Goal: Task Accomplishment & Management: Complete application form

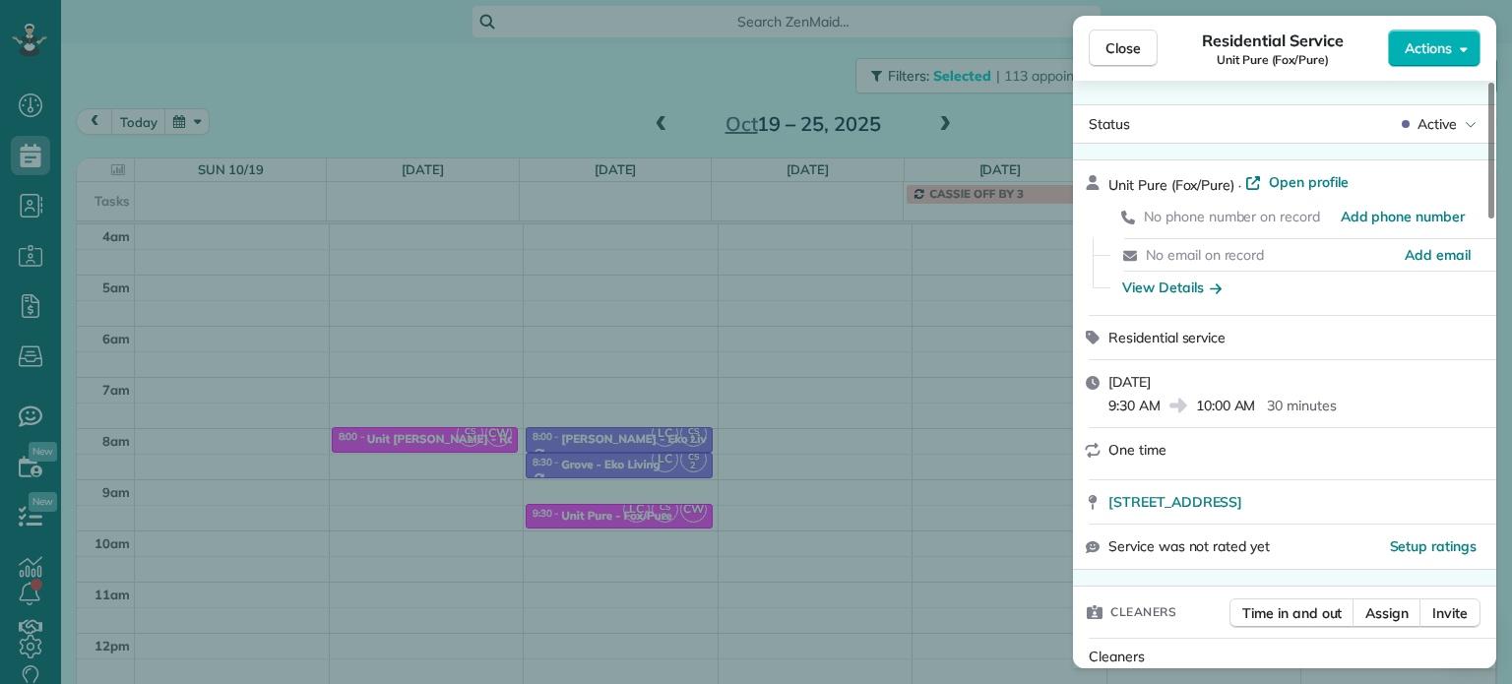
scroll to position [154, 0]
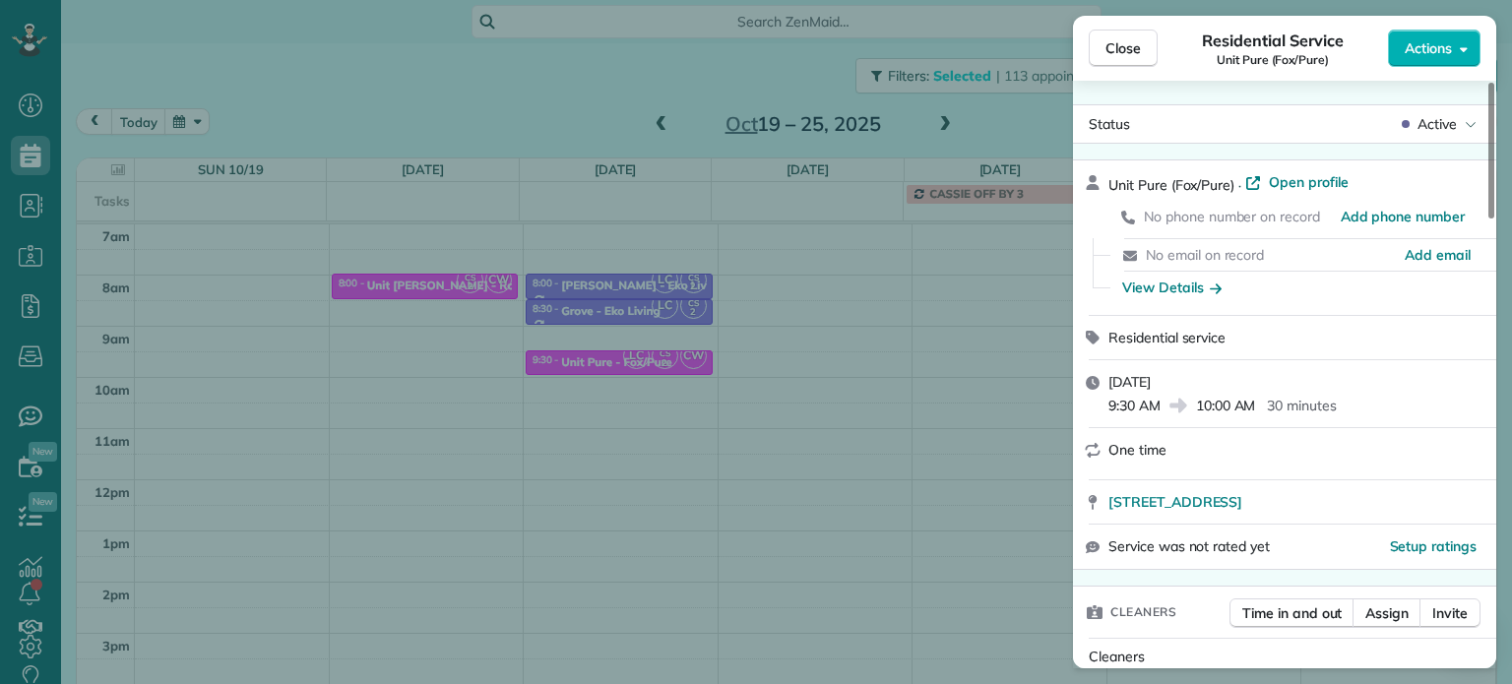
click at [1142, 57] on button "Close" at bounding box center [1123, 48] width 69 height 37
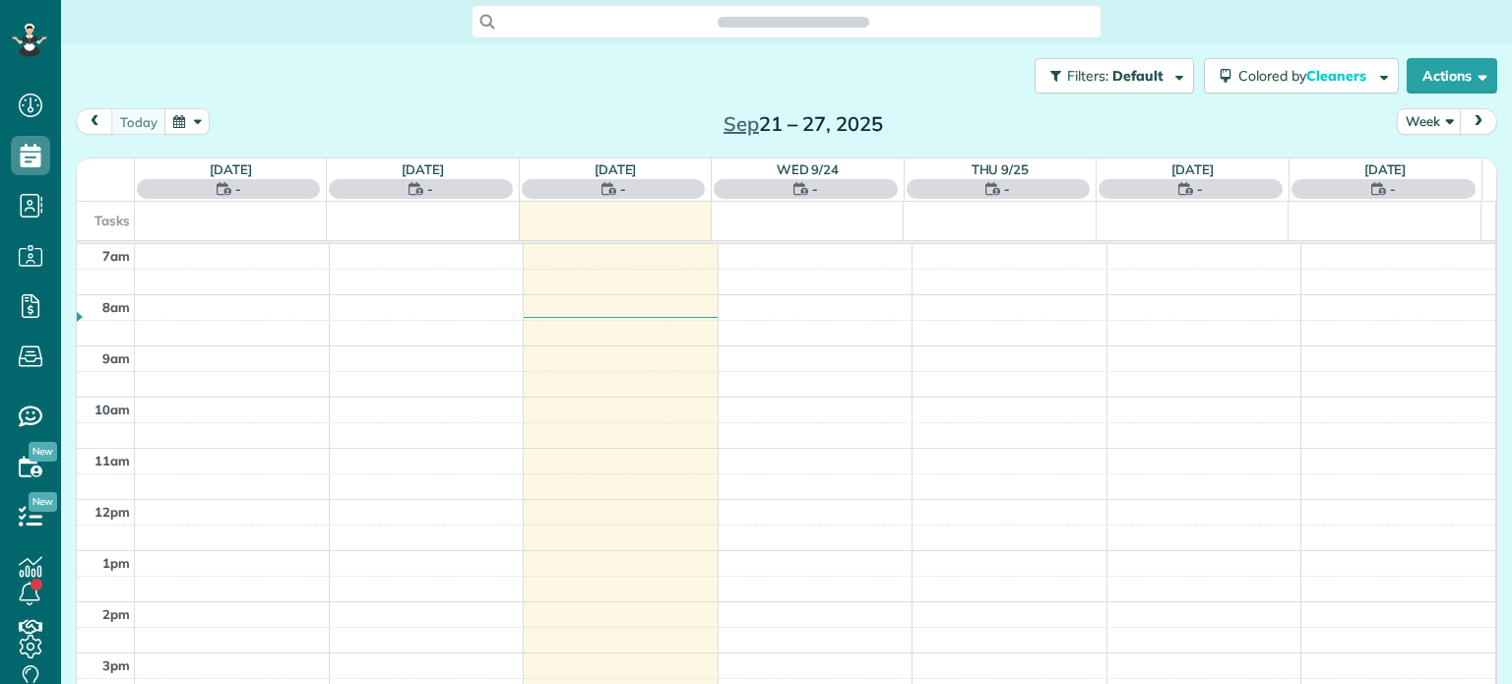
scroll to position [9, 9]
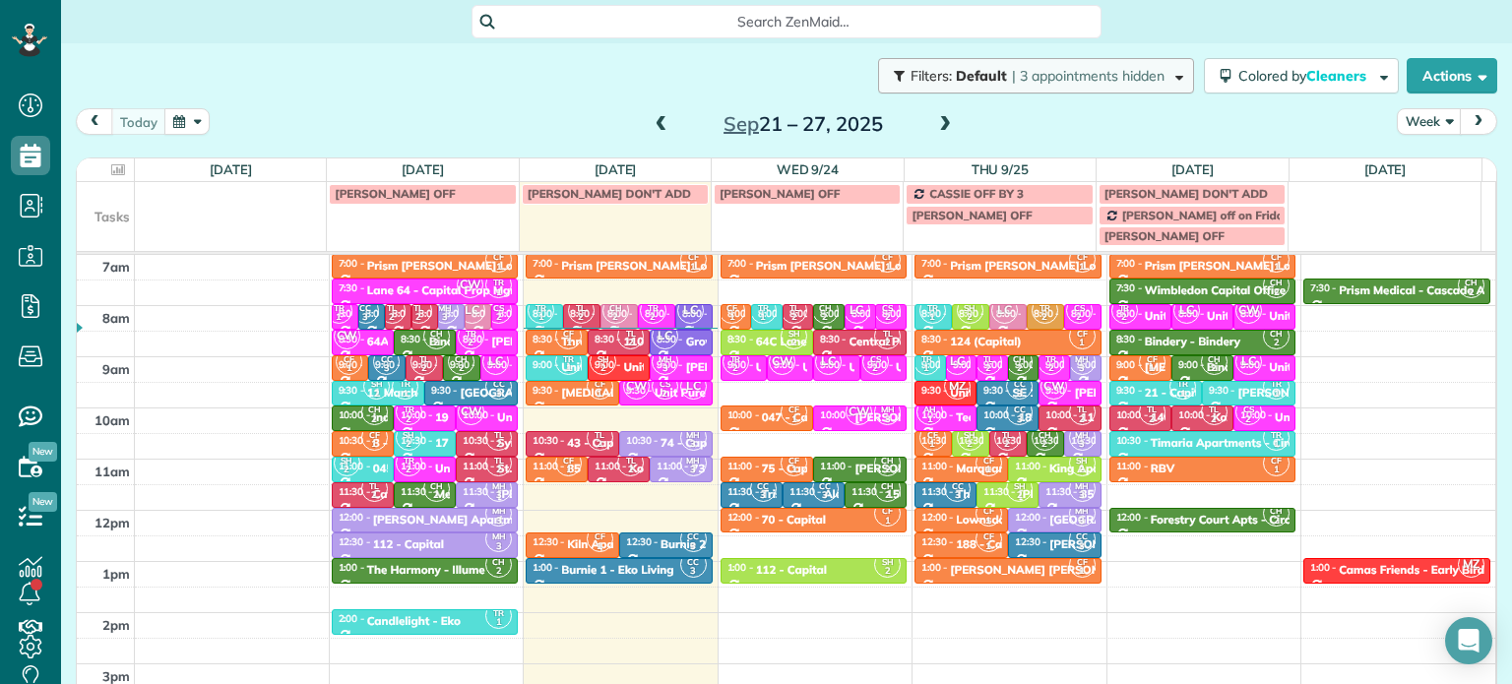
click at [1149, 87] on button "Filters: Default | 3 appointments hidden" at bounding box center [1036, 75] width 316 height 35
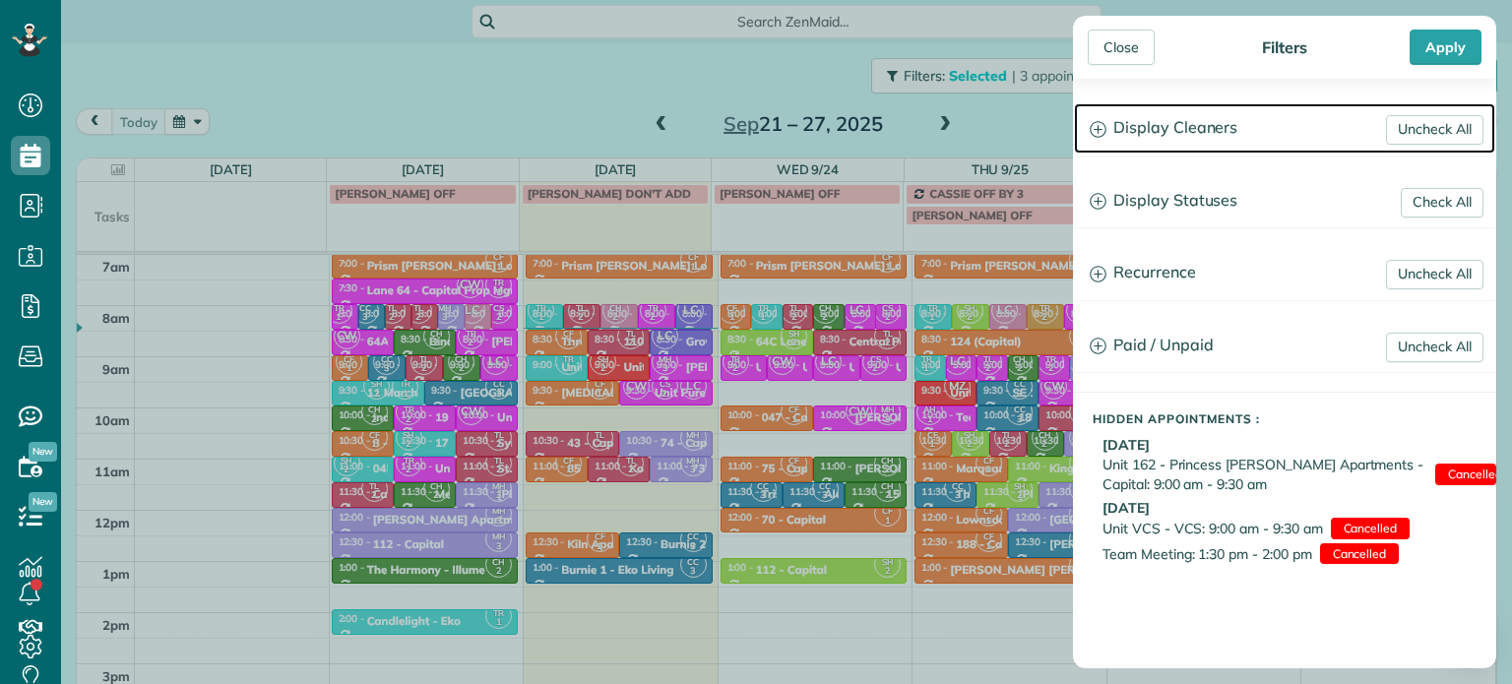
click at [1194, 130] on h3 "Display Cleaners" at bounding box center [1284, 128] width 421 height 50
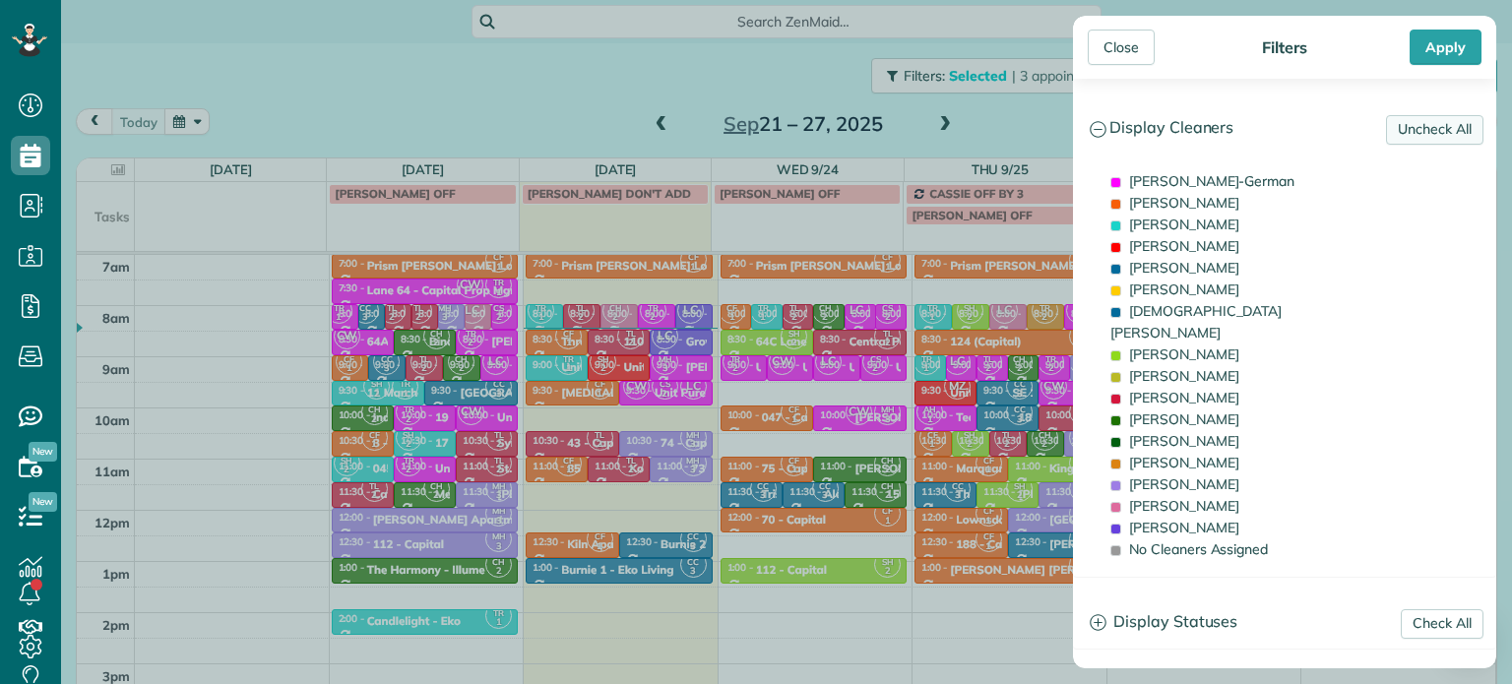
click at [1398, 129] on link "Uncheck All" at bounding box center [1434, 130] width 97 height 30
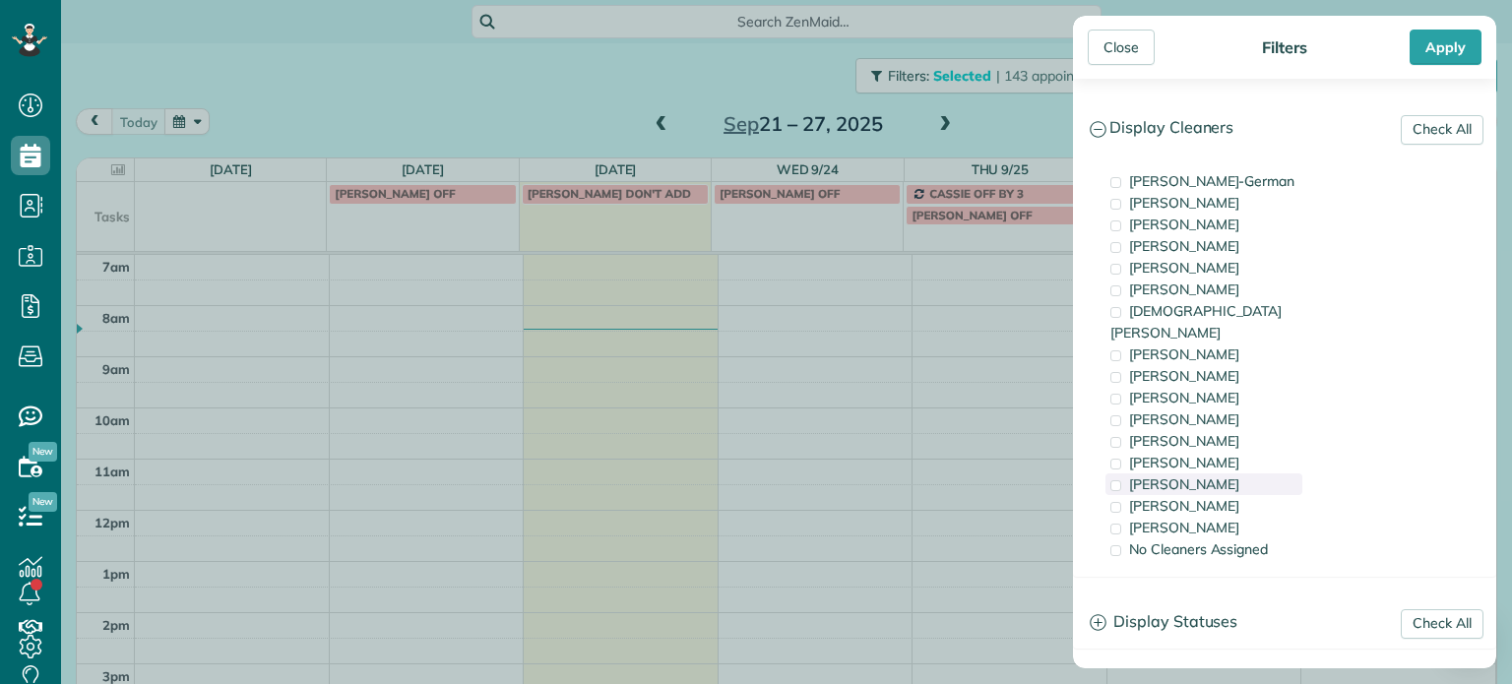
click at [1214, 475] on span "[PERSON_NAME]" at bounding box center [1184, 484] width 110 height 18
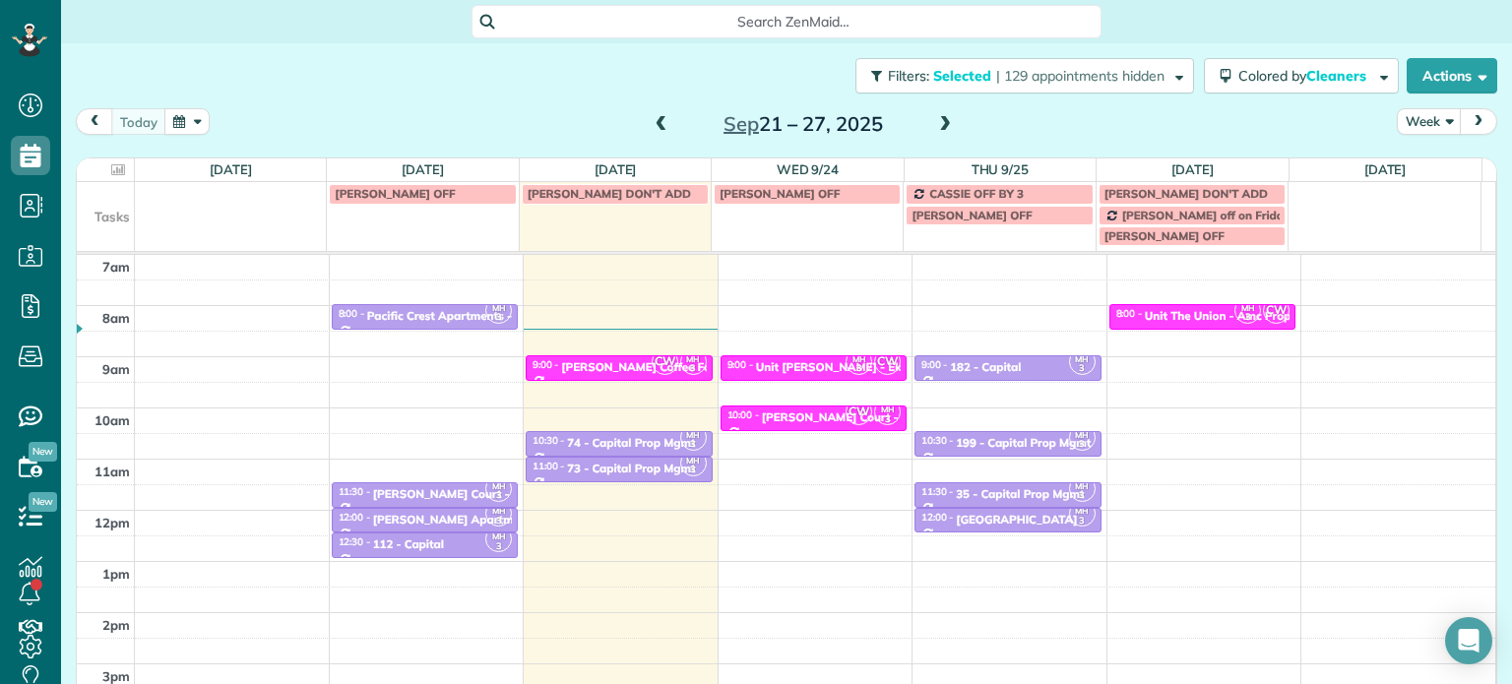
click at [789, 352] on div "Close Filters Apply Check All Display Cleaners [PERSON_NAME]-German [PERSON_NAM…" at bounding box center [756, 342] width 1512 height 684
click at [664, 119] on div "[DATE] – [DATE]" at bounding box center [803, 123] width 315 height 31
click at [654, 124] on span at bounding box center [662, 125] width 22 height 18
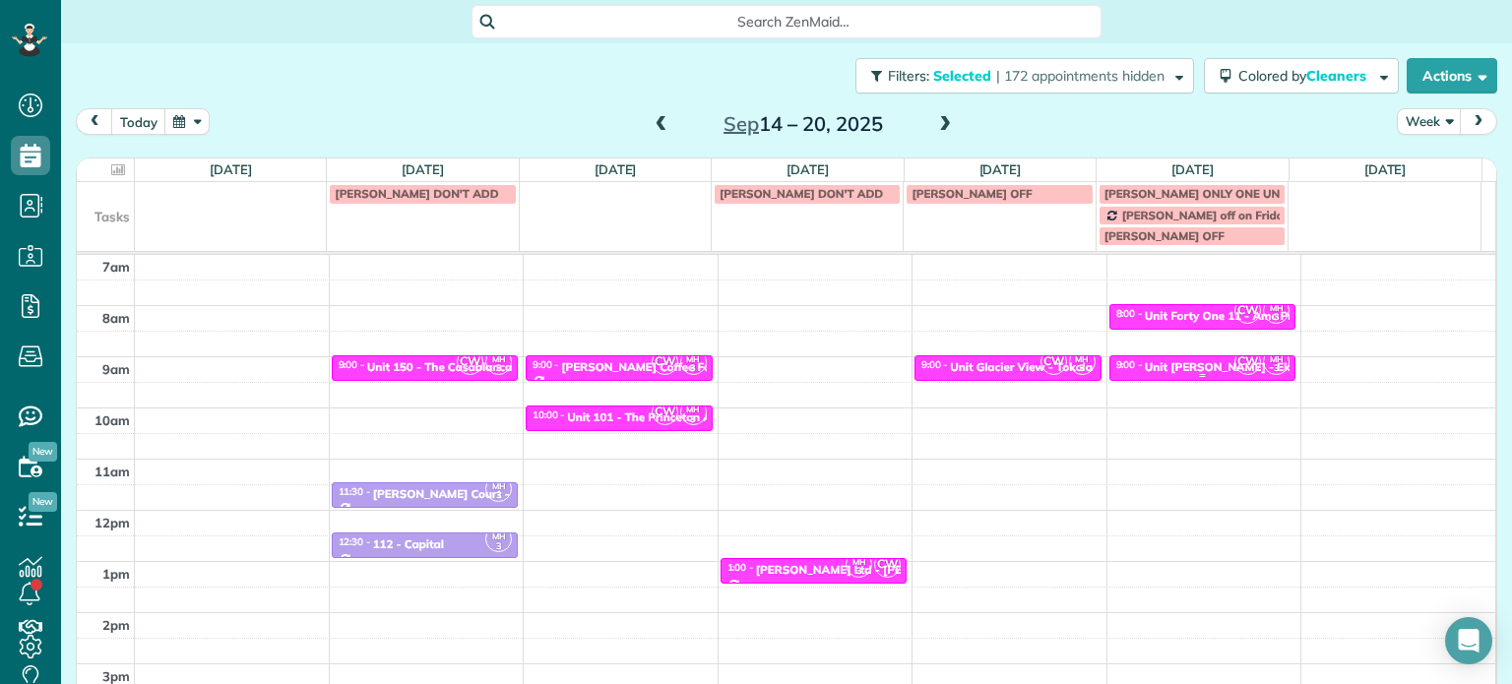
click at [1194, 361] on div "Unit [PERSON_NAME] - Eko Living" at bounding box center [1239, 367] width 188 height 14
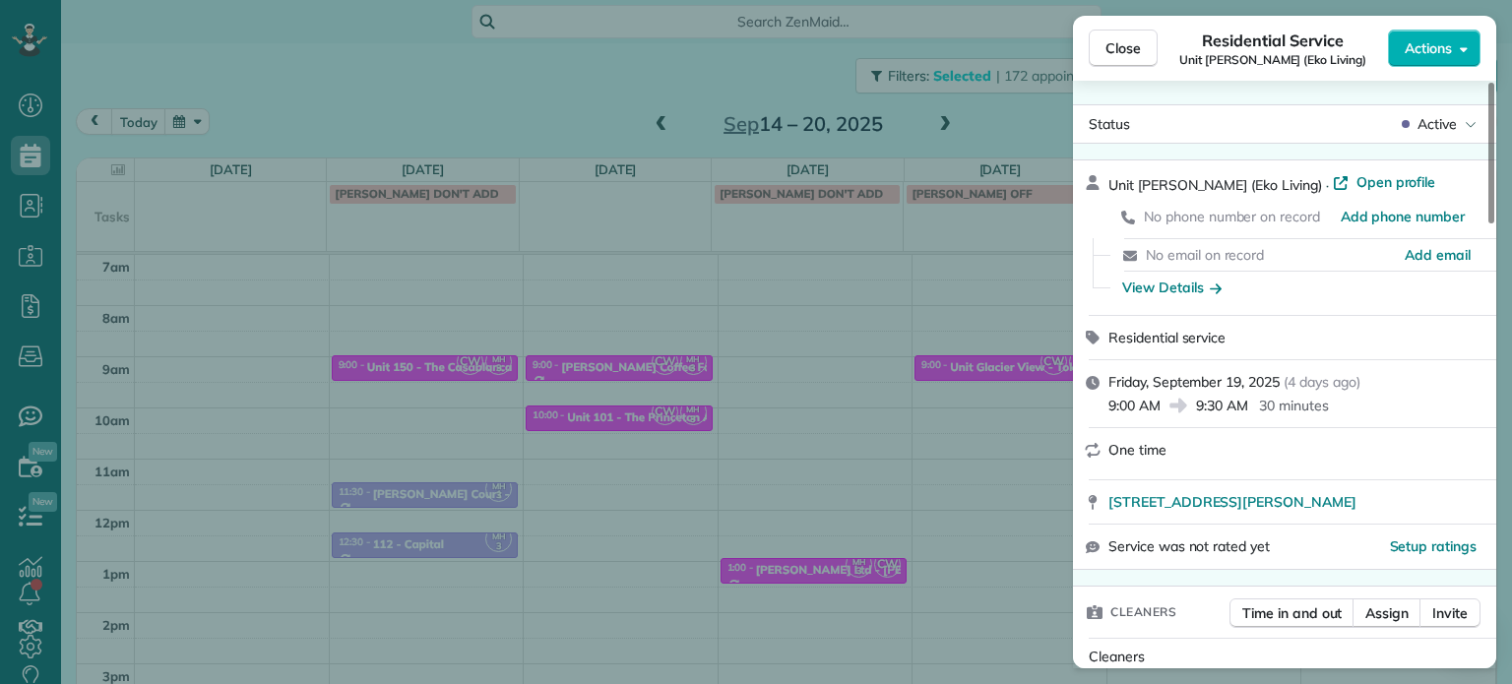
click at [973, 366] on div "Close Residential Service Unit [PERSON_NAME] (Eko Living) Actions Status Active…" at bounding box center [756, 342] width 1512 height 684
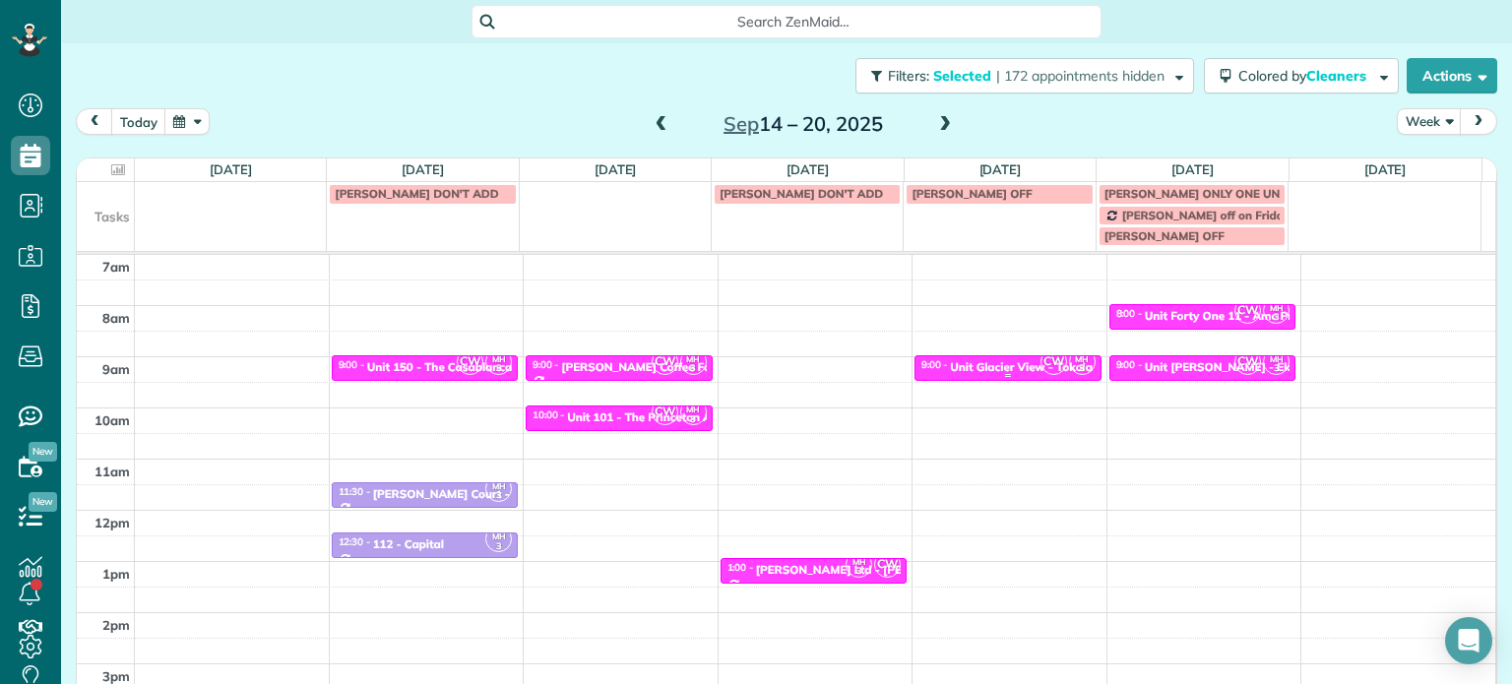
click at [973, 366] on div "Unit Glacier View - Tokola Properties" at bounding box center [1051, 367] width 202 height 14
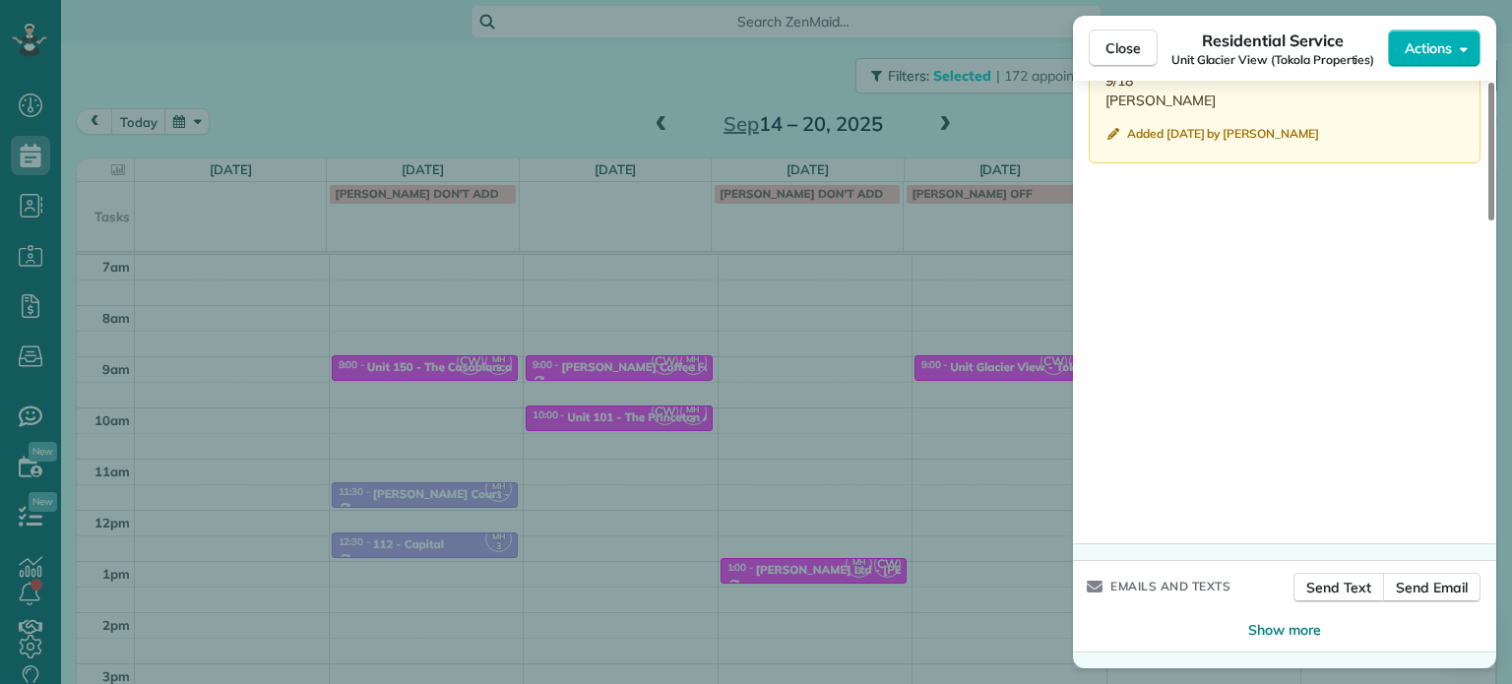
scroll to position [1704, 0]
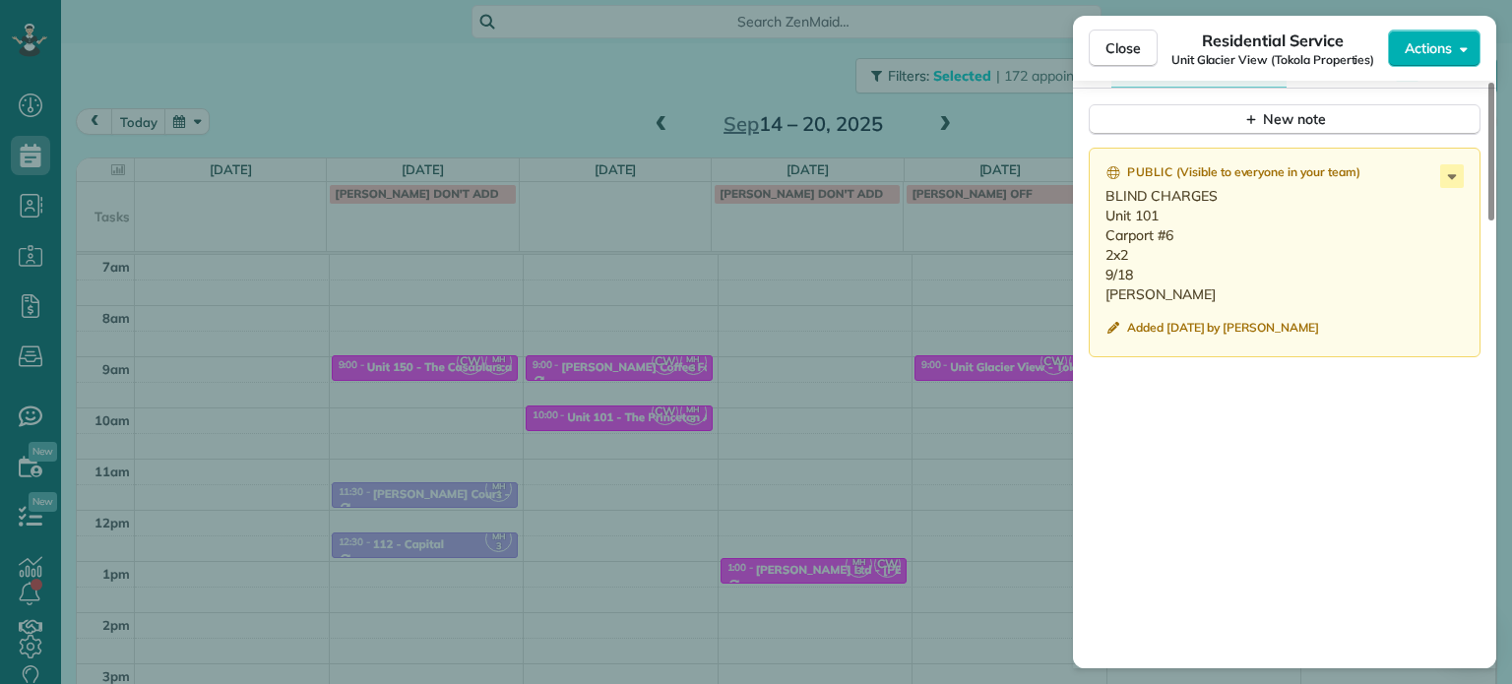
click at [987, 346] on div "Close Residential Service Unit Glacier View (Tokola Properties) Actions Status …" at bounding box center [756, 342] width 1512 height 684
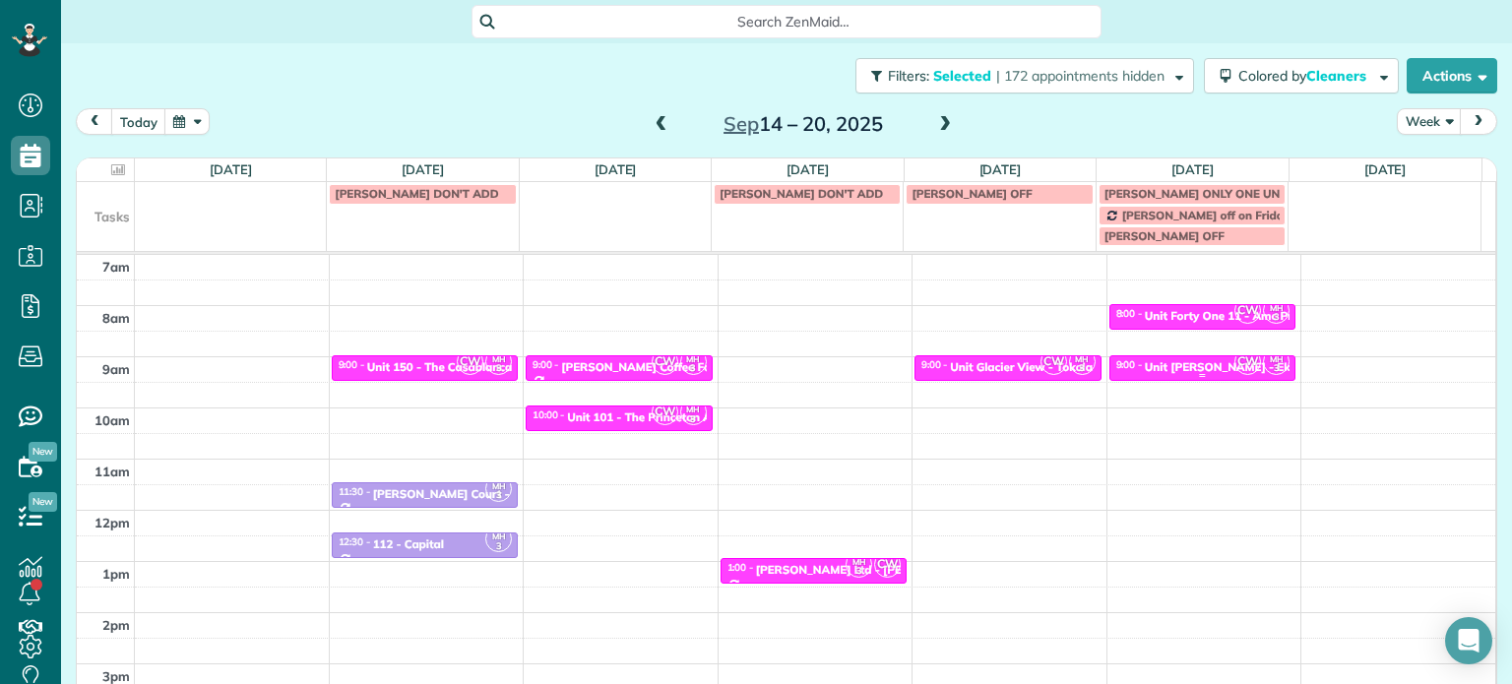
click at [1154, 369] on div "Unit [PERSON_NAME] - Eko Living" at bounding box center [1239, 367] width 188 height 14
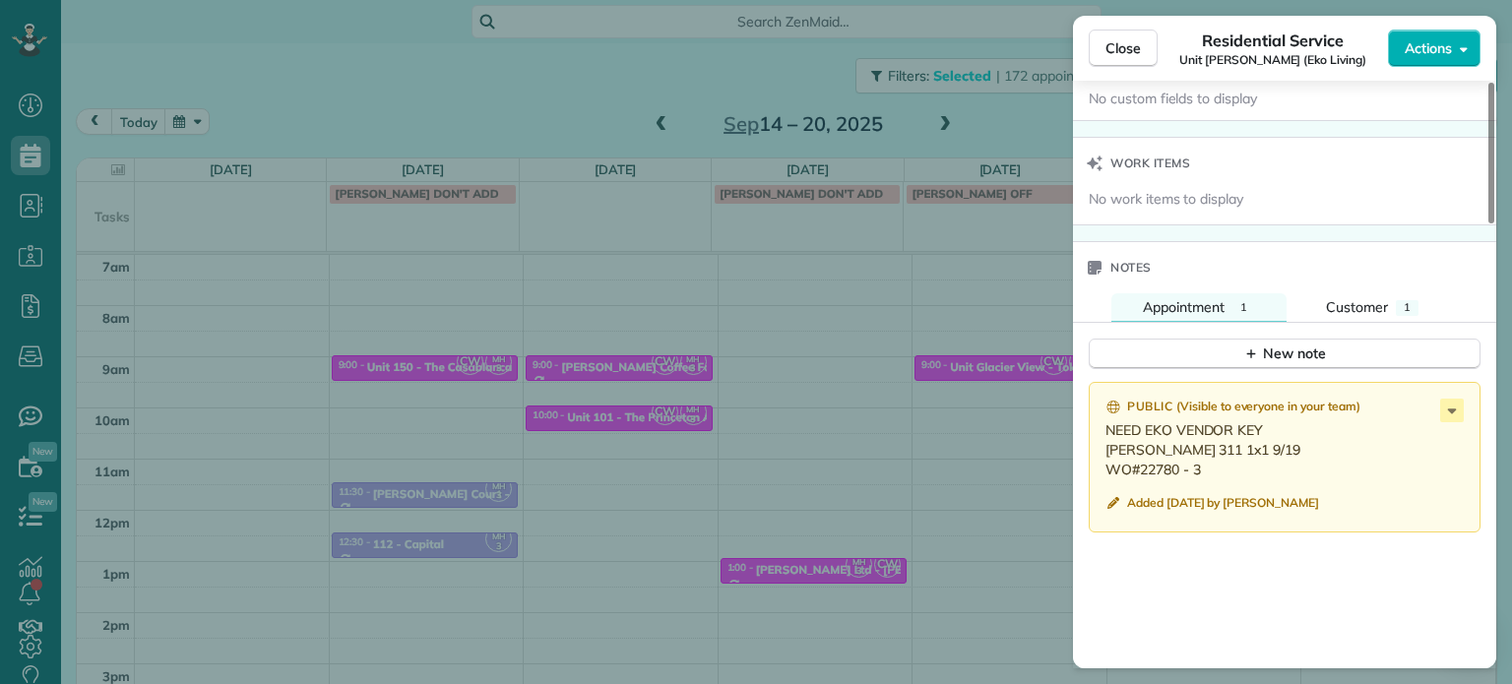
scroll to position [1481, 0]
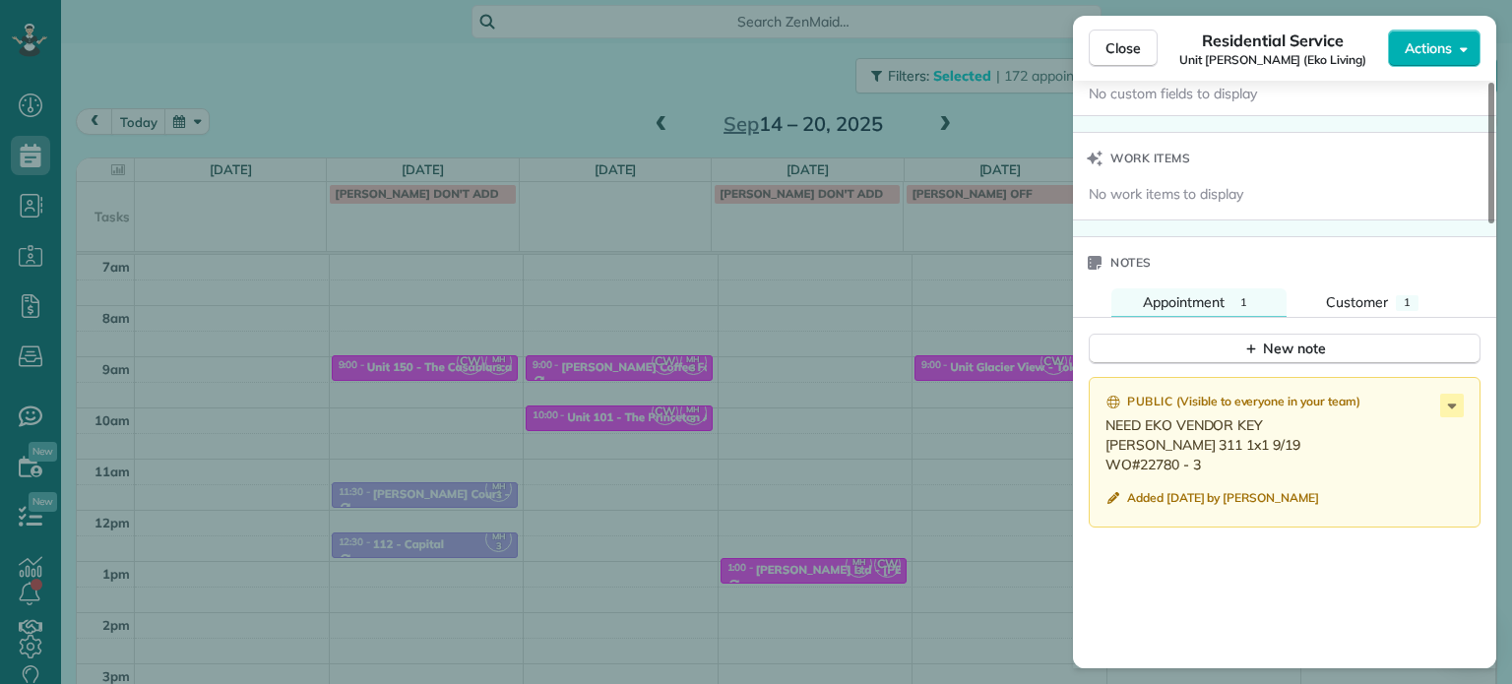
click at [802, 61] on div "Close Residential Service Unit [PERSON_NAME] (Eko Living) Actions Status Active…" at bounding box center [756, 342] width 1512 height 684
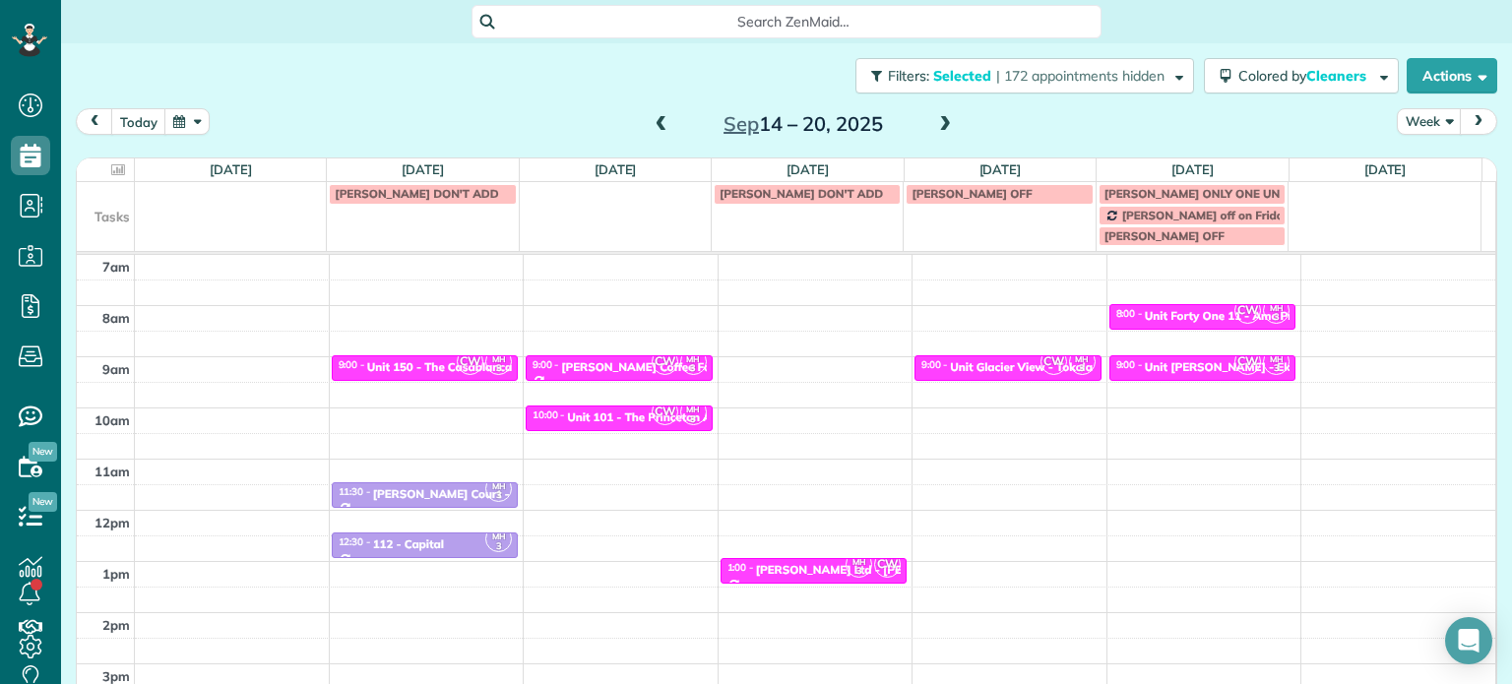
click at [944, 117] on span at bounding box center [945, 125] width 22 height 18
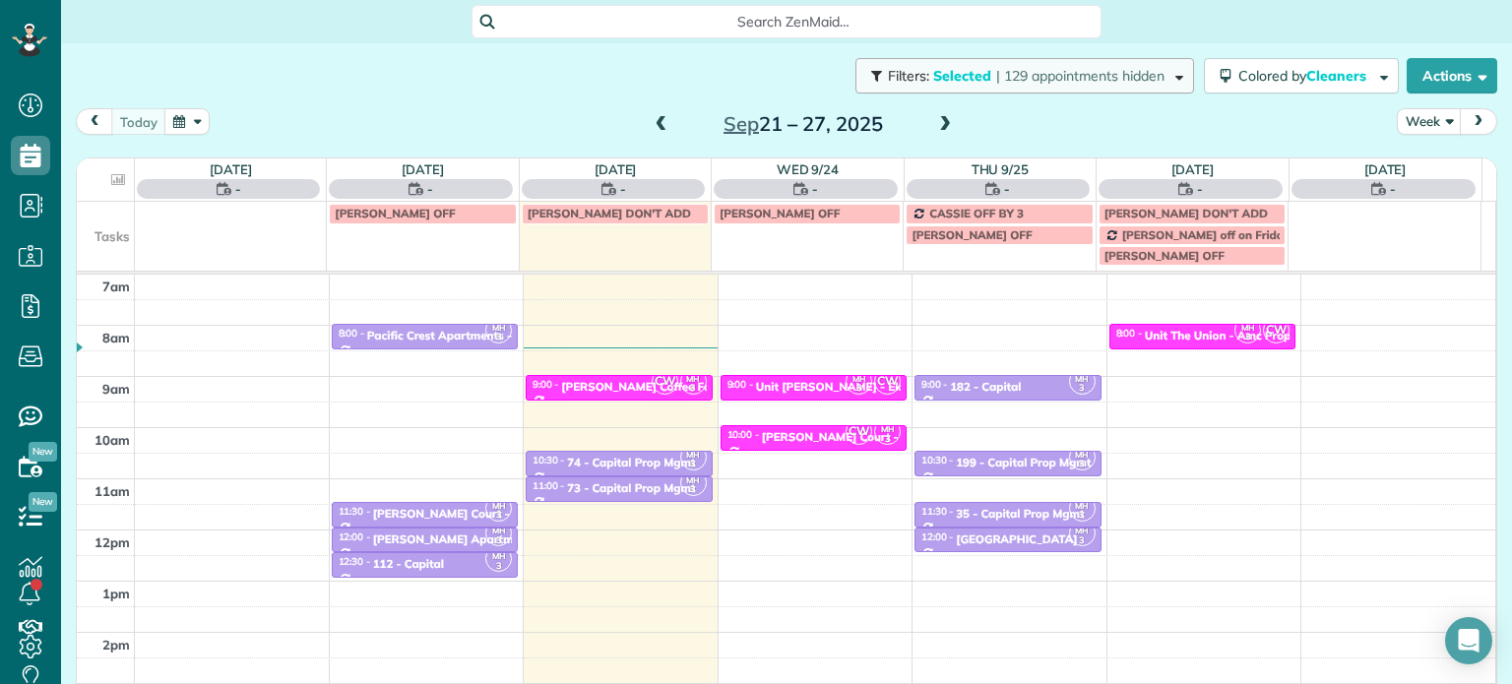
click at [966, 80] on span "Selected" at bounding box center [962, 76] width 59 height 18
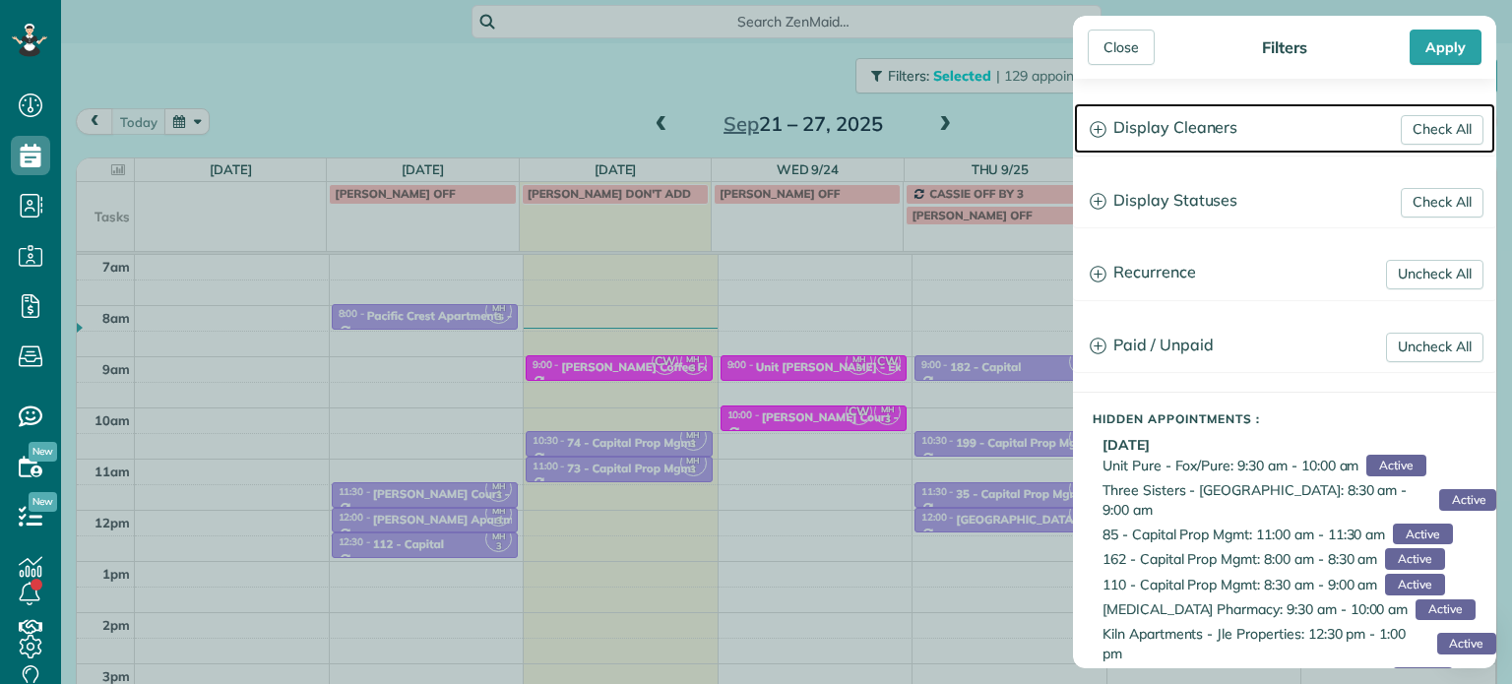
click at [1131, 116] on h3 "Display Cleaners" at bounding box center [1284, 128] width 421 height 50
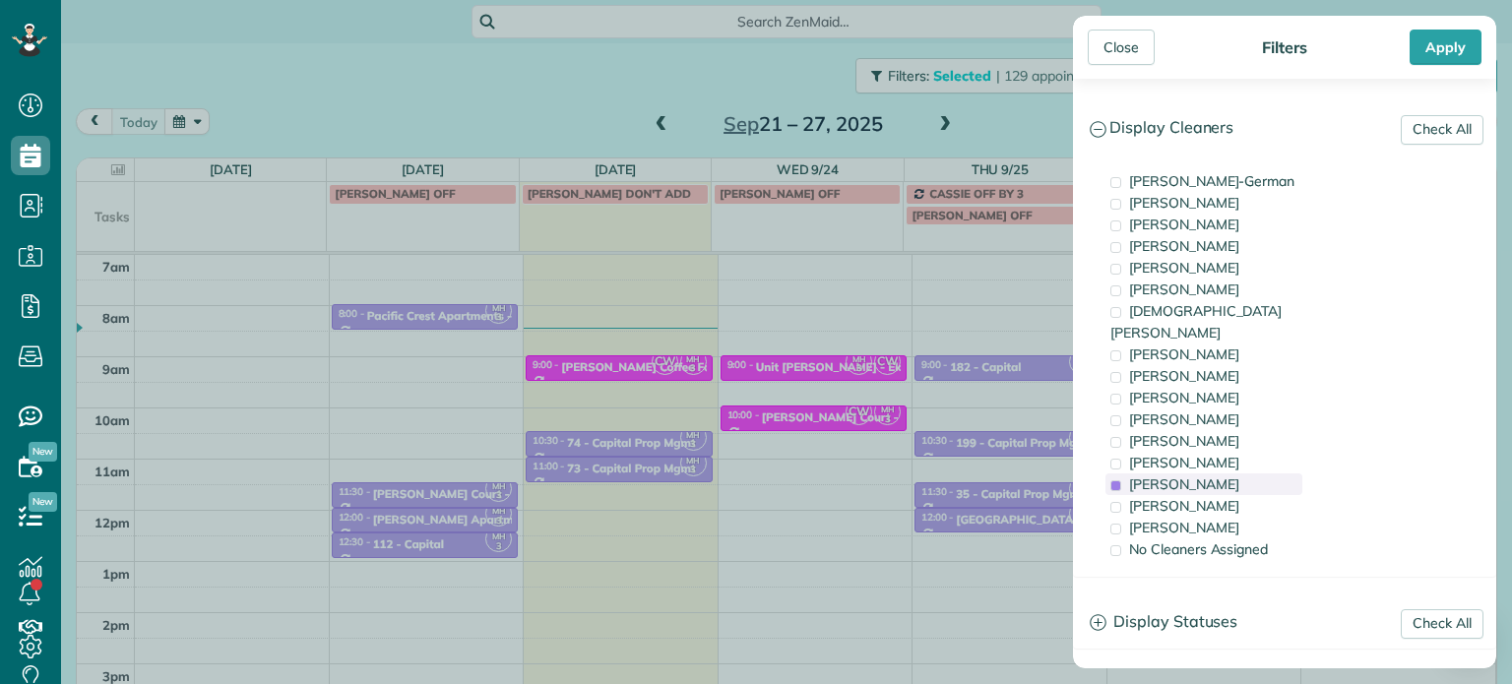
click at [1173, 475] on span "[PERSON_NAME]" at bounding box center [1184, 484] width 110 height 18
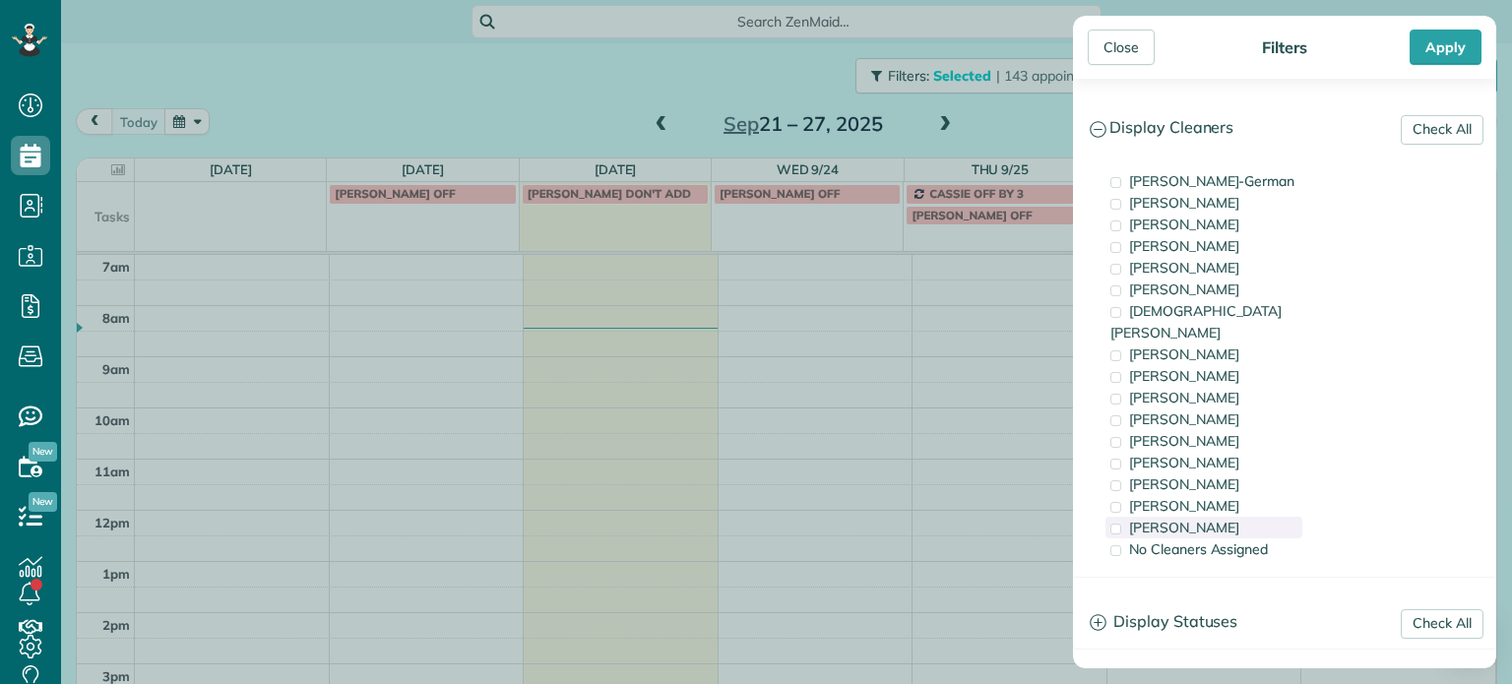
click at [1184, 519] on span "[PERSON_NAME]" at bounding box center [1184, 528] width 110 height 18
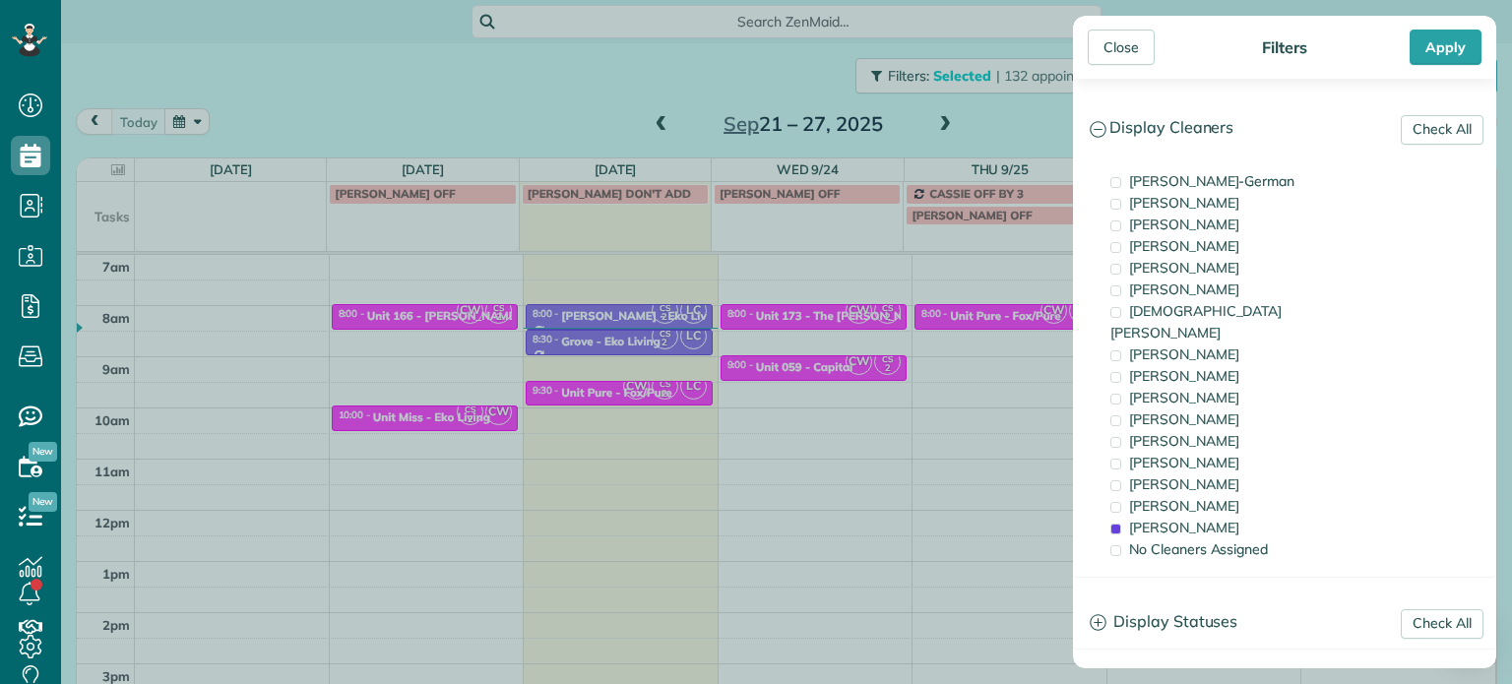
click at [500, 339] on div "Close Filters Apply Check All Display Cleaners [PERSON_NAME]-German [PERSON_NAM…" at bounding box center [756, 342] width 1512 height 684
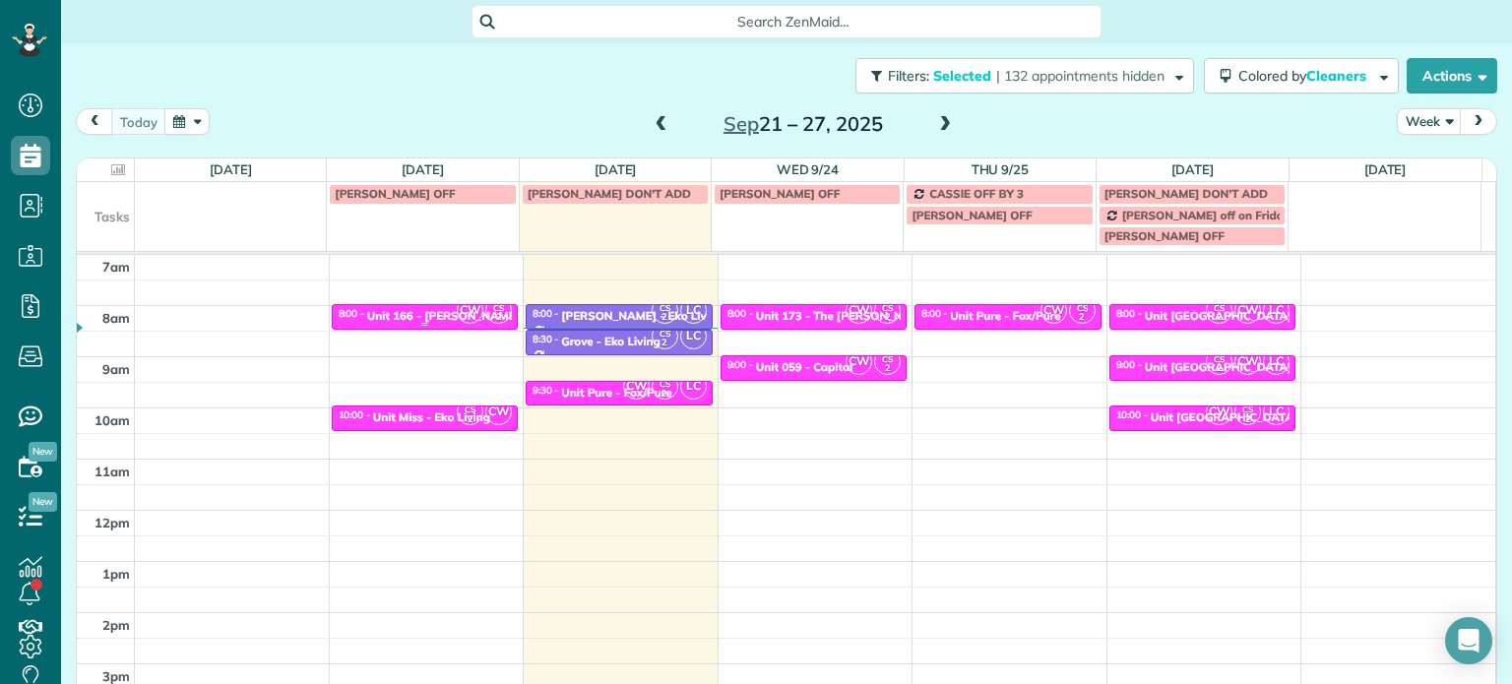
click at [403, 317] on div "Unit 166 - [PERSON_NAME][GEOGRAPHIC_DATA] - Capital" at bounding box center [529, 316] width 325 height 14
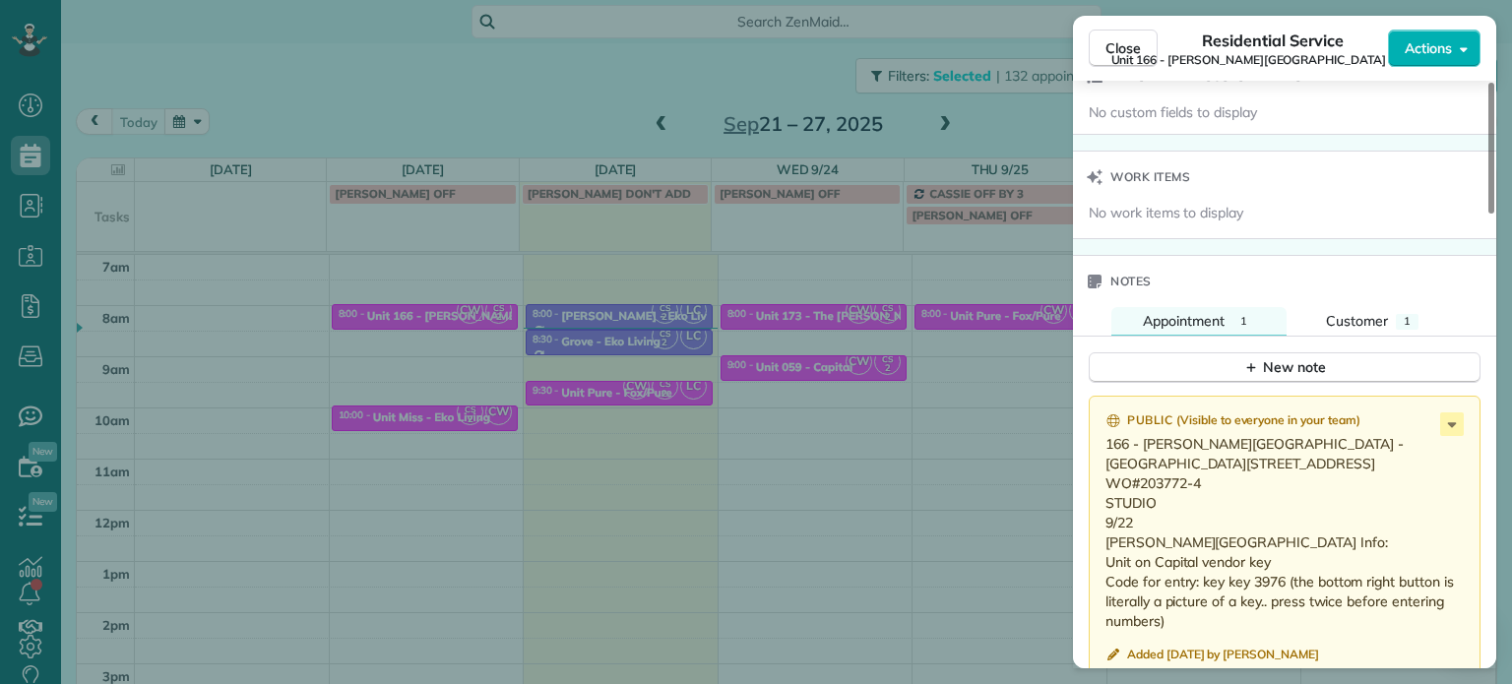
scroll to position [1583, 0]
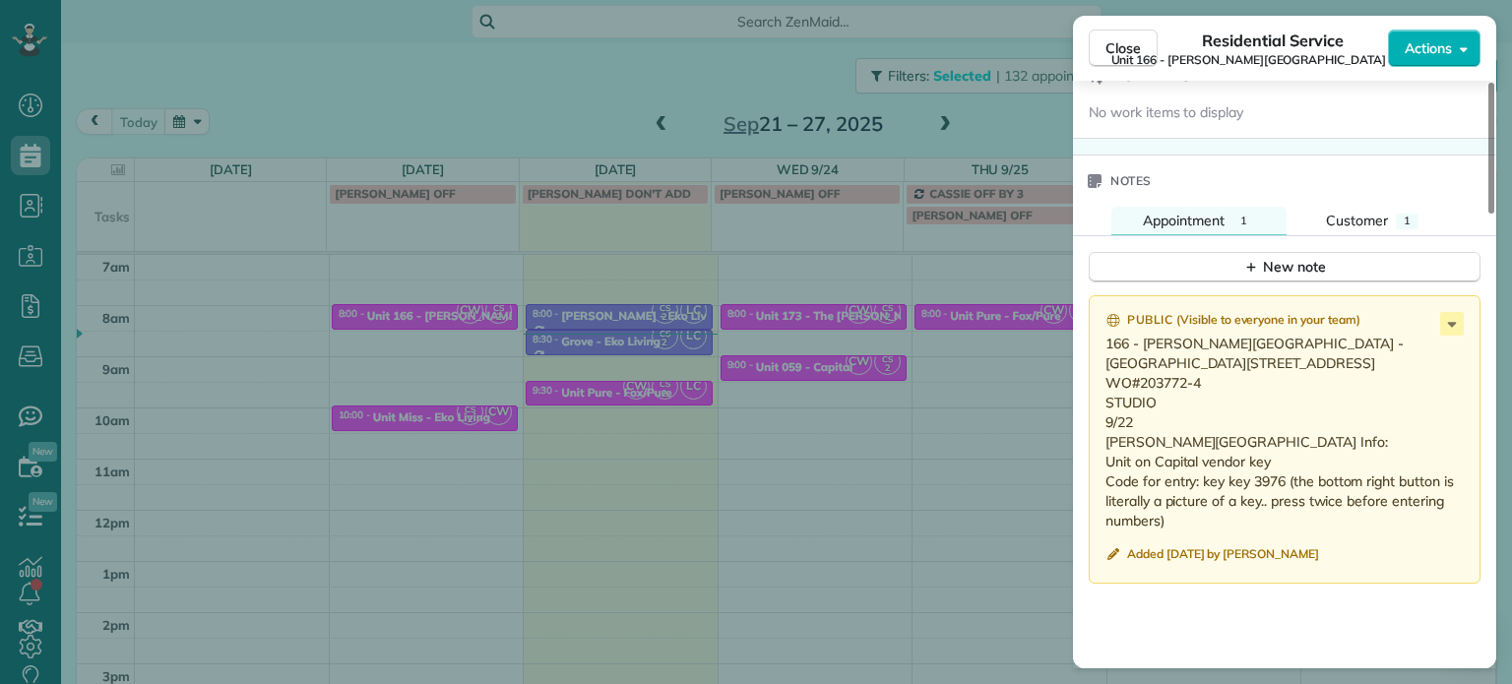
click at [976, 112] on div "Close Residential Service Unit [STREET_ADDRESS][PERSON_NAME] (Capital) Actions …" at bounding box center [756, 342] width 1512 height 684
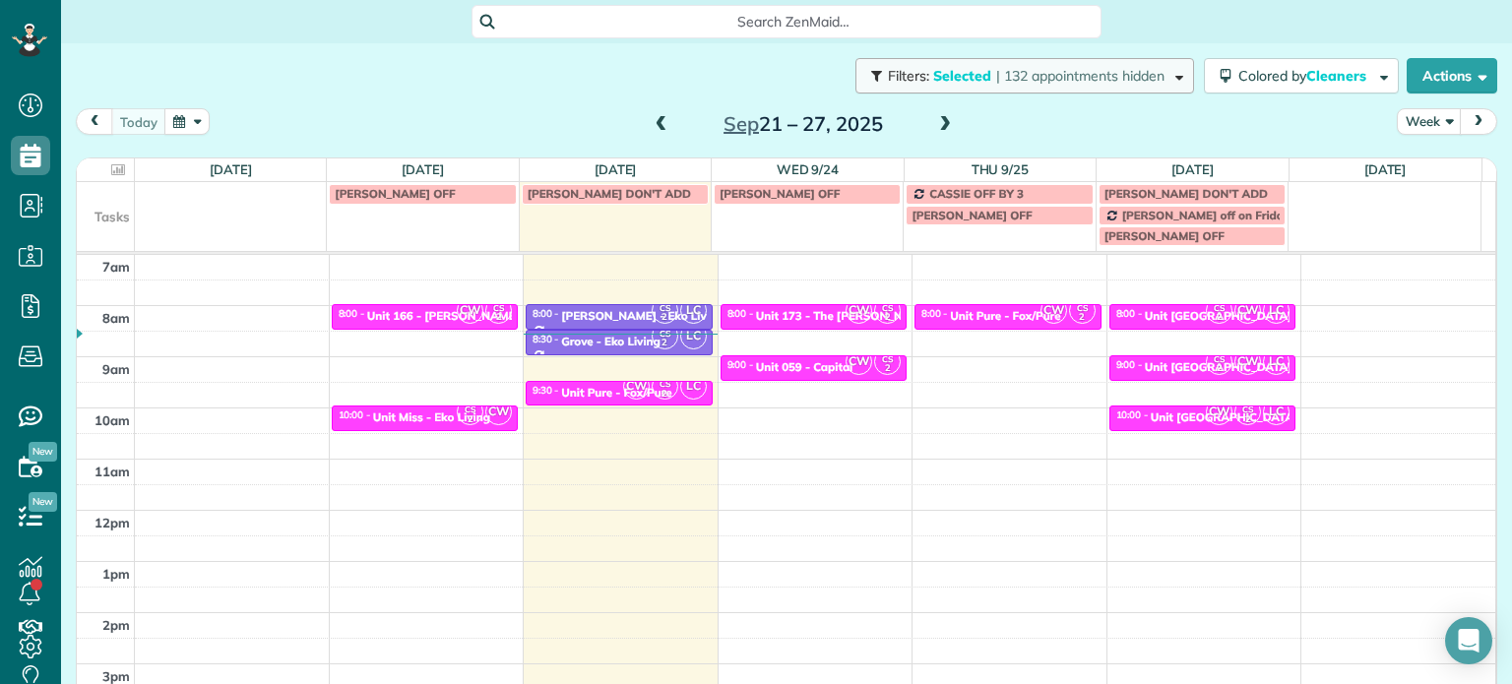
click at [996, 84] on span "| 132 appointments hidden" at bounding box center [1080, 76] width 168 height 18
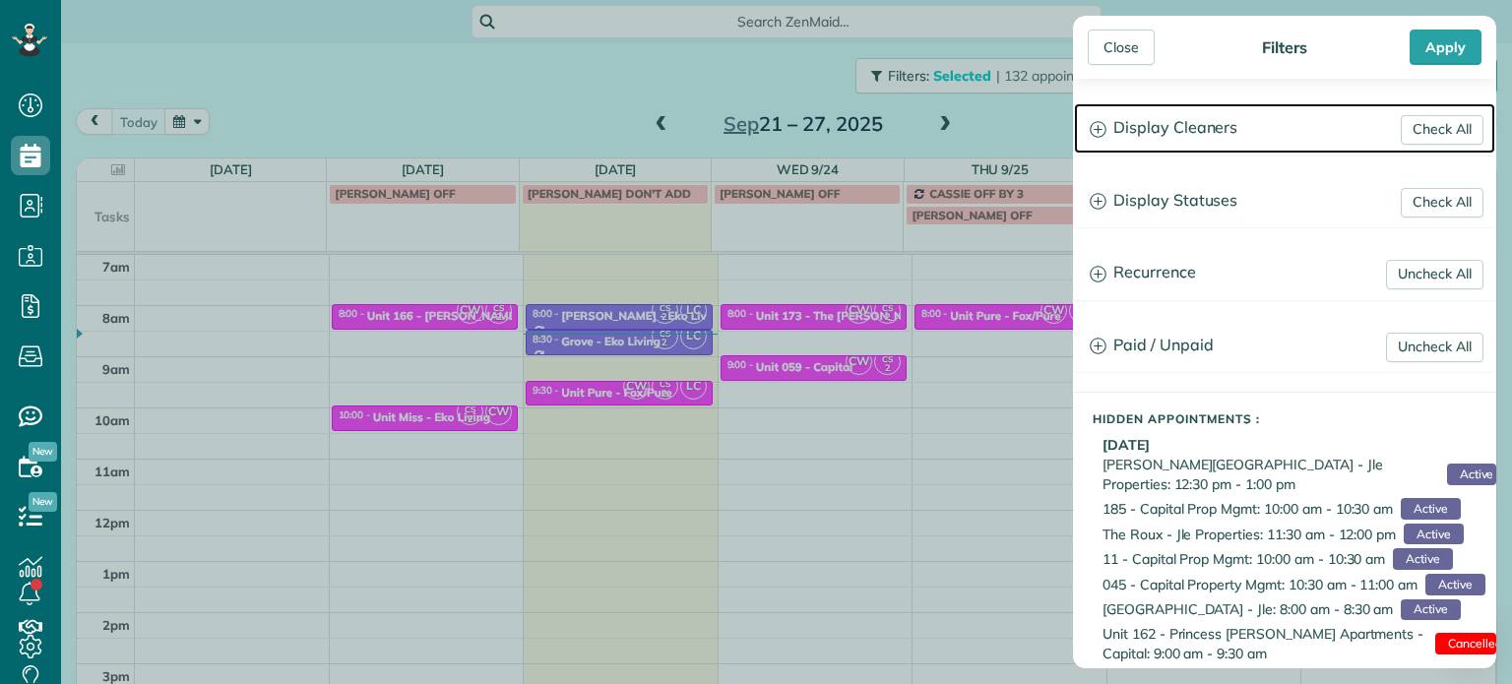
click at [1181, 113] on h3 "Display Cleaners" at bounding box center [1284, 128] width 421 height 50
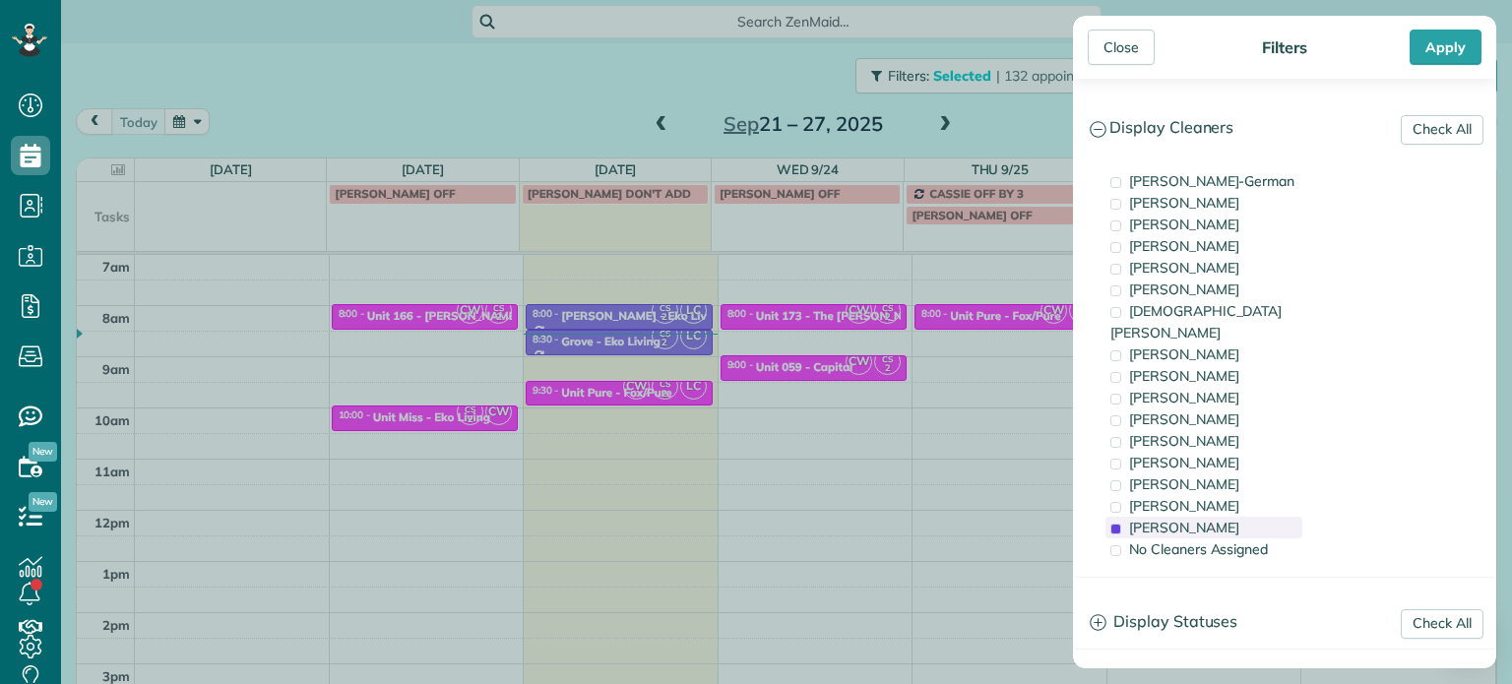
click at [1194, 519] on span "[PERSON_NAME]" at bounding box center [1184, 528] width 110 height 18
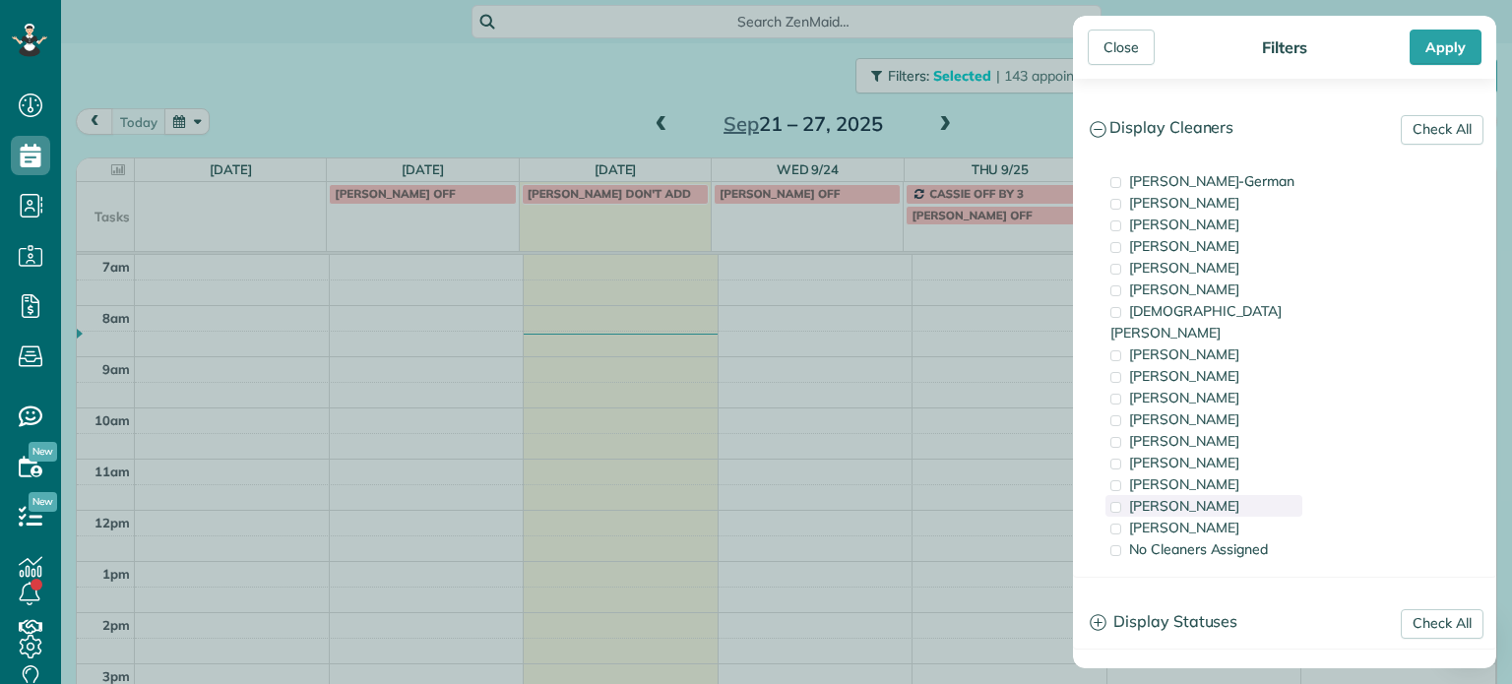
click at [1200, 497] on span "[PERSON_NAME]" at bounding box center [1184, 506] width 110 height 18
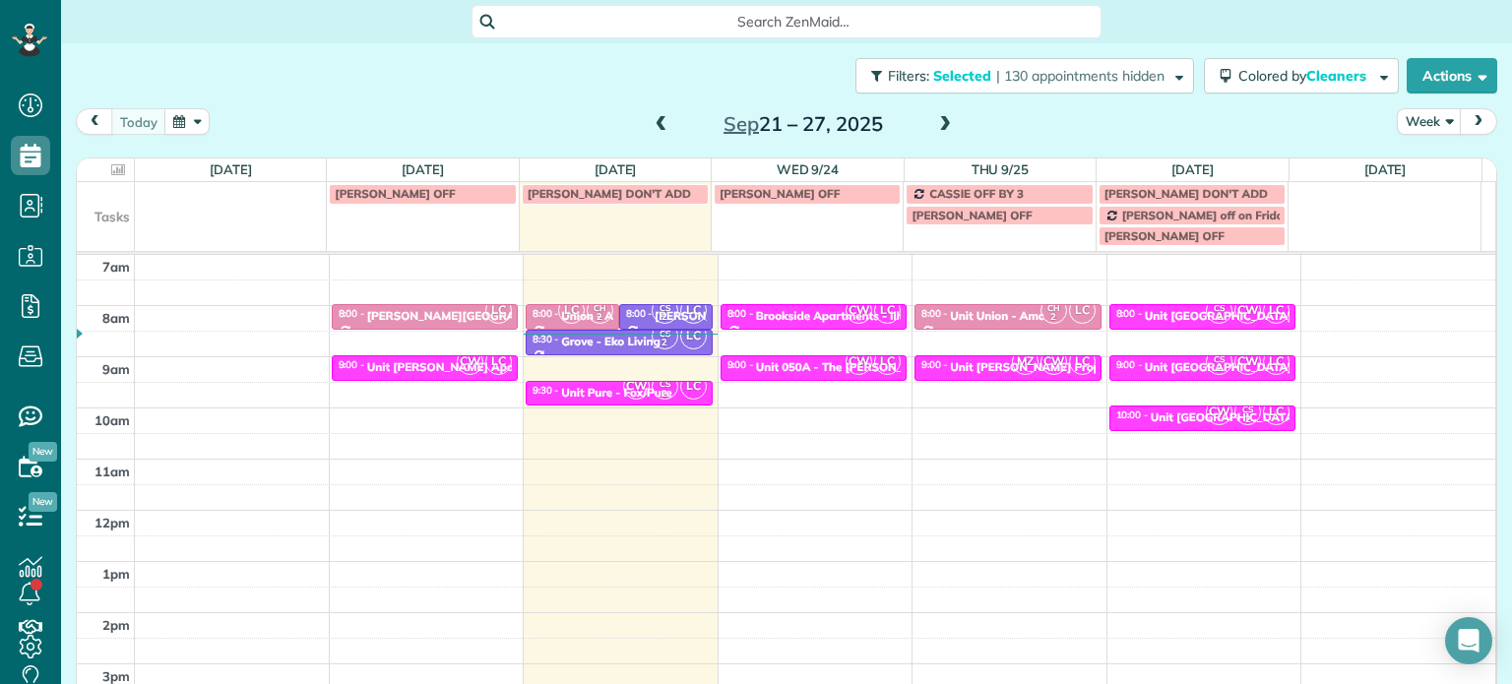
click at [689, 393] on div "Close Filters Apply Check All Display Cleaners [PERSON_NAME]-German [PERSON_NAM…" at bounding box center [756, 342] width 1512 height 684
click at [661, 119] on span at bounding box center [662, 125] width 22 height 18
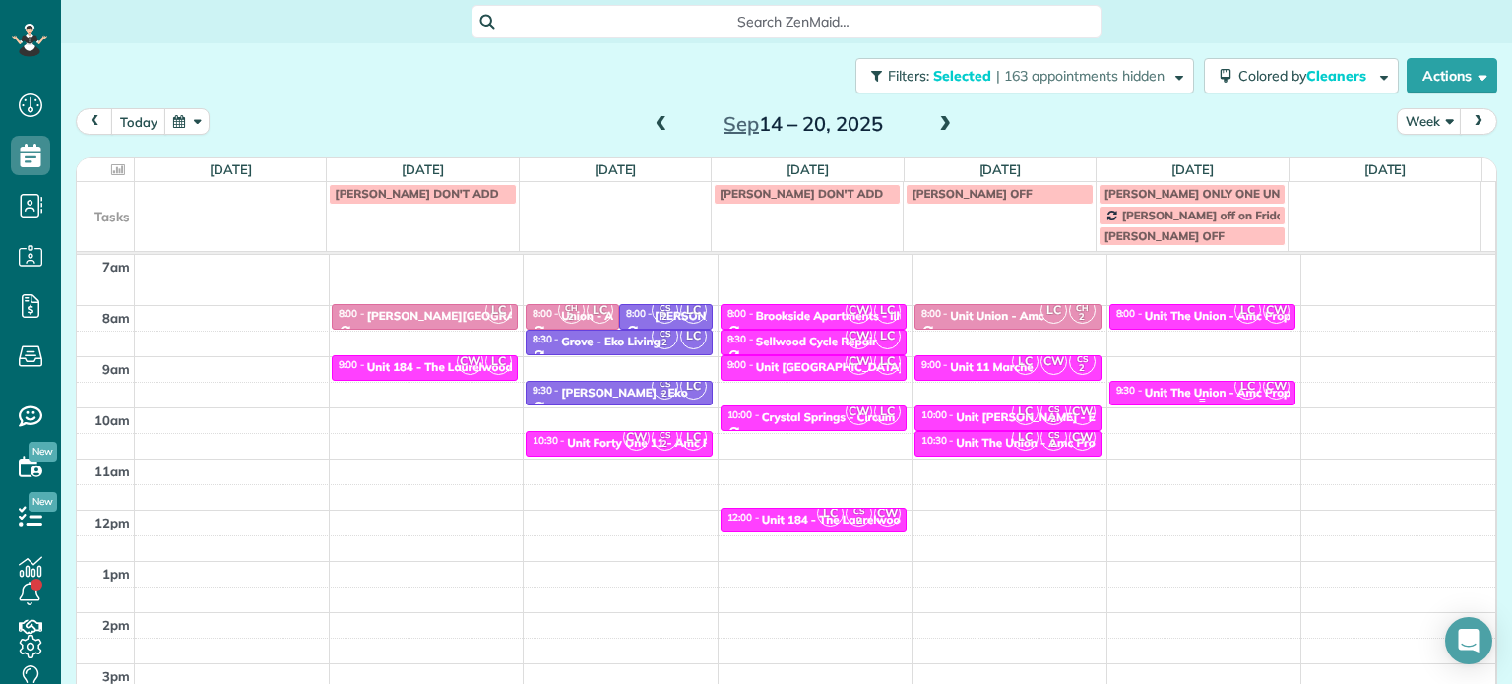
click at [1145, 386] on div "Unit The Union - Amc Property" at bounding box center [1229, 393] width 168 height 14
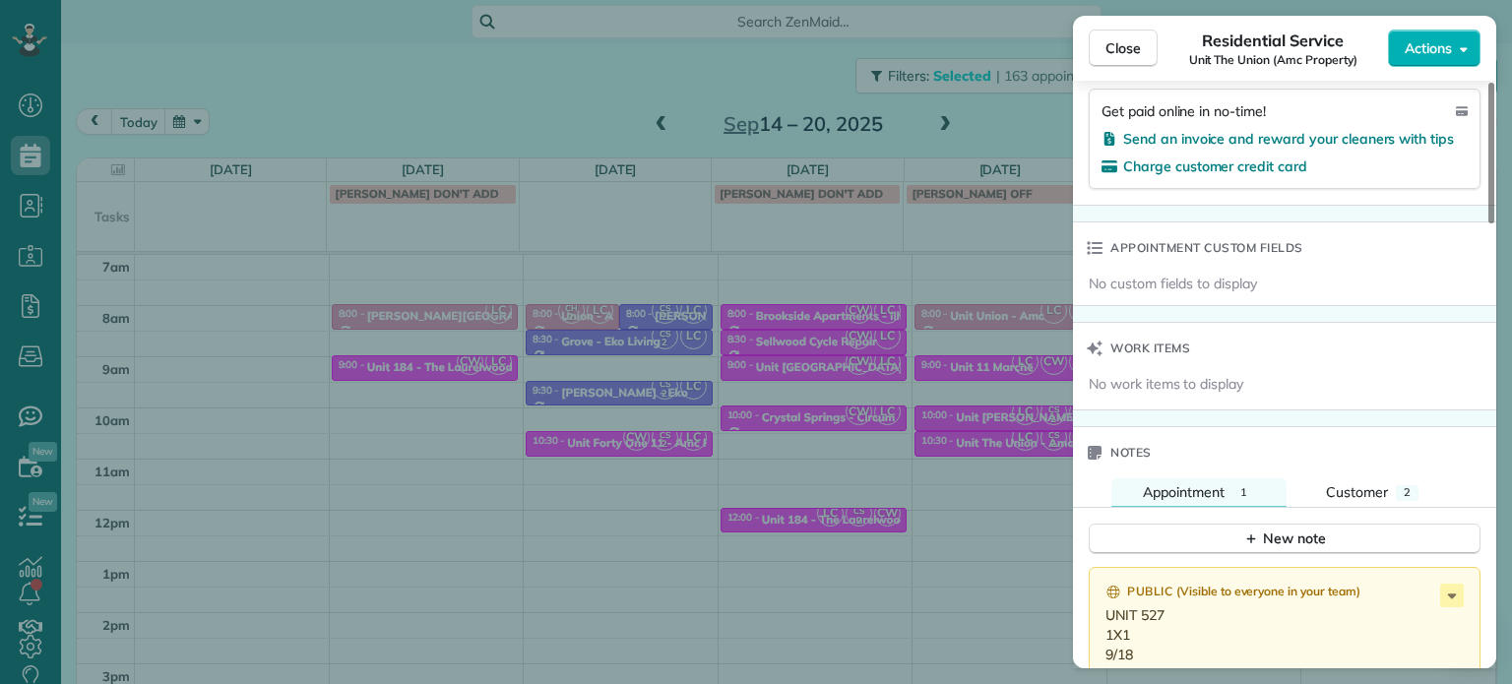
scroll to position [1396, 0]
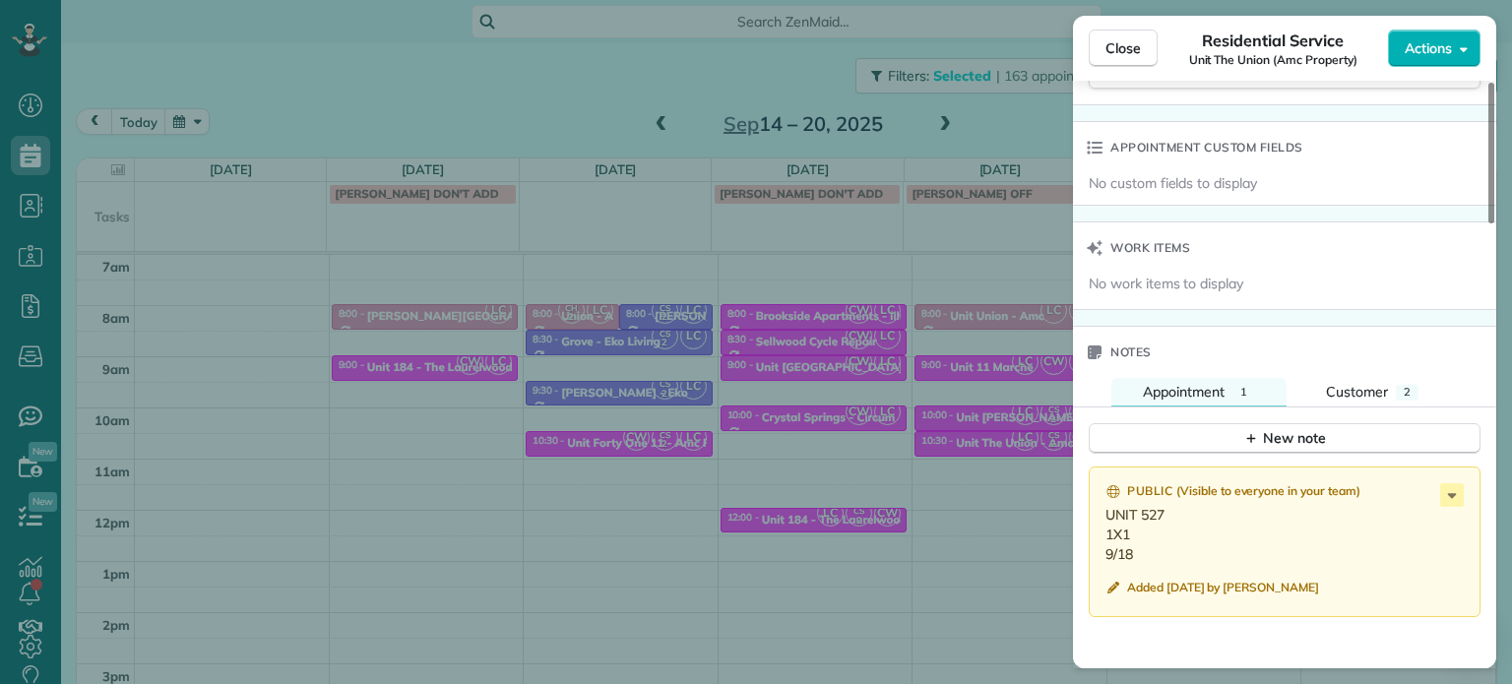
click at [955, 437] on div "Close Residential Service Unit The Union (Amc Property) Actions Status Active U…" at bounding box center [756, 342] width 1512 height 684
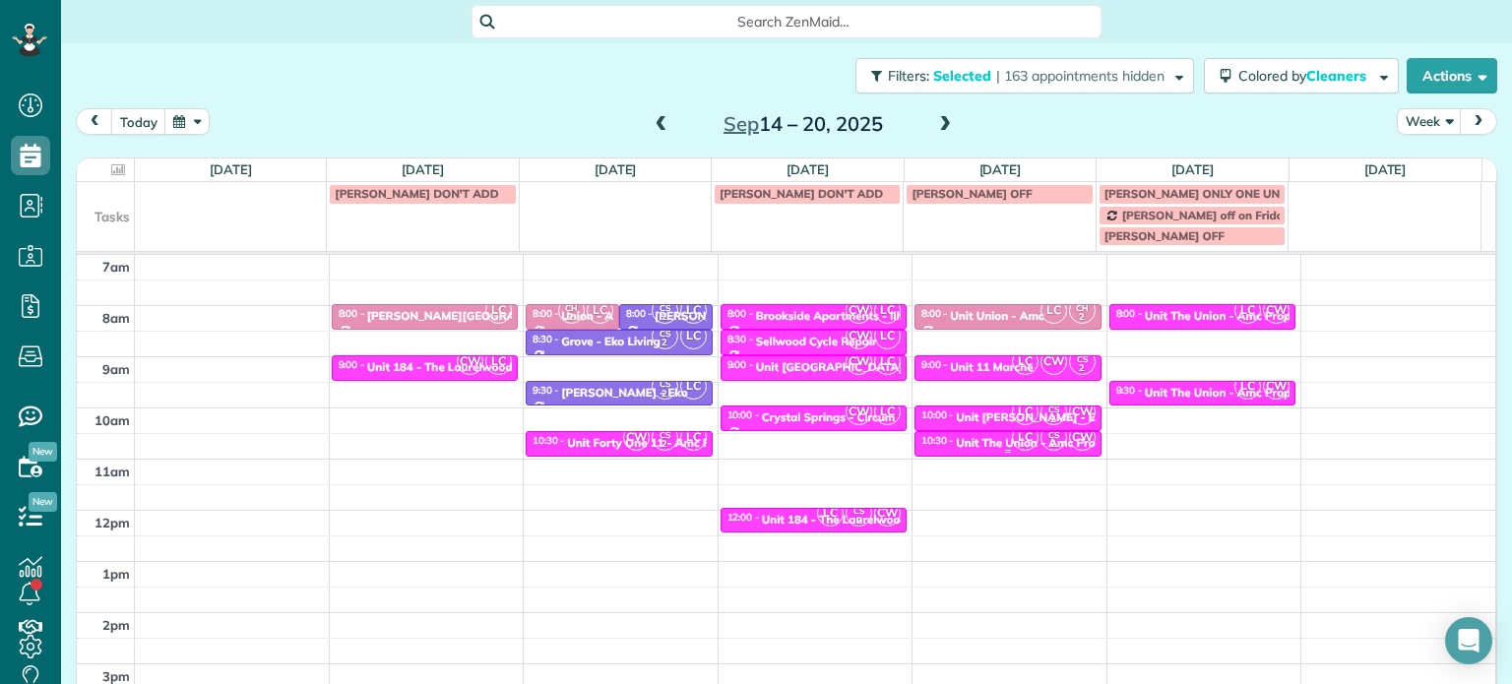
click at [956, 437] on div "Unit The Union - Amc Property" at bounding box center [1040, 443] width 168 height 14
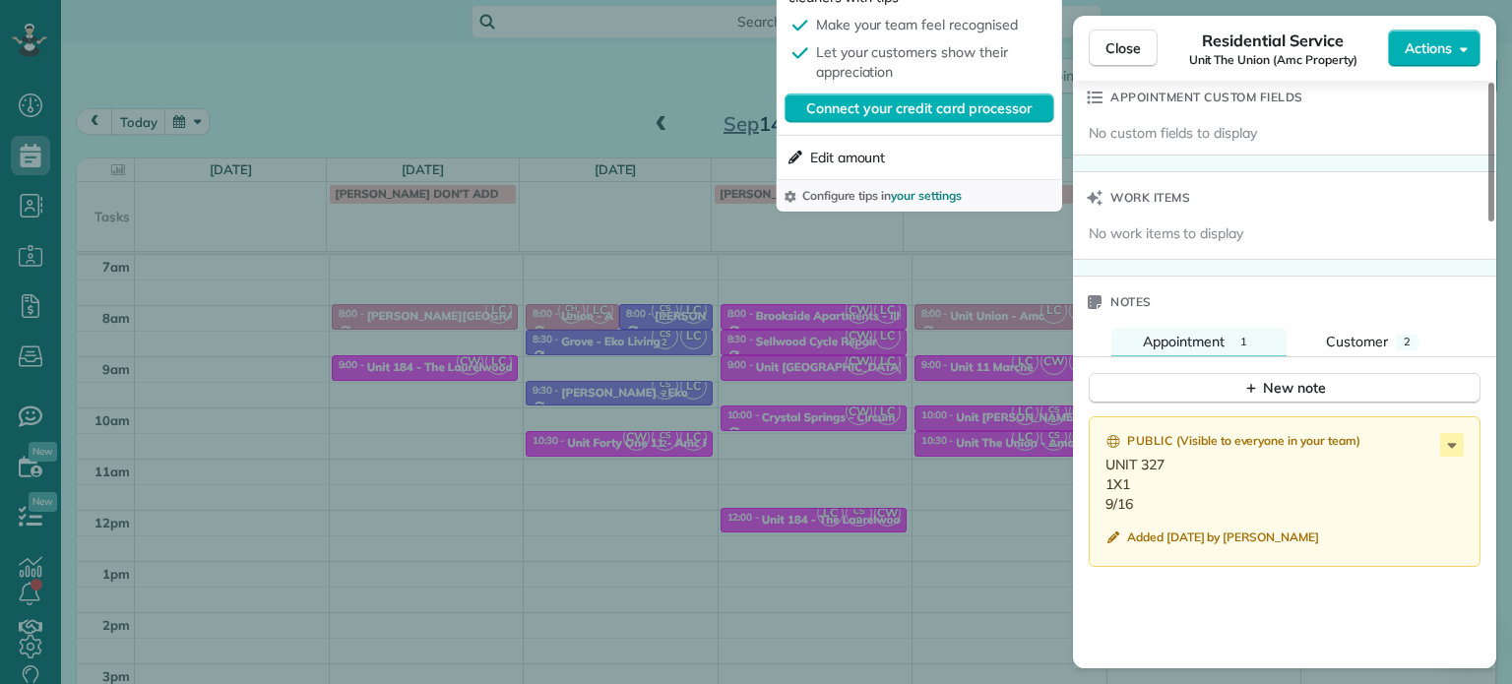
scroll to position [1482, 0]
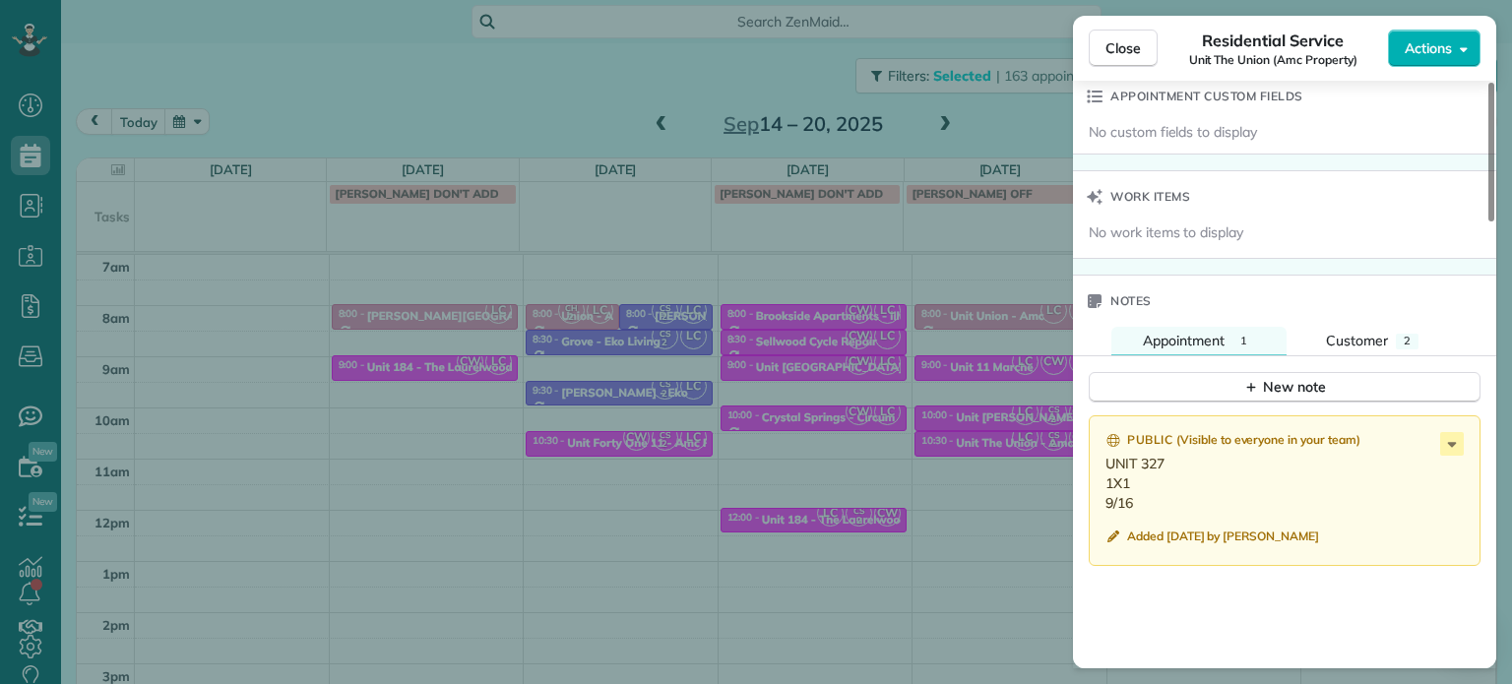
click at [975, 468] on div "Close Residential Service Unit The Union (Amc Property) Actions Status Active U…" at bounding box center [756, 342] width 1512 height 684
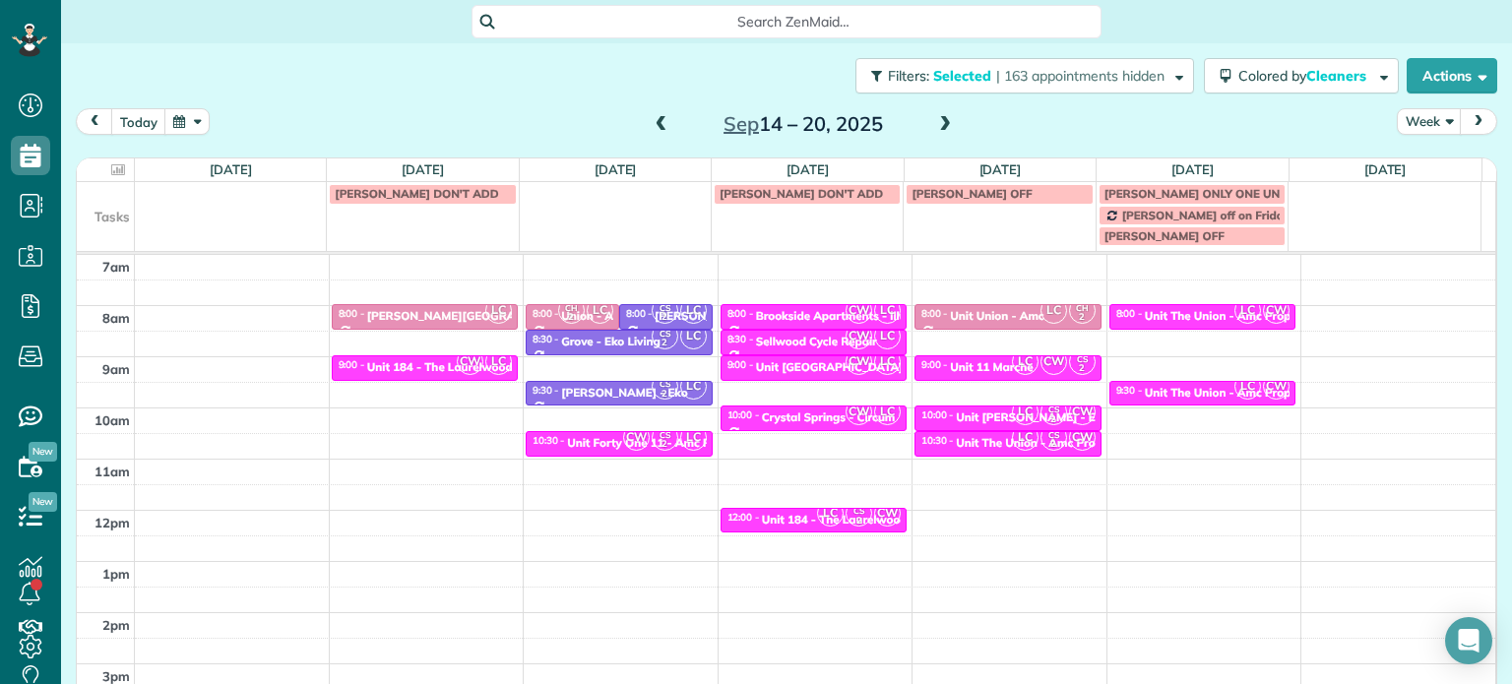
click at [935, 121] on span at bounding box center [945, 125] width 22 height 18
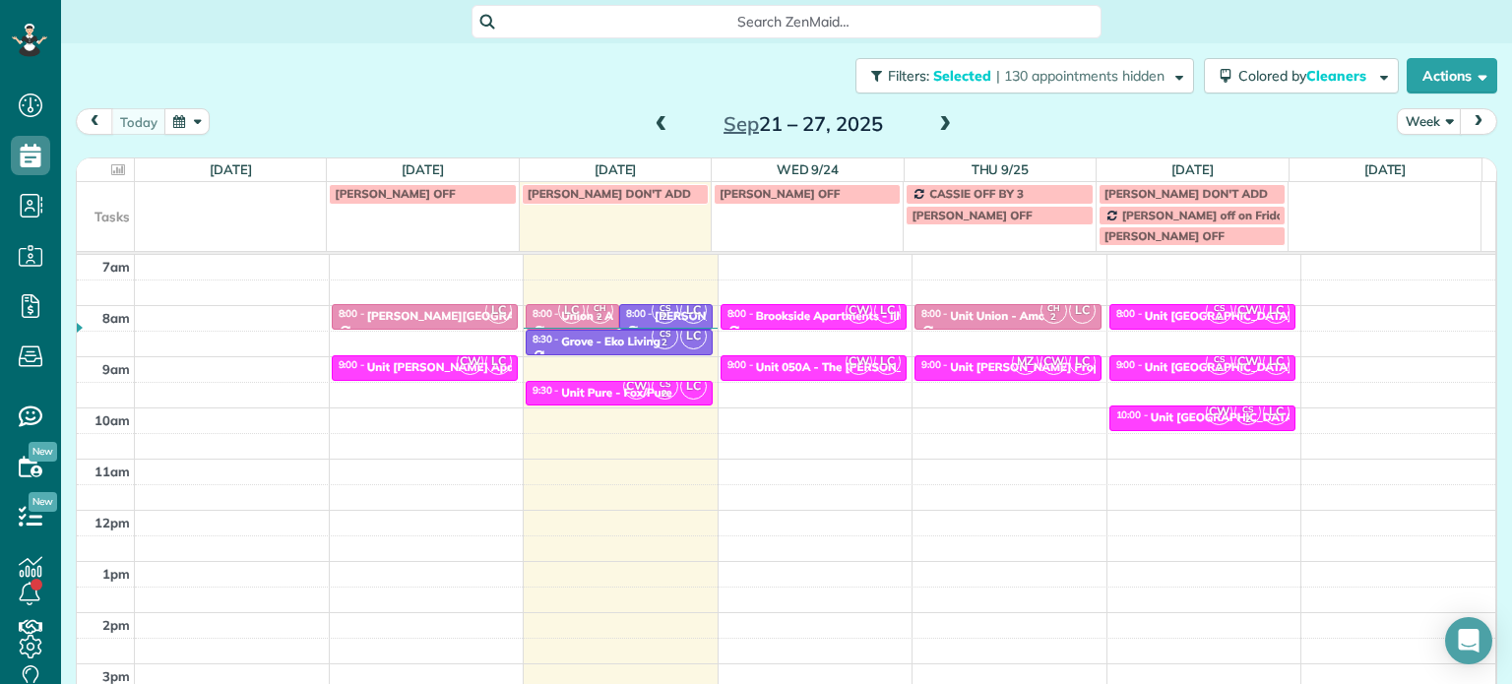
click at [654, 113] on span at bounding box center [662, 125] width 22 height 30
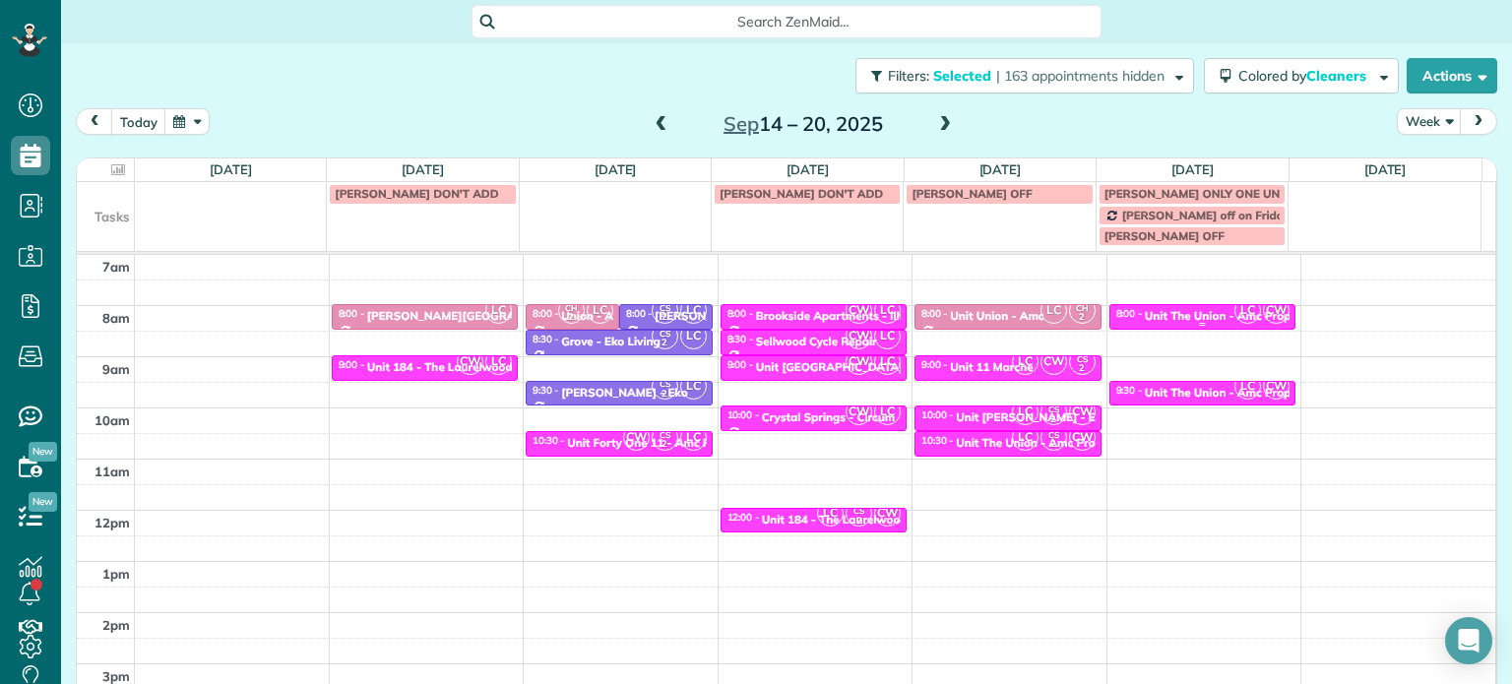
click at [1164, 322] on div at bounding box center [1202, 325] width 185 height 8
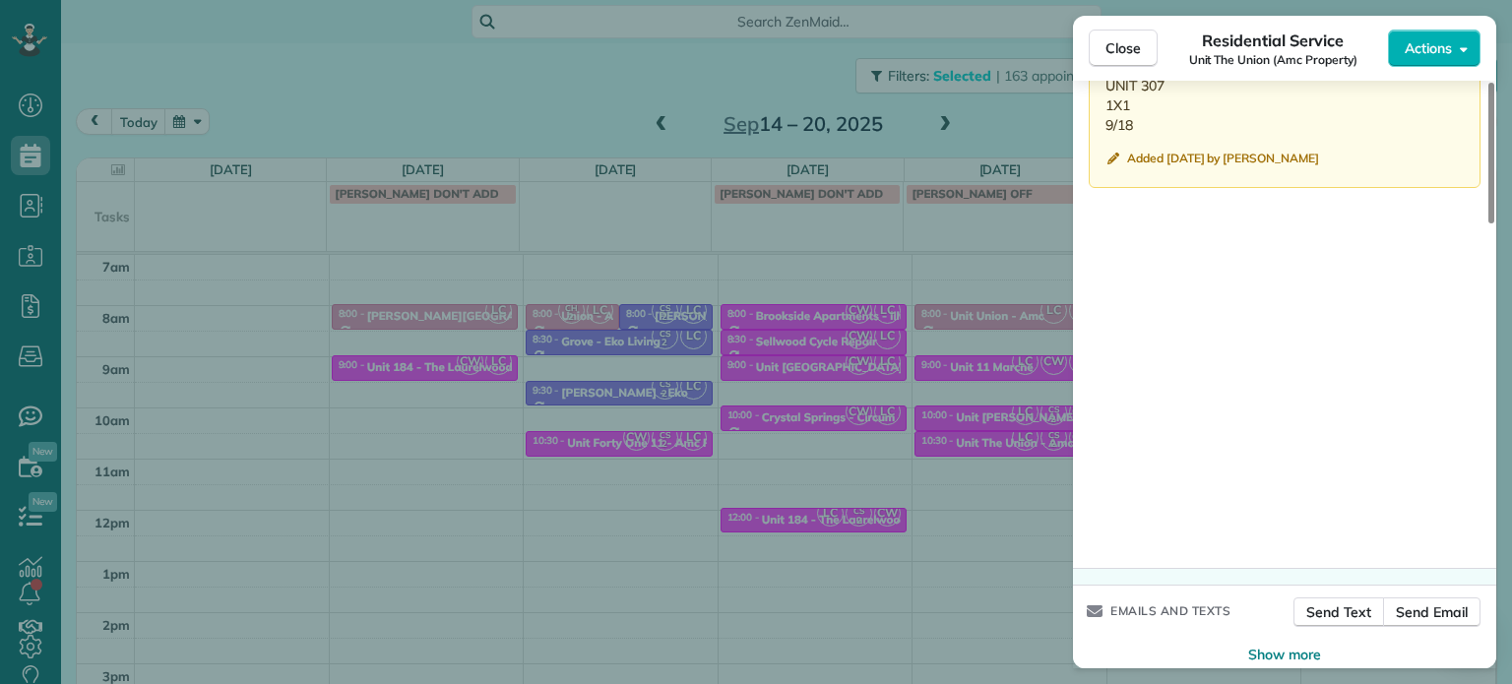
scroll to position [1756, 0]
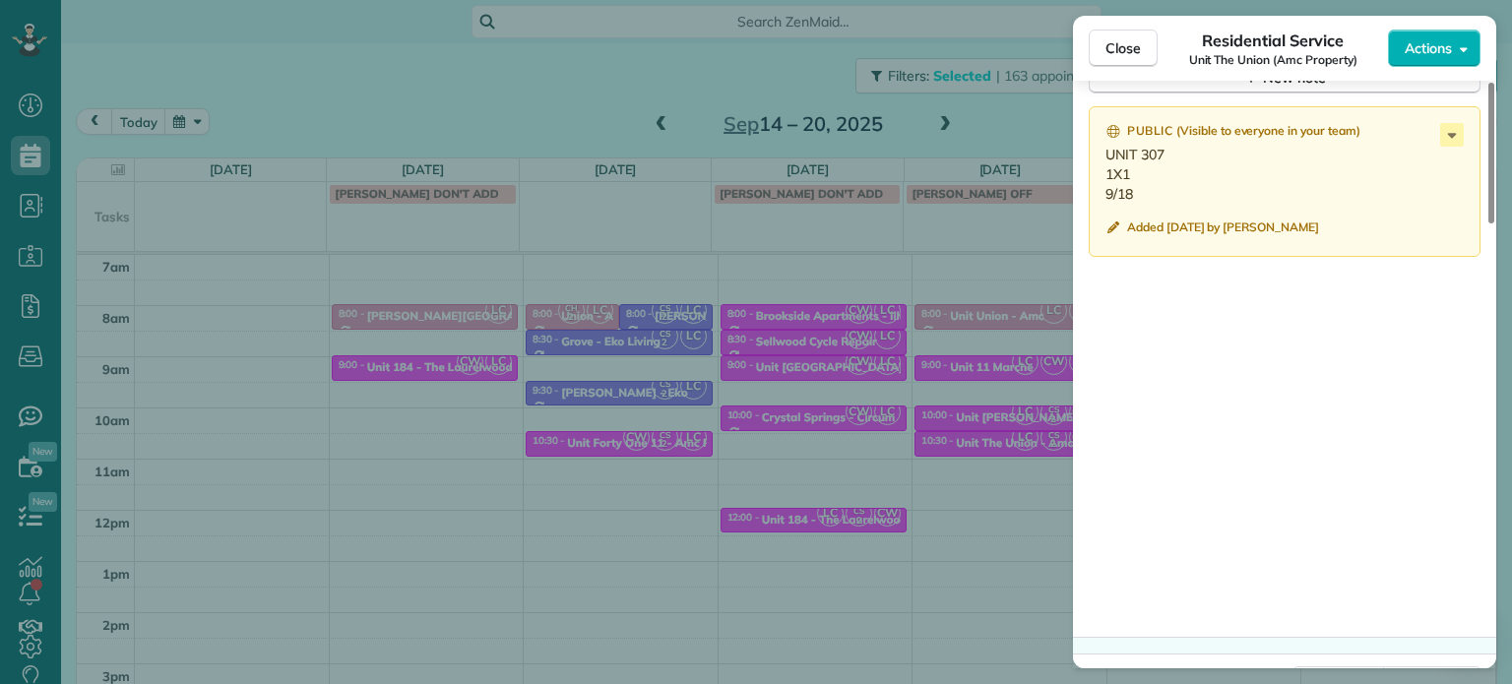
click at [984, 120] on div "Close Residential Service Unit The Union (Amc Property) Actions Status Active U…" at bounding box center [756, 342] width 1512 height 684
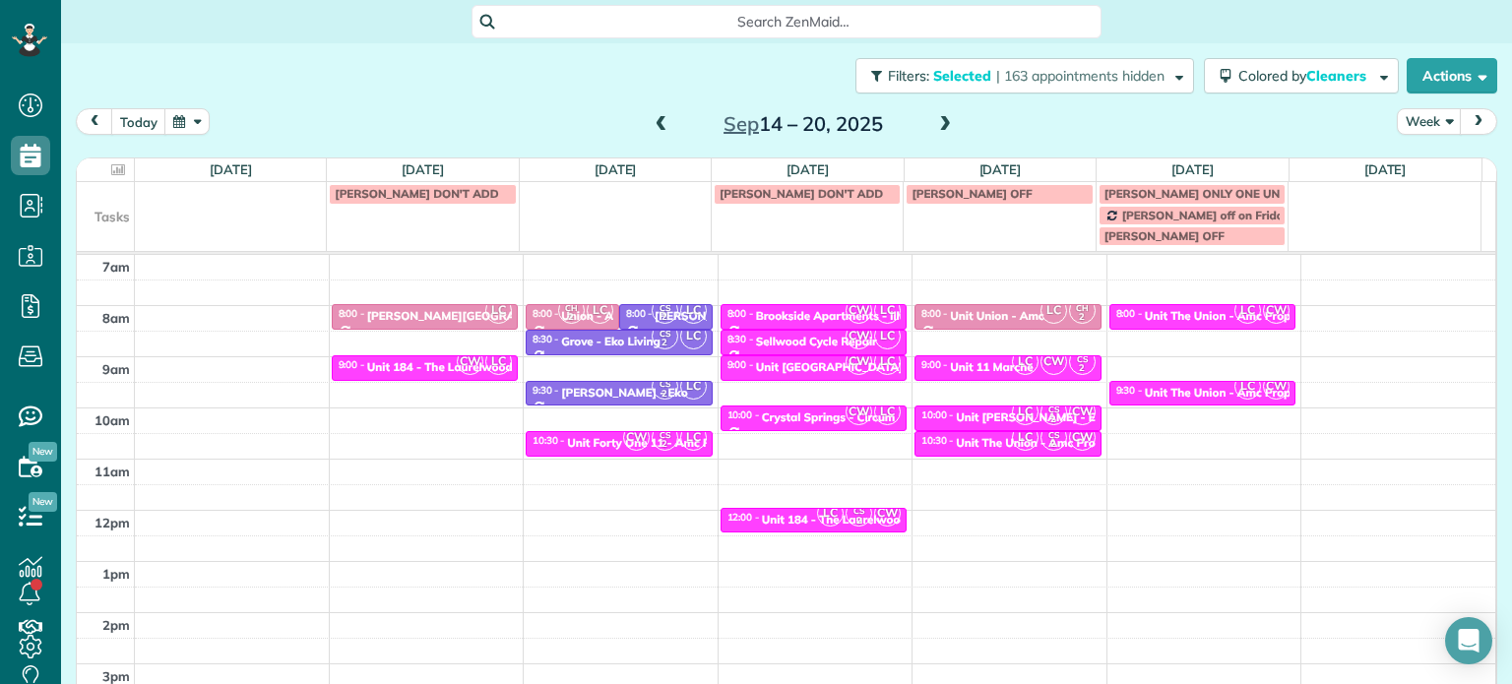
click at [941, 121] on span at bounding box center [945, 125] width 22 height 18
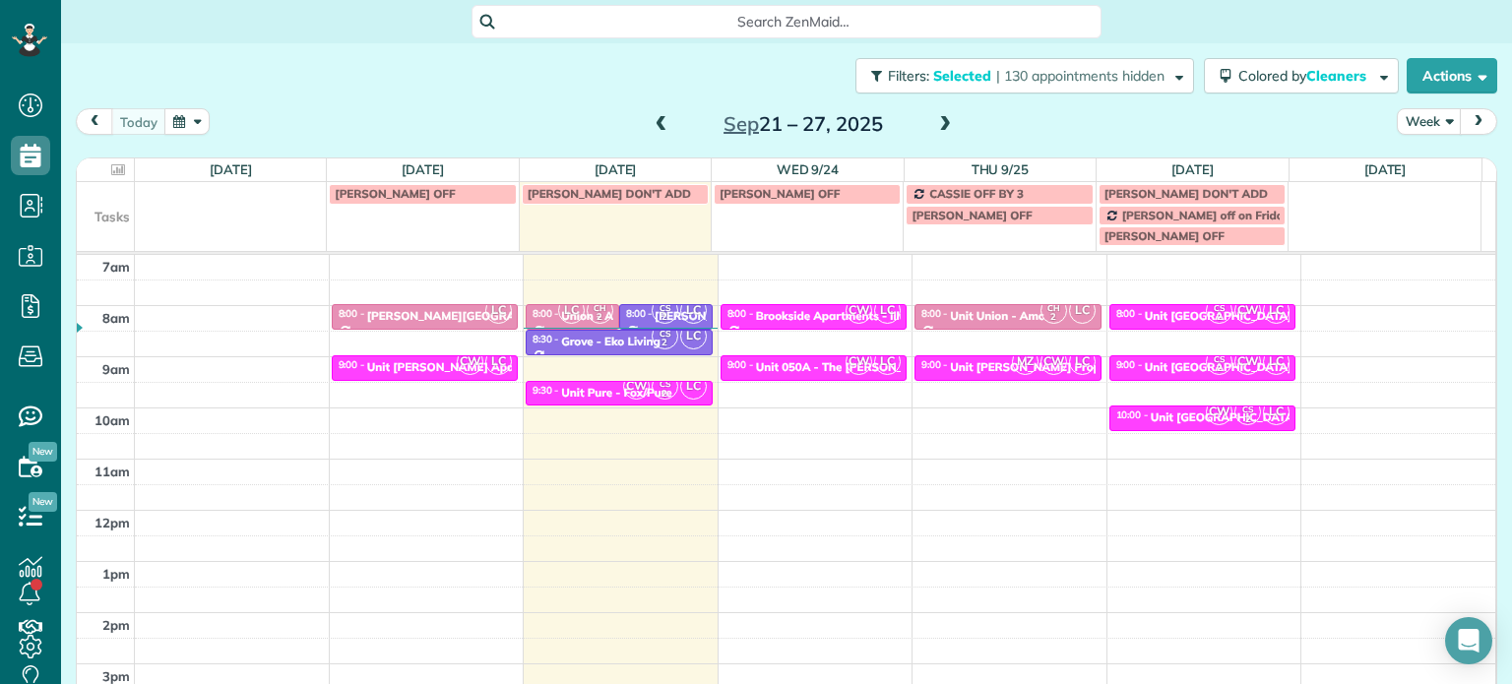
click at [941, 121] on span at bounding box center [945, 125] width 22 height 18
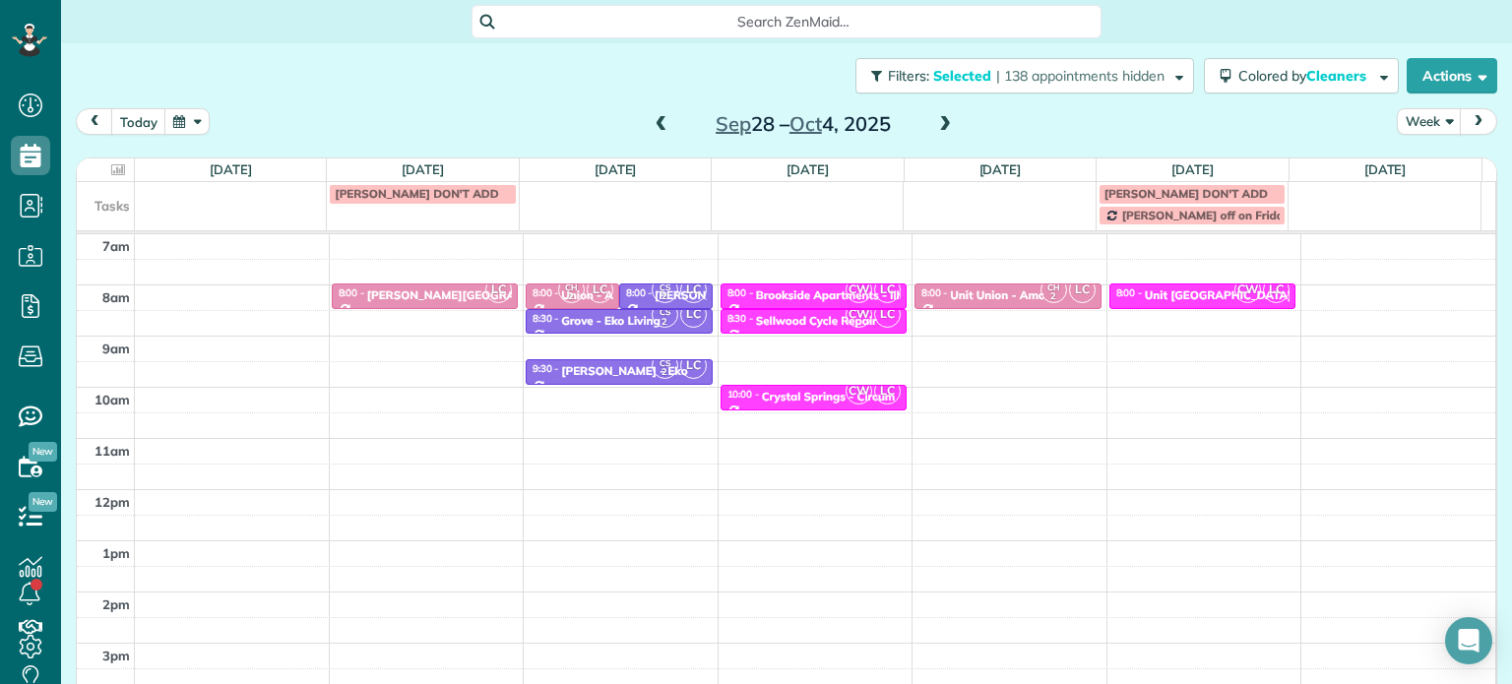
click at [411, 342] on div "4am 5am 6am 7am 8am 9am 10am 11am 12pm 1pm 2pm 3pm 4pm 5pm LC 8:00 - 8:30 [PERS…" at bounding box center [786, 439] width 1418 height 716
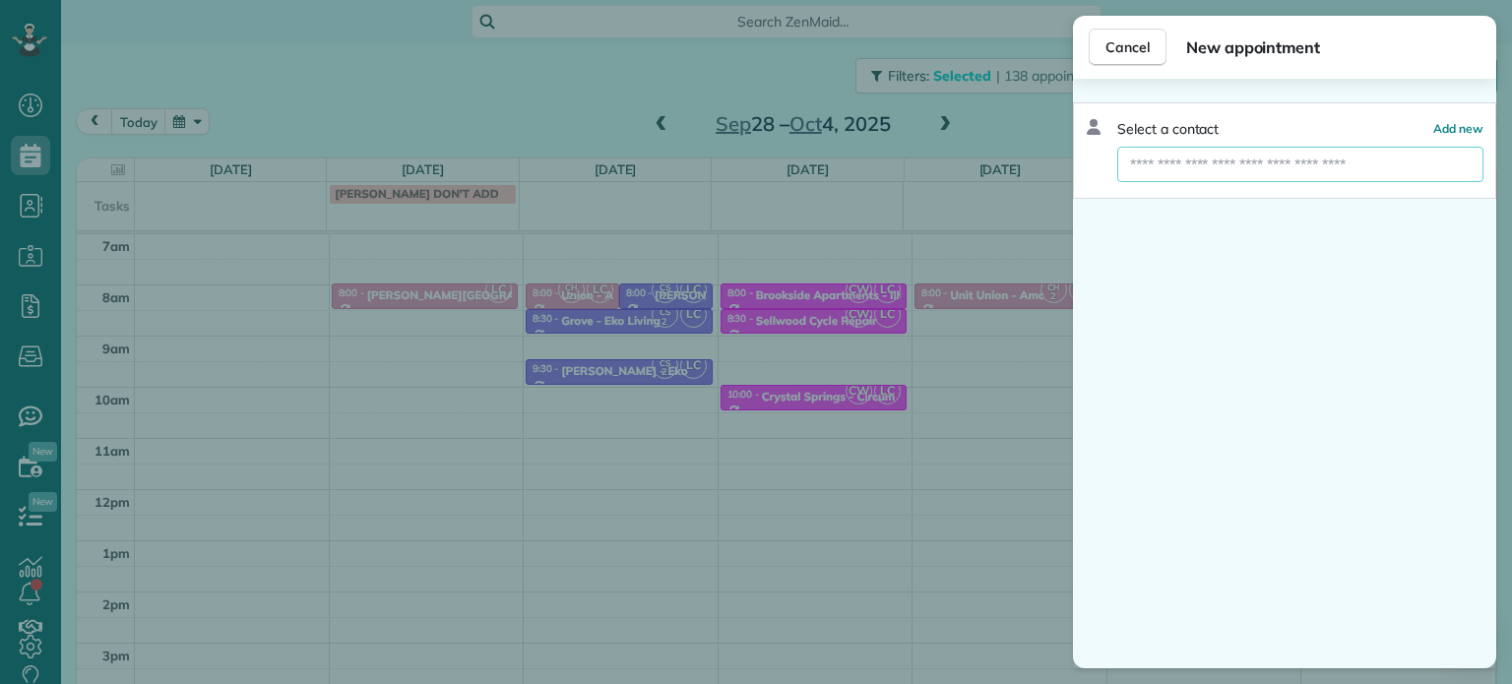
click at [1214, 162] on input "text" at bounding box center [1300, 164] width 366 height 35
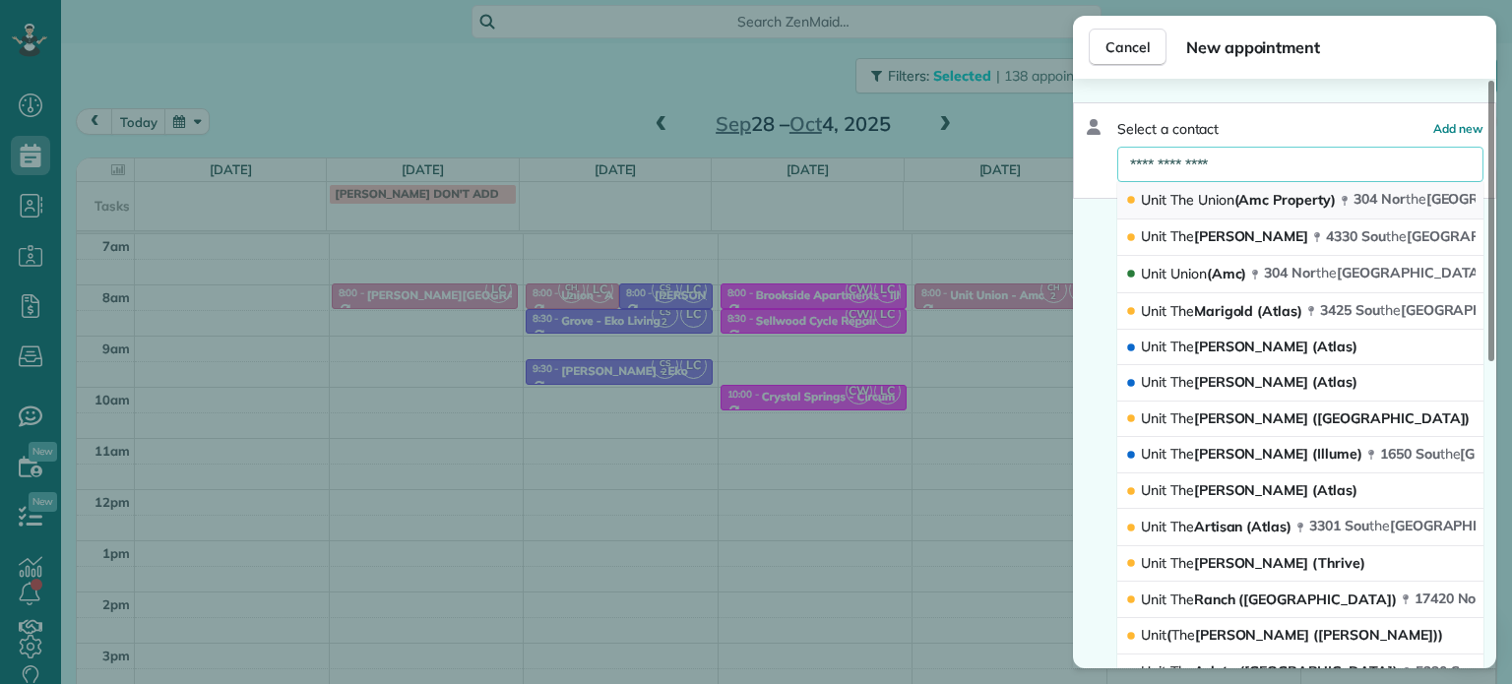
type input "**********"
click at [1221, 196] on span "Union" at bounding box center [1216, 200] width 36 height 18
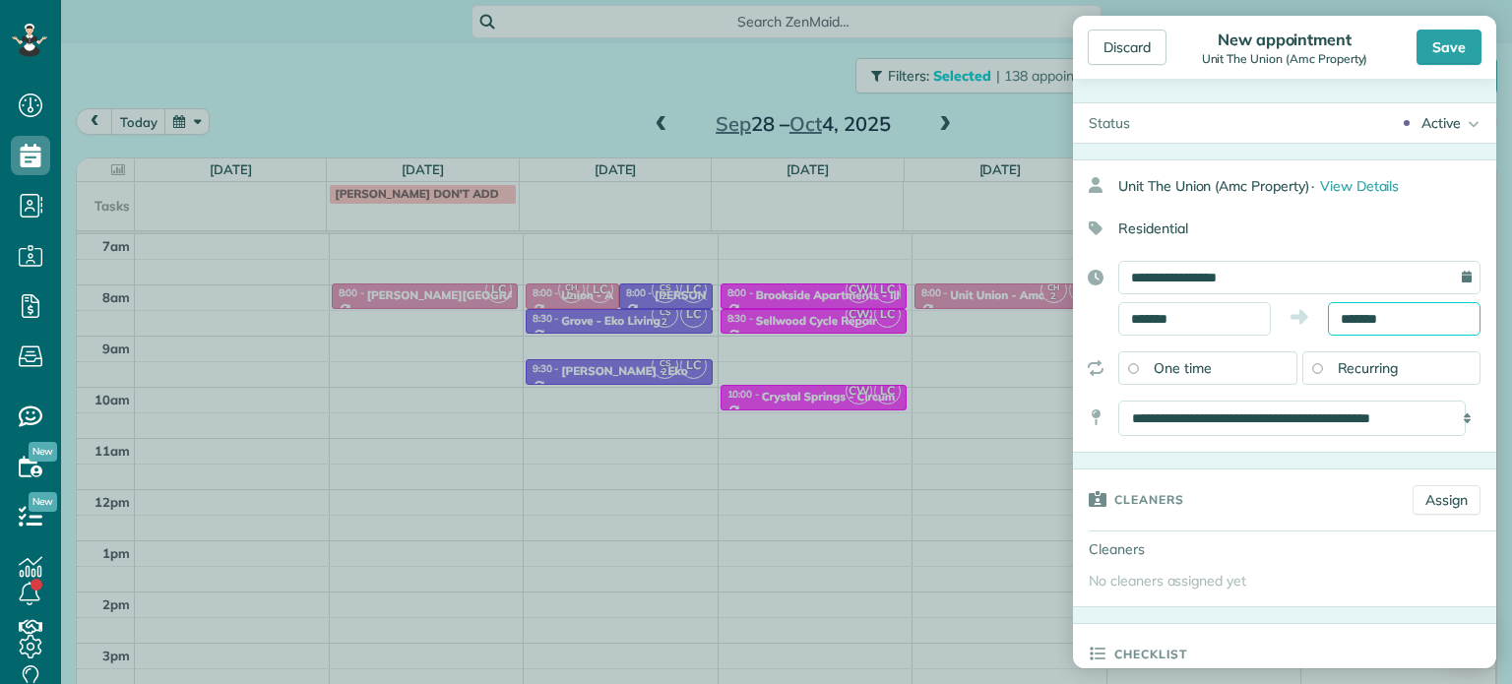
click at [1347, 318] on input "*******" at bounding box center [1404, 318] width 153 height 33
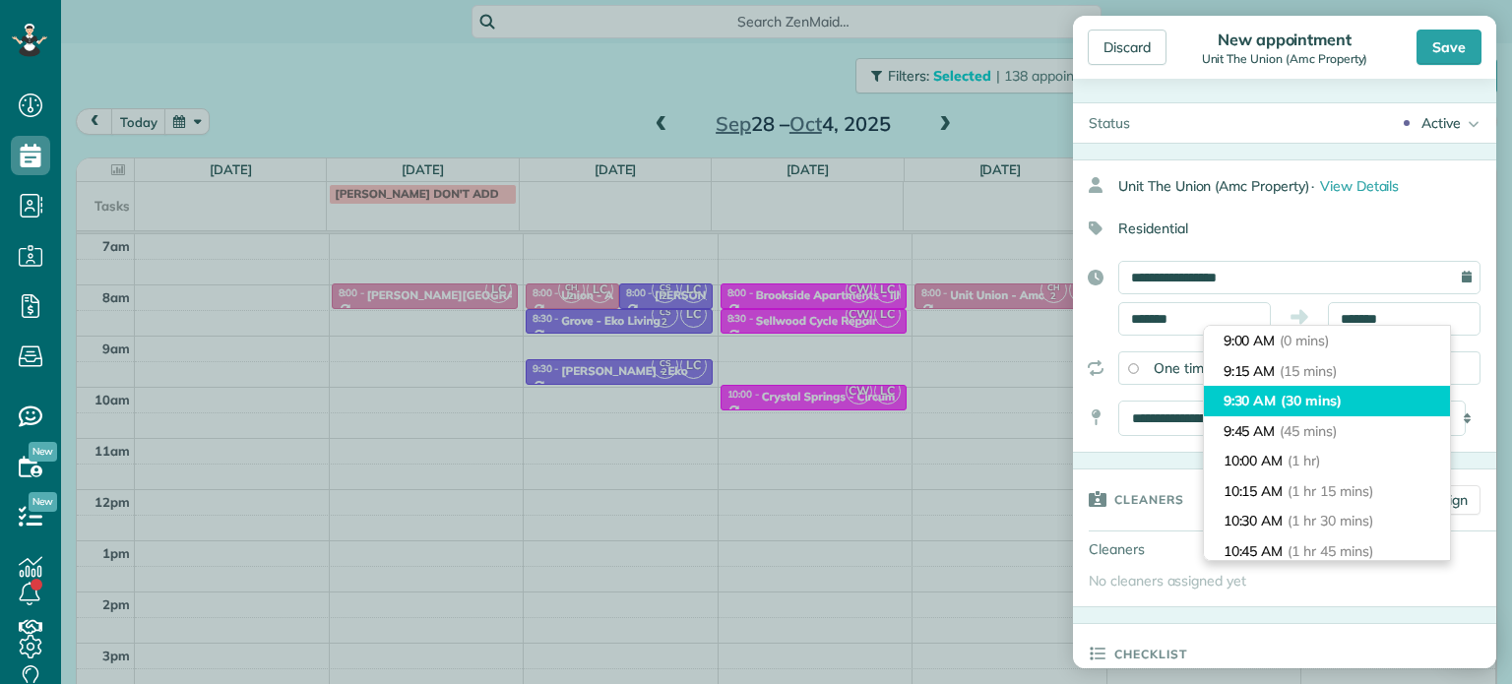
type input "*******"
click at [1351, 390] on li "9:30 AM (30 mins)" at bounding box center [1327, 401] width 246 height 31
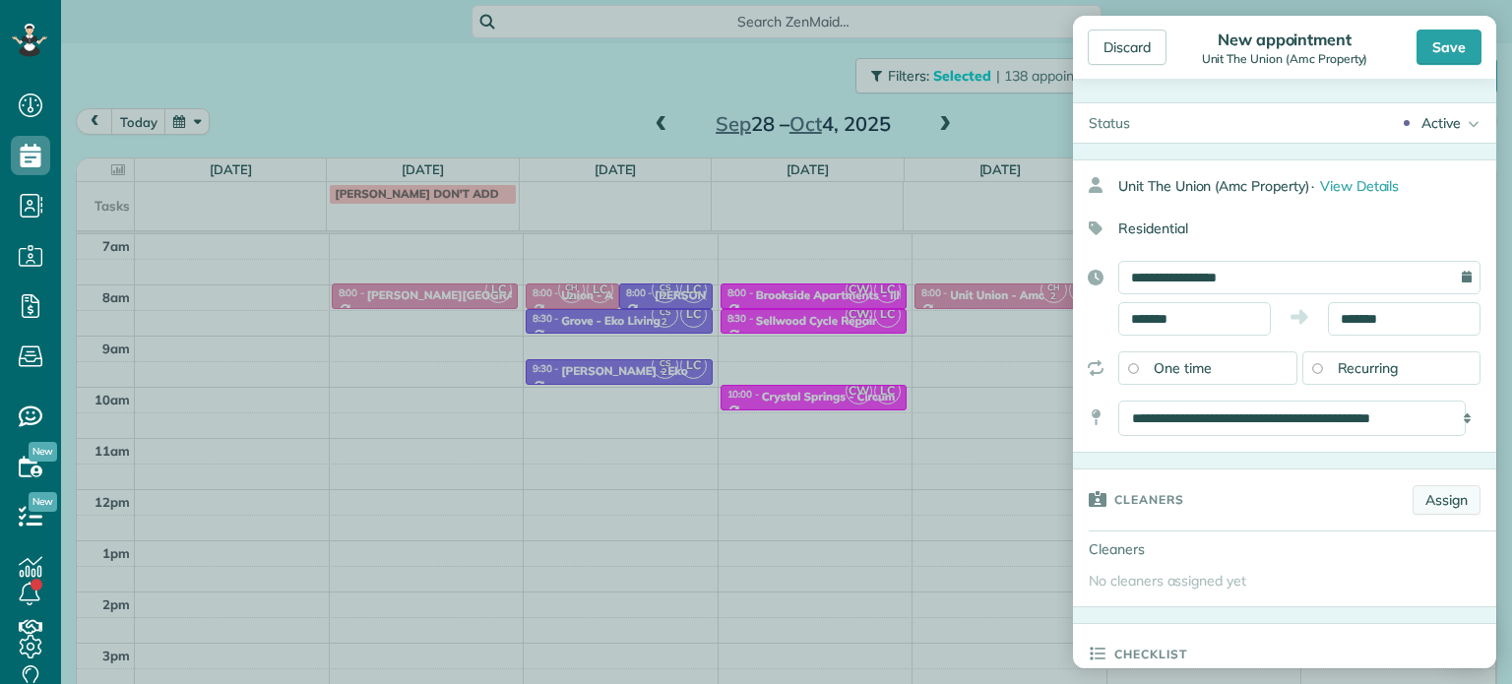
click at [1437, 497] on link "Assign" at bounding box center [1447, 500] width 68 height 30
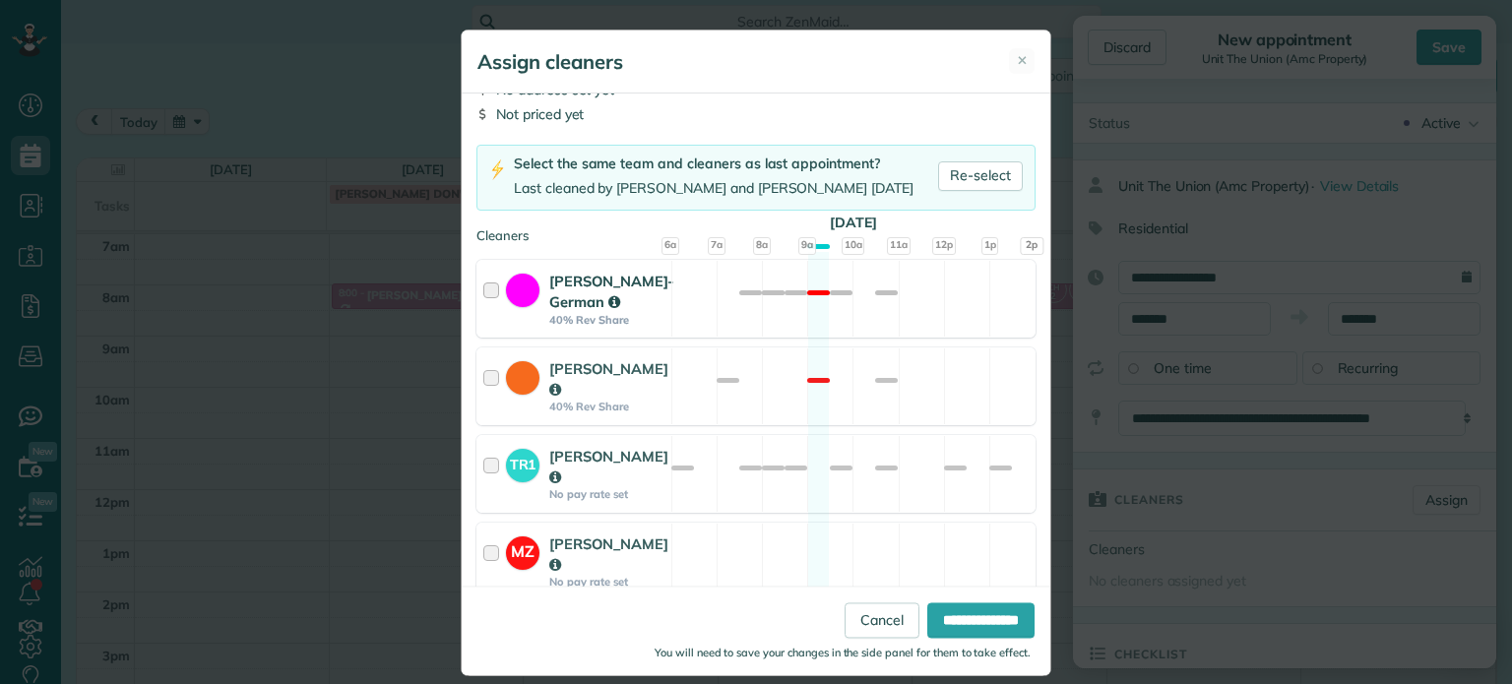
scroll to position [197, 0]
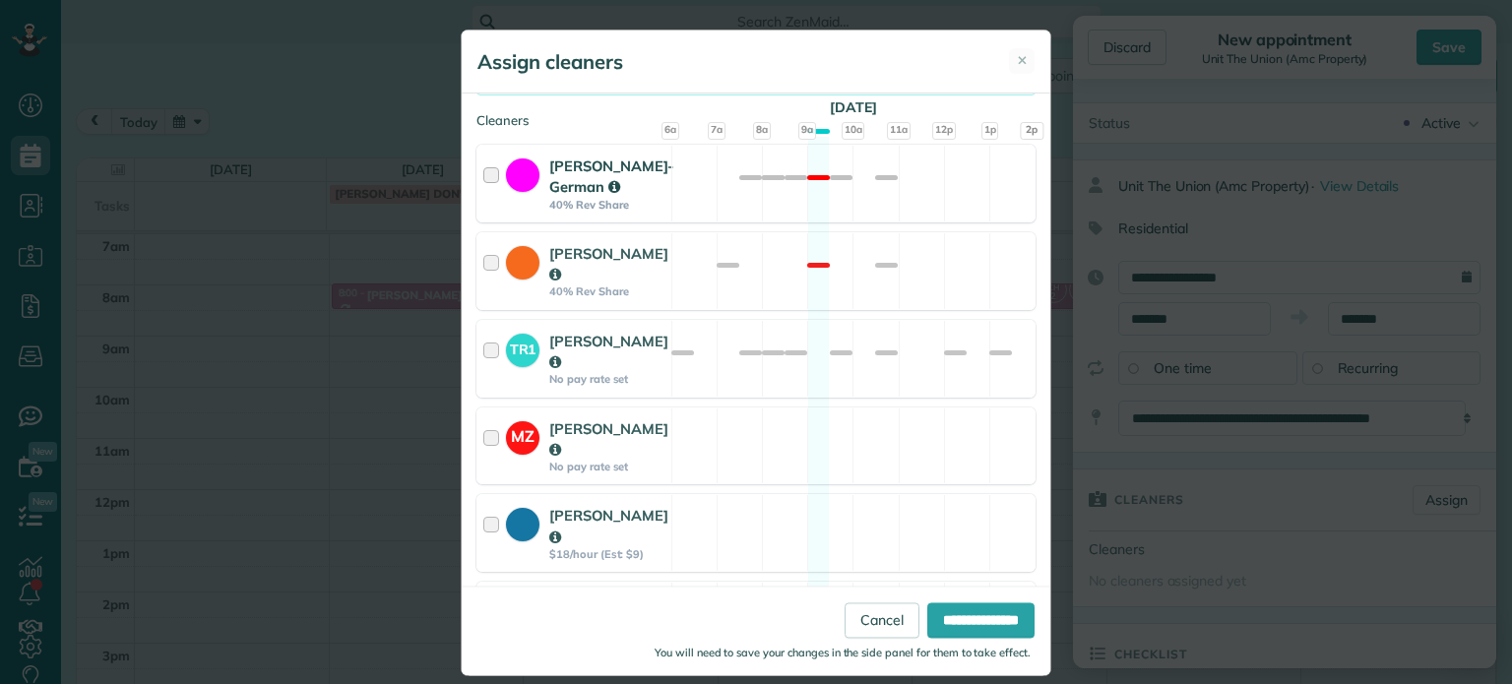
click at [898, 222] on div "[PERSON_NAME]-German 40% Rev Share Not available" at bounding box center [755, 184] width 559 height 78
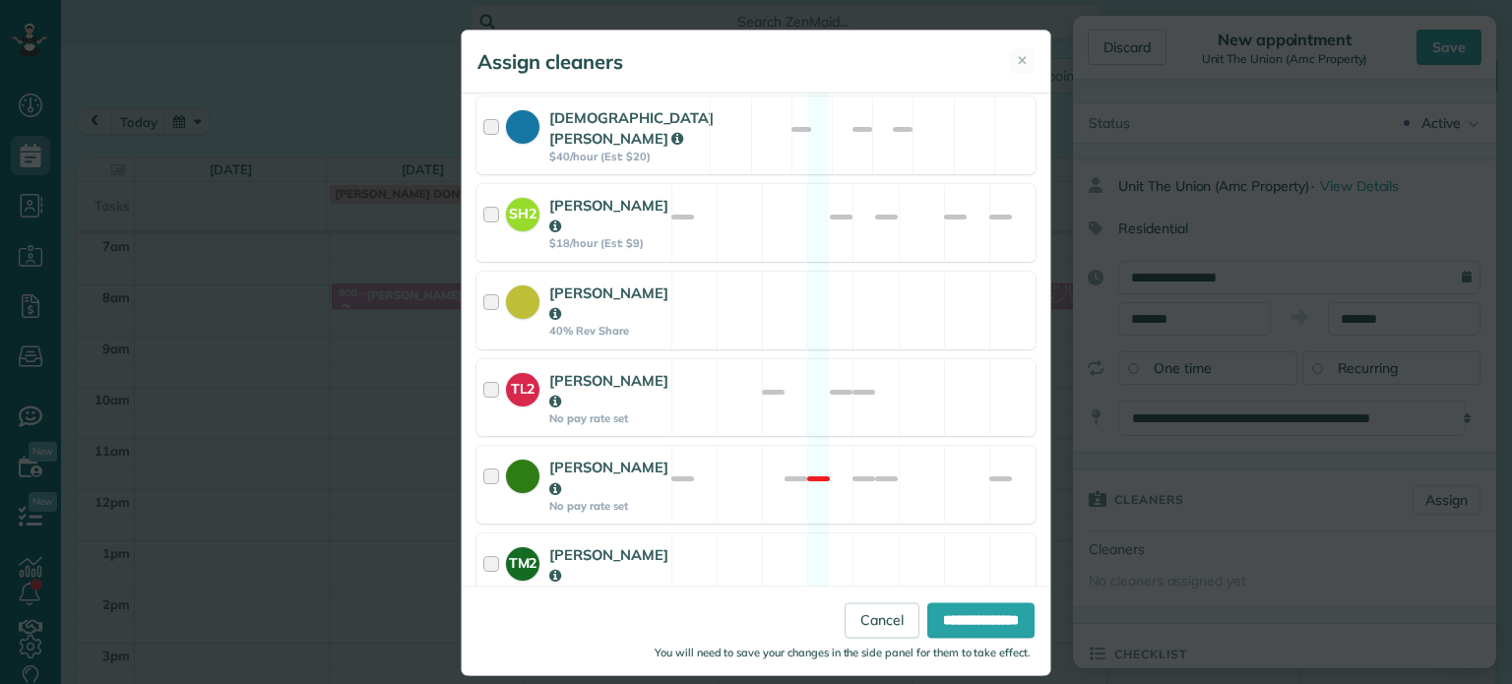
scroll to position [984, 0]
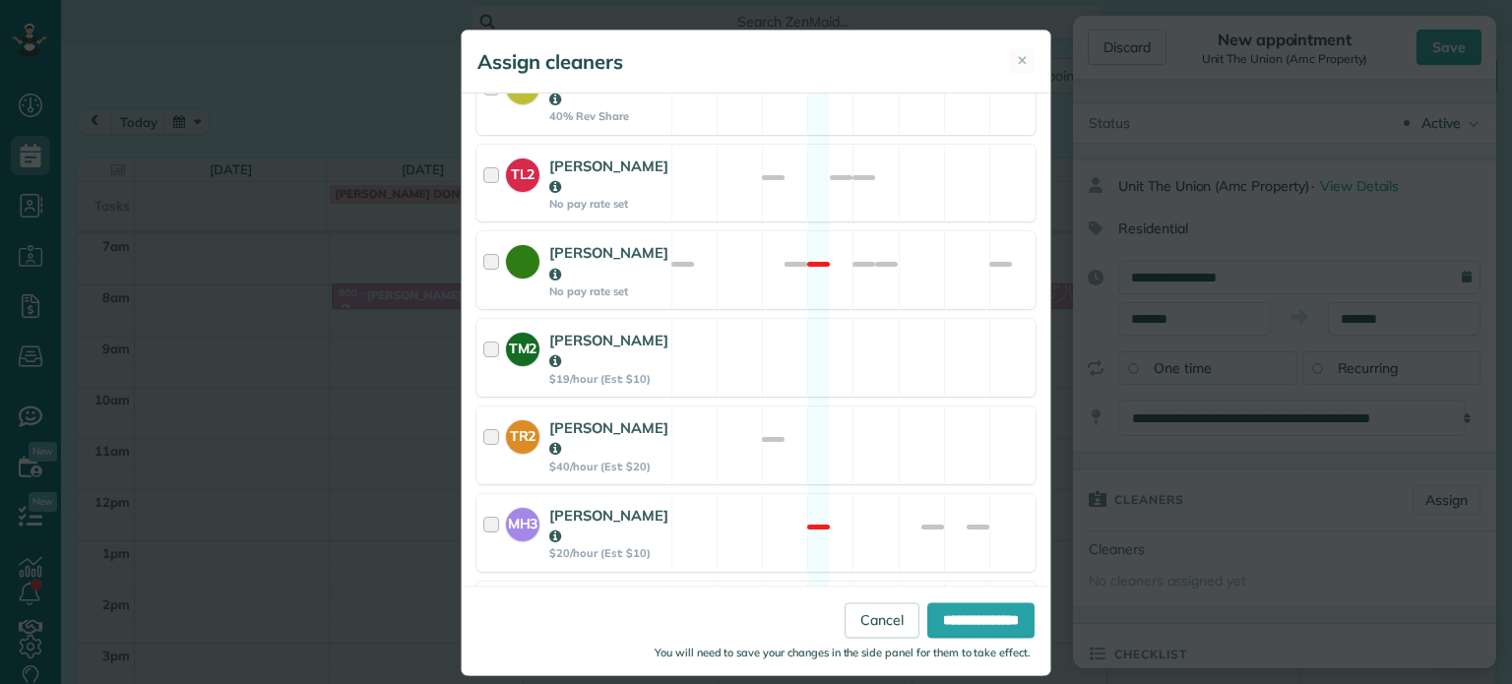
click at [857, 582] on div "LC [PERSON_NAME] $20/hour (Est: $10) Available" at bounding box center [755, 621] width 559 height 78
click at [949, 609] on input "**********" at bounding box center [980, 620] width 107 height 35
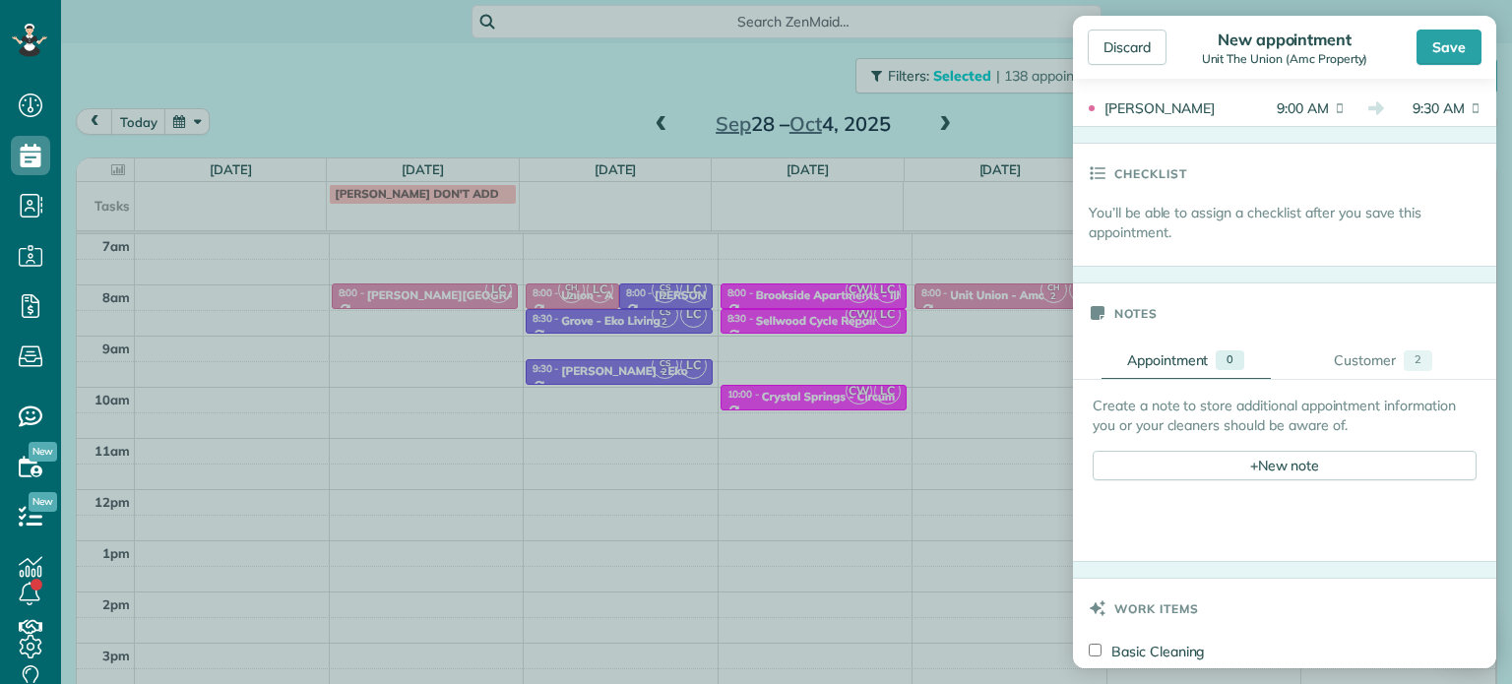
scroll to position [689, 0]
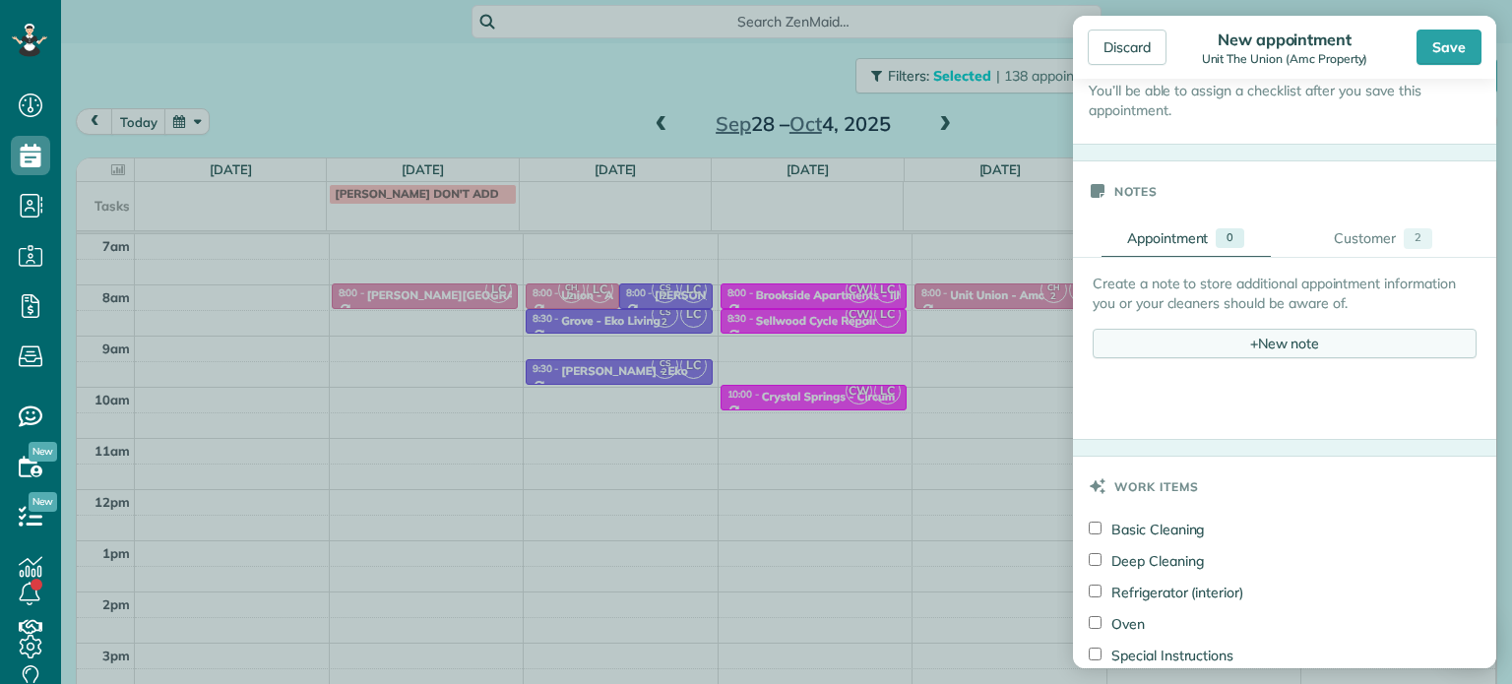
click at [1256, 338] on div "+ New note" at bounding box center [1285, 344] width 384 height 30
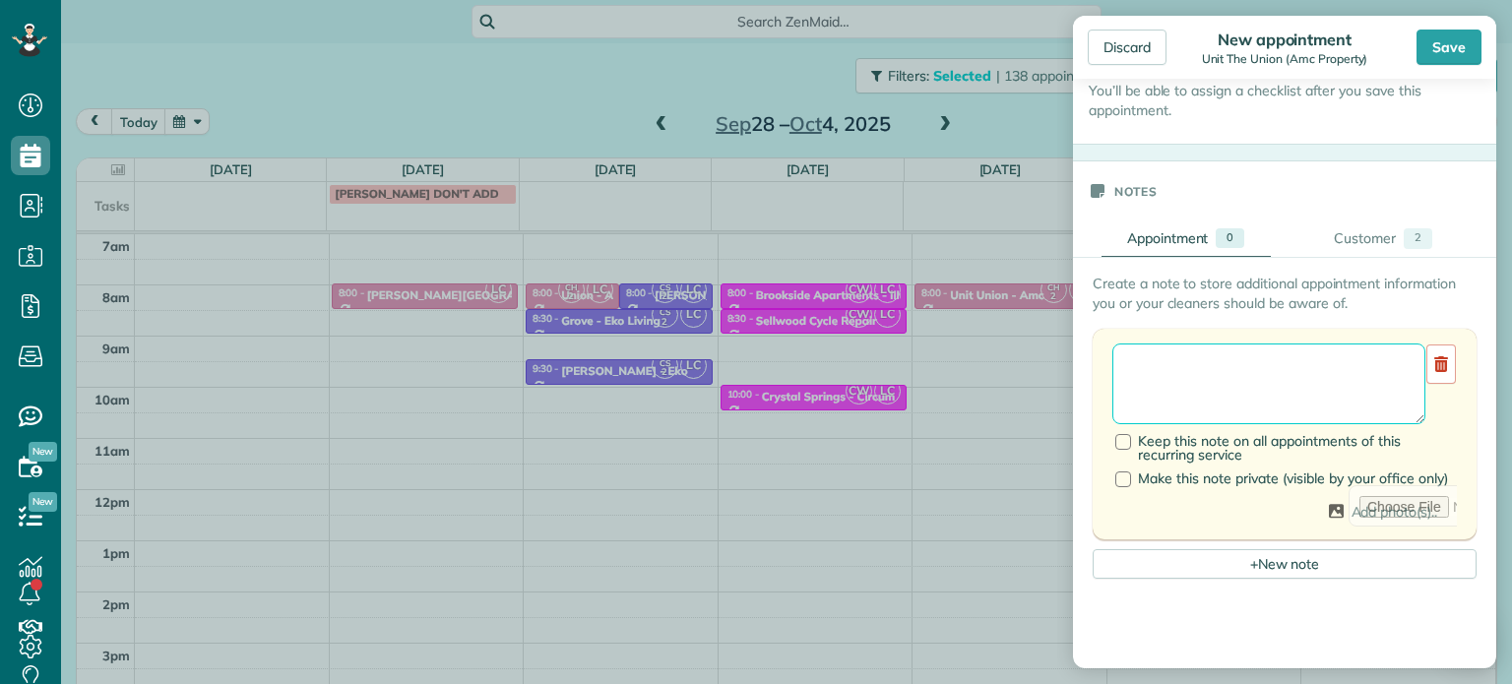
click at [1294, 357] on textarea at bounding box center [1268, 384] width 313 height 81
type textarea "******** ****"
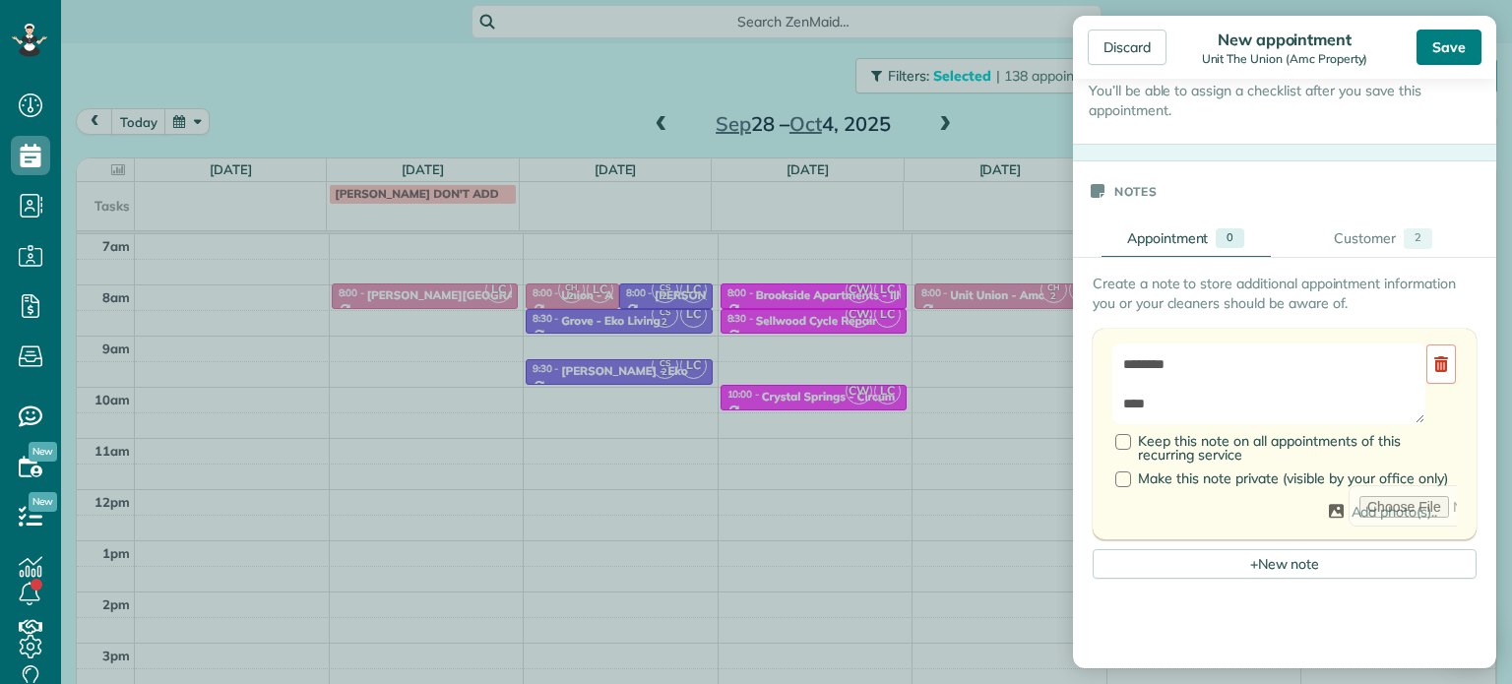
click at [1433, 43] on div "Save" at bounding box center [1448, 47] width 65 height 35
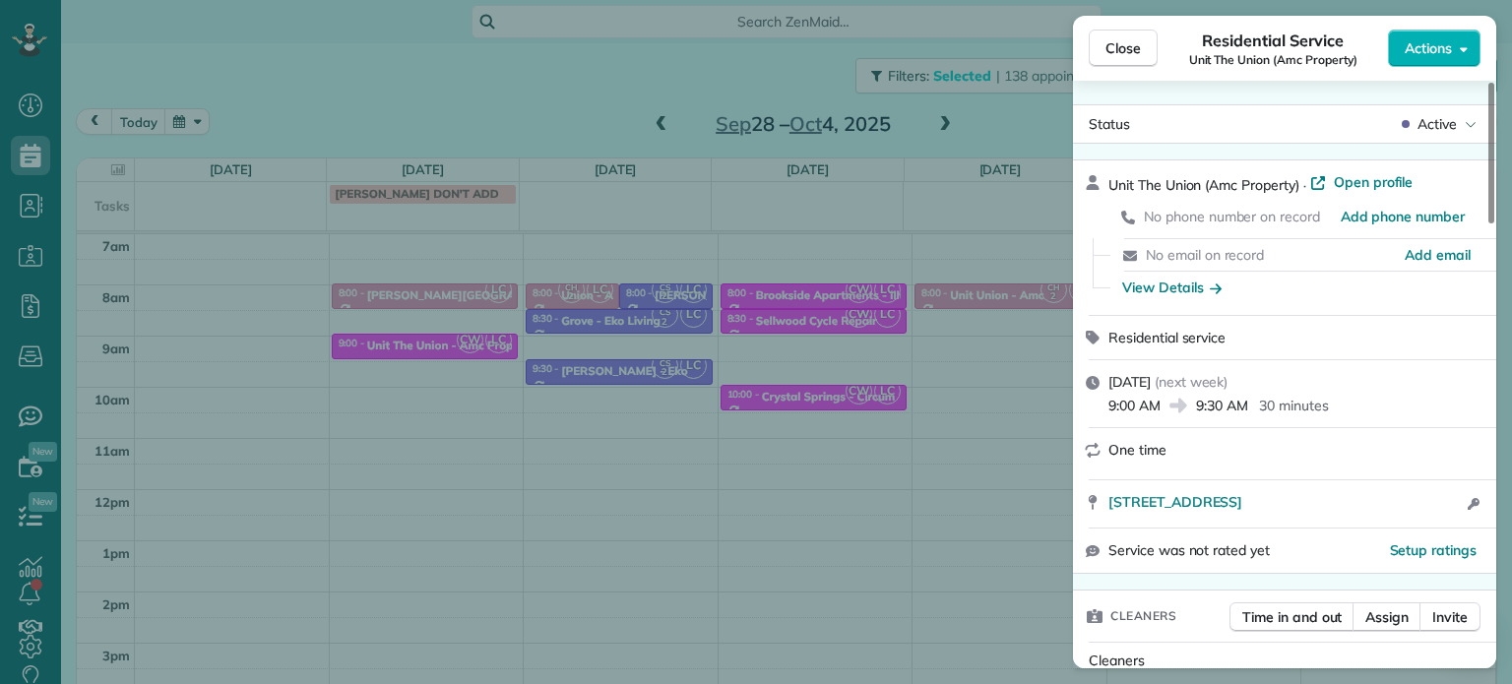
click at [469, 78] on div "Close Residential Service Unit The Union (Amc Property) Actions Status Active U…" at bounding box center [756, 342] width 1512 height 684
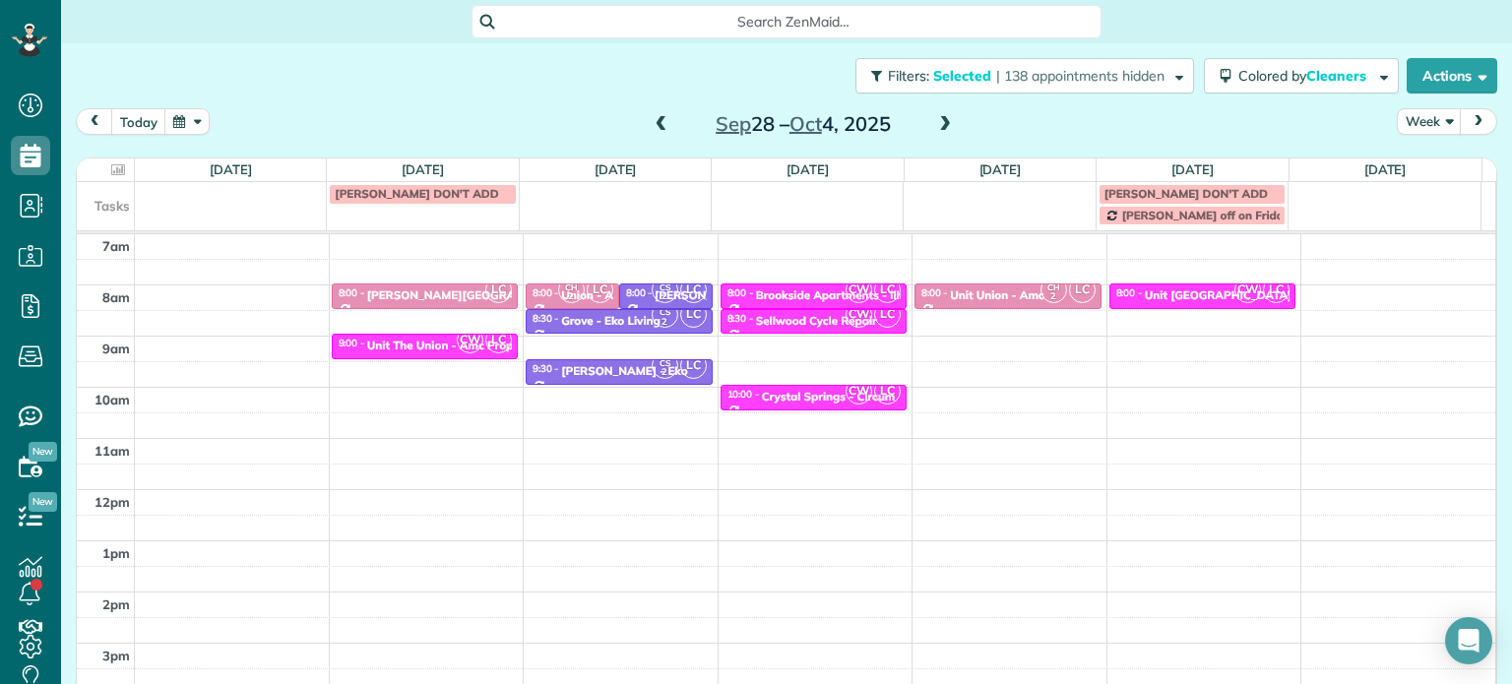
click at [941, 122] on span at bounding box center [945, 125] width 22 height 18
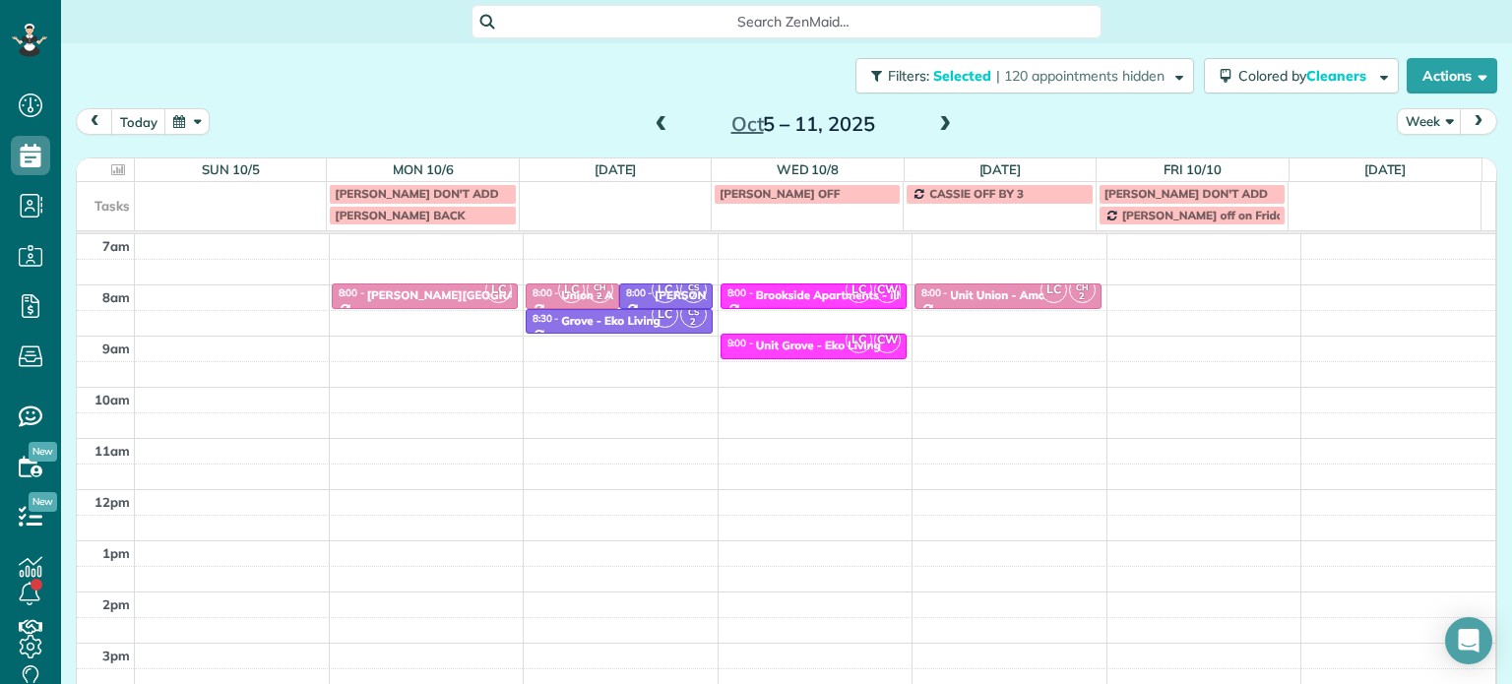
click at [941, 122] on span at bounding box center [945, 125] width 22 height 18
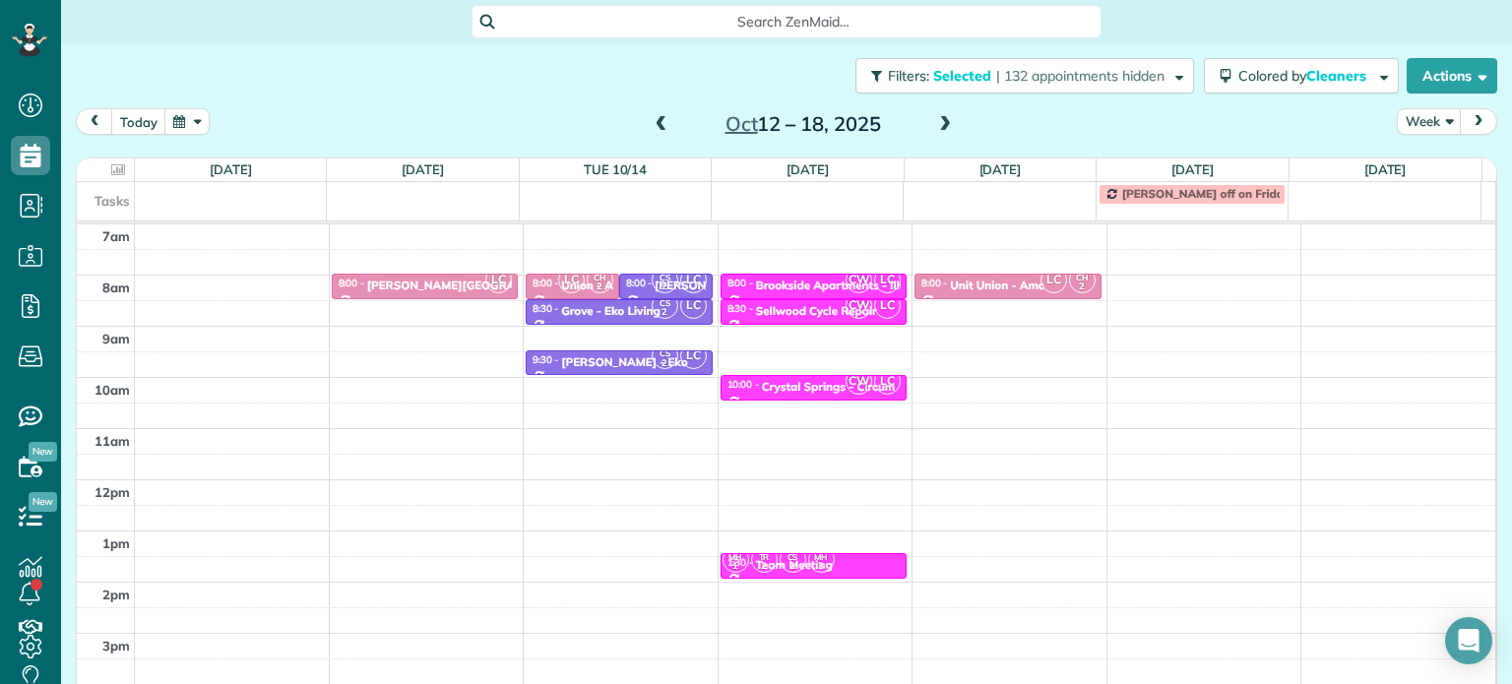
click at [1144, 278] on div "4am 5am 6am 7am 8am 9am 10am 11am 12pm 1pm 2pm 3pm 4pm 5pm LC 8:00 - 8:30 [PERS…" at bounding box center [786, 429] width 1418 height 716
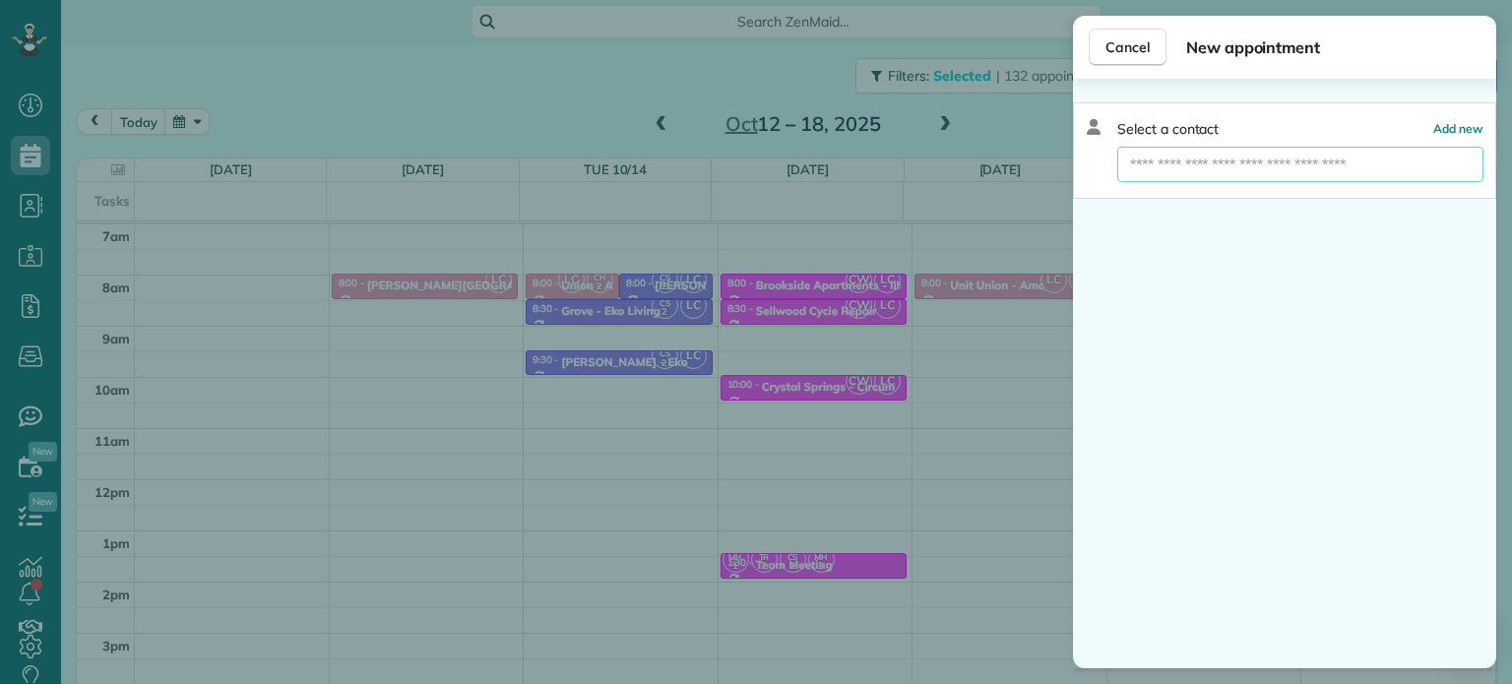
click at [1233, 174] on input "text" at bounding box center [1300, 164] width 366 height 35
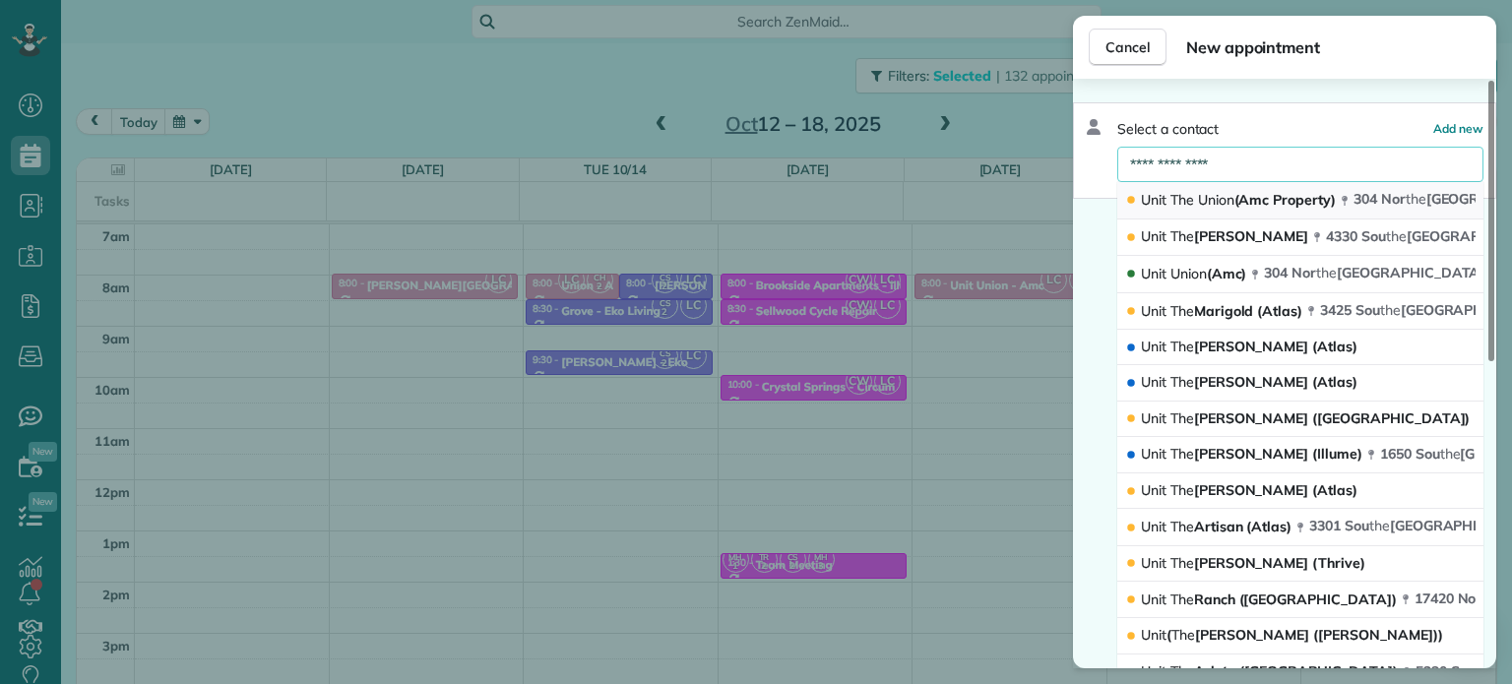
type input "**********"
click at [1207, 196] on span "Union" at bounding box center [1216, 200] width 36 height 18
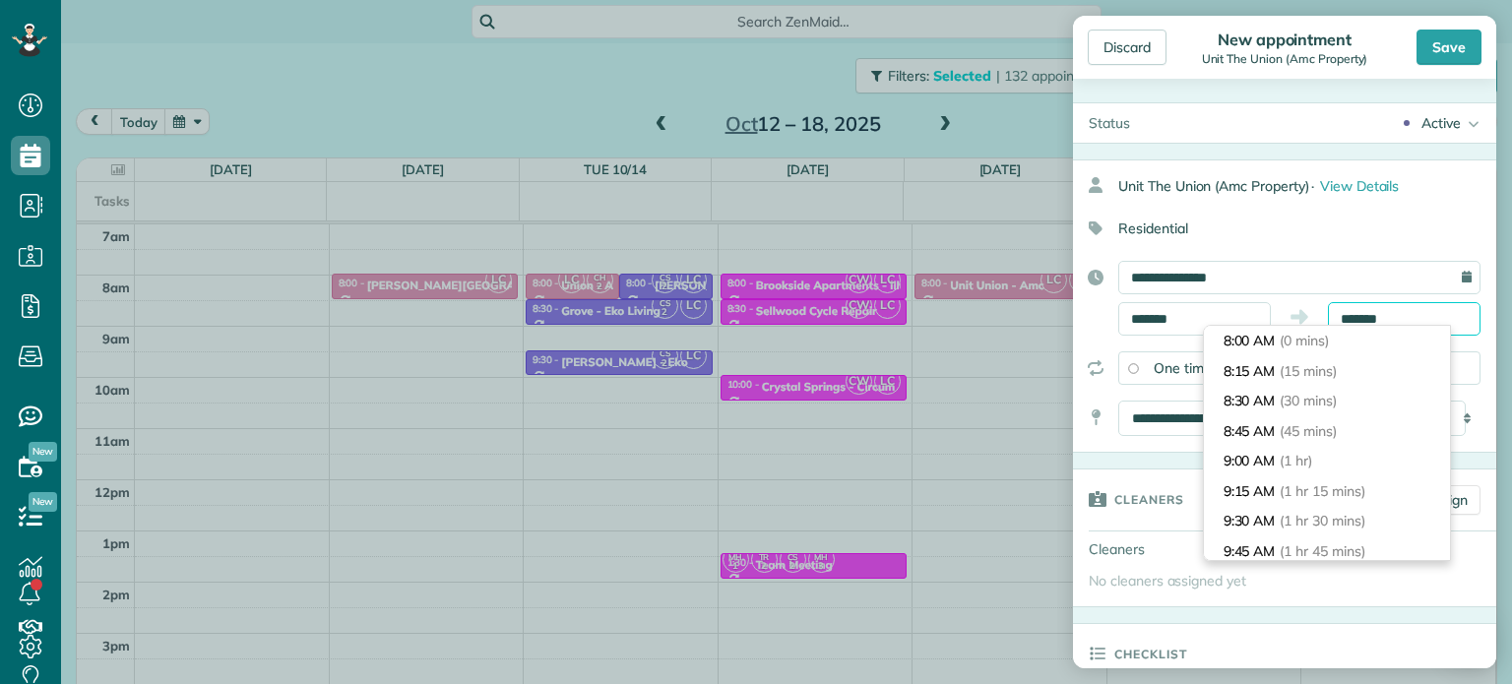
click at [1365, 310] on input "*******" at bounding box center [1404, 318] width 153 height 33
type input "*******"
click at [1308, 406] on span "(30 mins)" at bounding box center [1311, 401] width 61 height 18
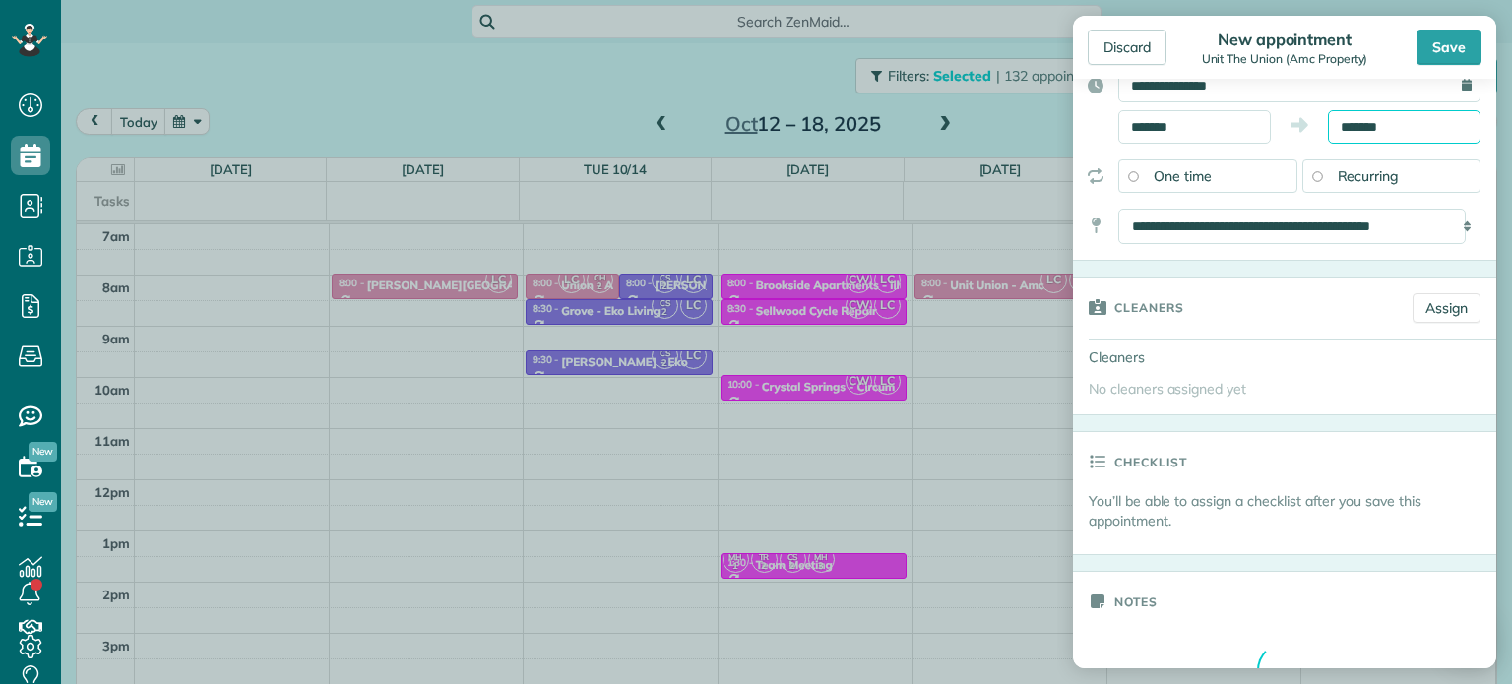
scroll to position [197, 0]
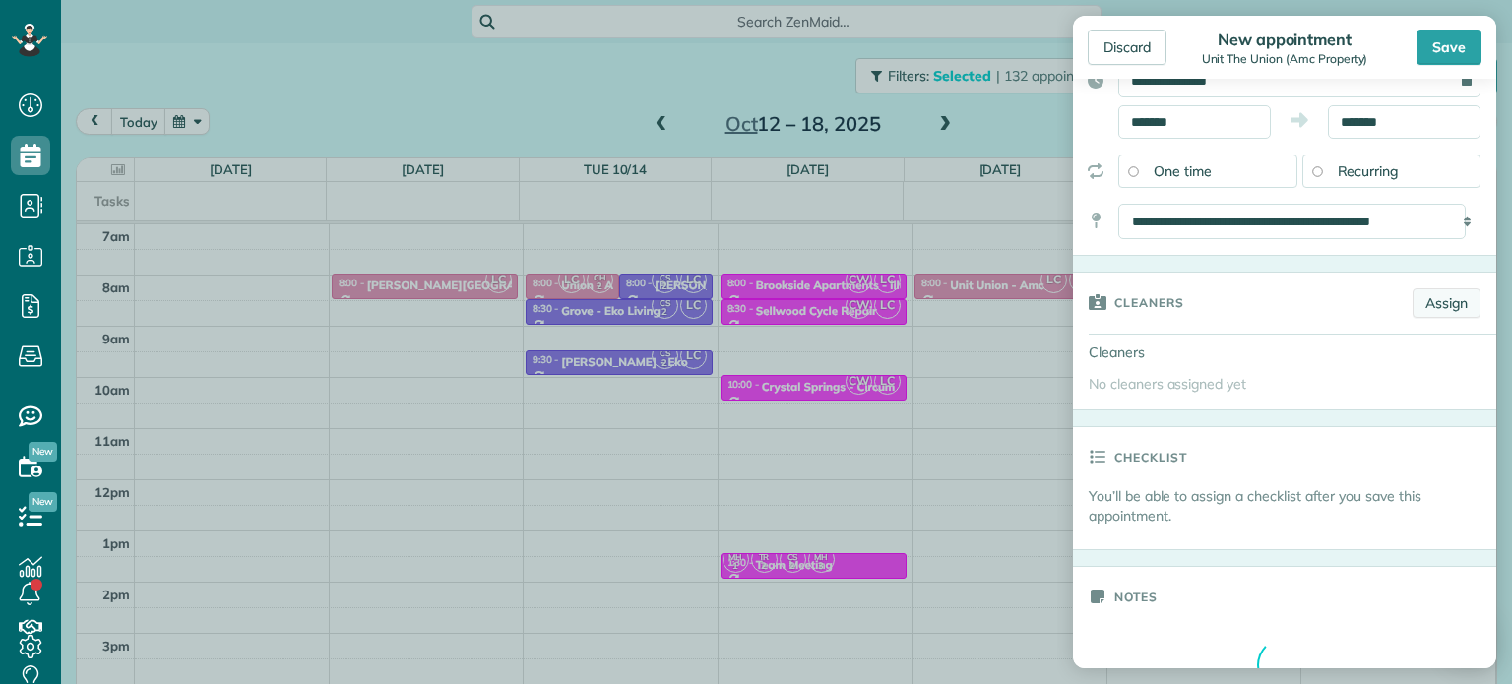
click at [1433, 298] on link "Assign" at bounding box center [1447, 303] width 68 height 30
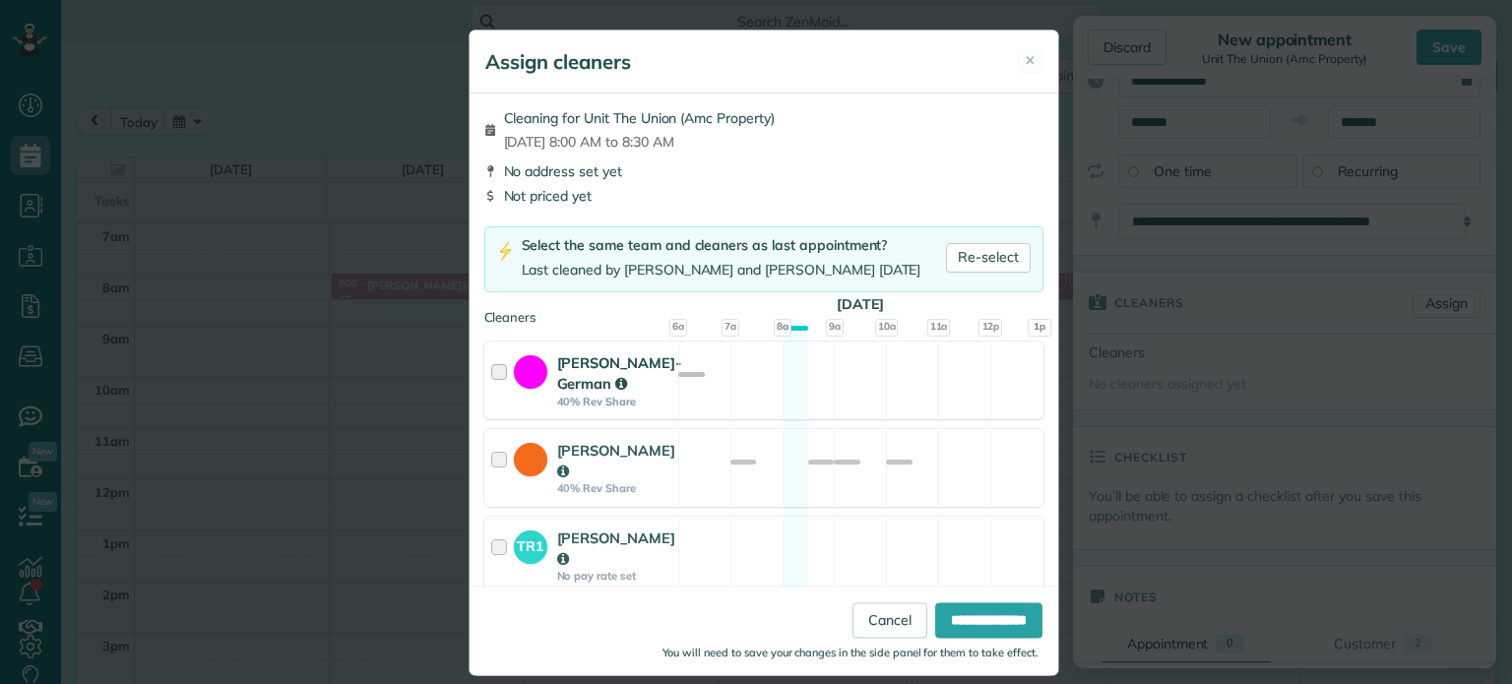
click at [874, 385] on div "[PERSON_NAME]-German 40% Rev Share Available" at bounding box center [763, 381] width 559 height 78
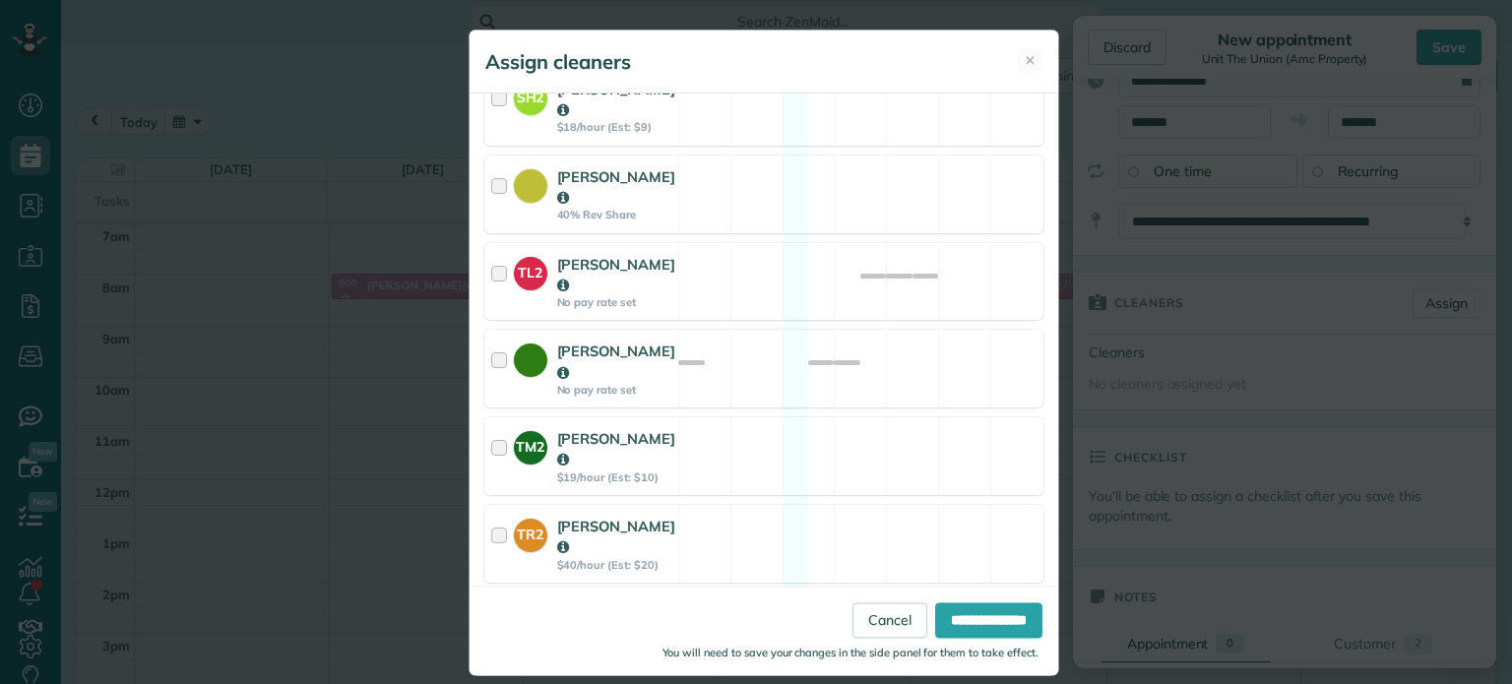
scroll to position [1045, 0]
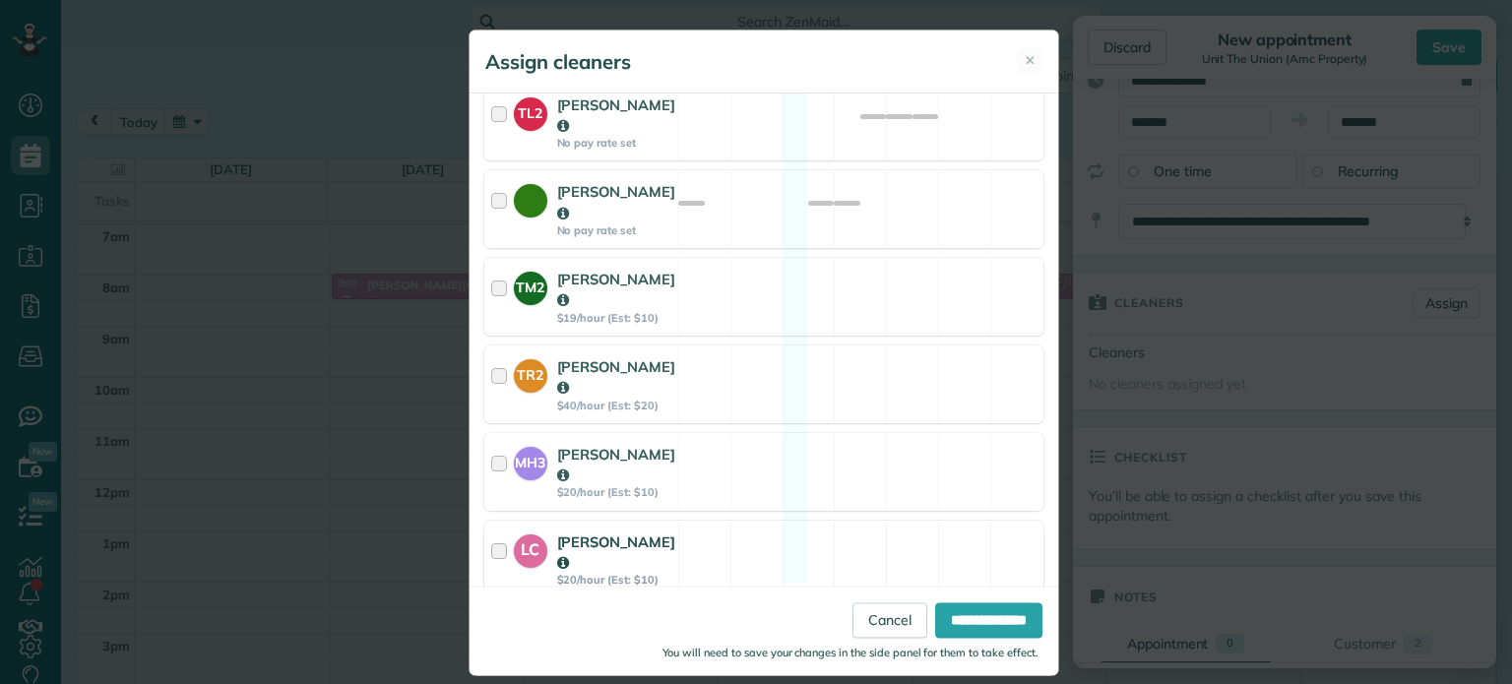
click at [870, 521] on div "LC [PERSON_NAME] $20/hour (Est: $10) Available" at bounding box center [763, 560] width 559 height 78
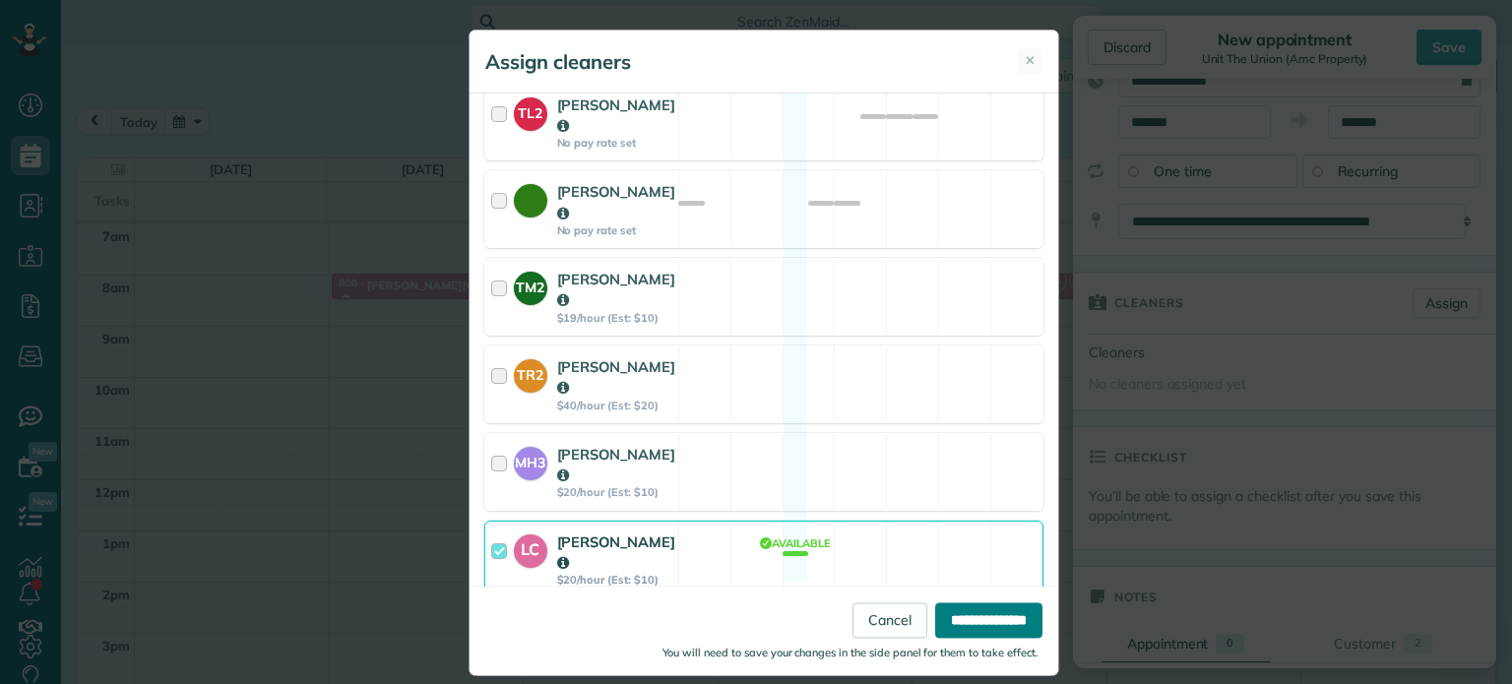
click at [973, 605] on input "**********" at bounding box center [988, 620] width 107 height 35
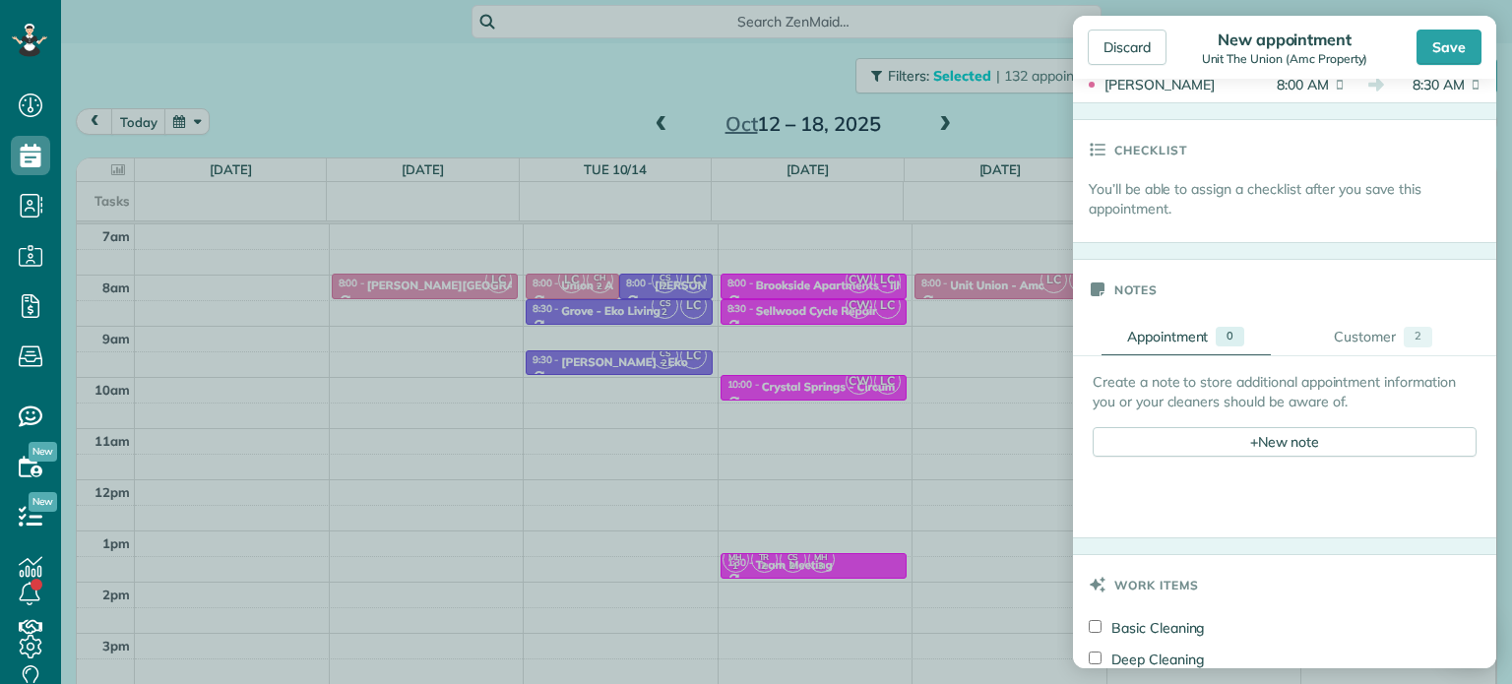
scroll to position [787, 0]
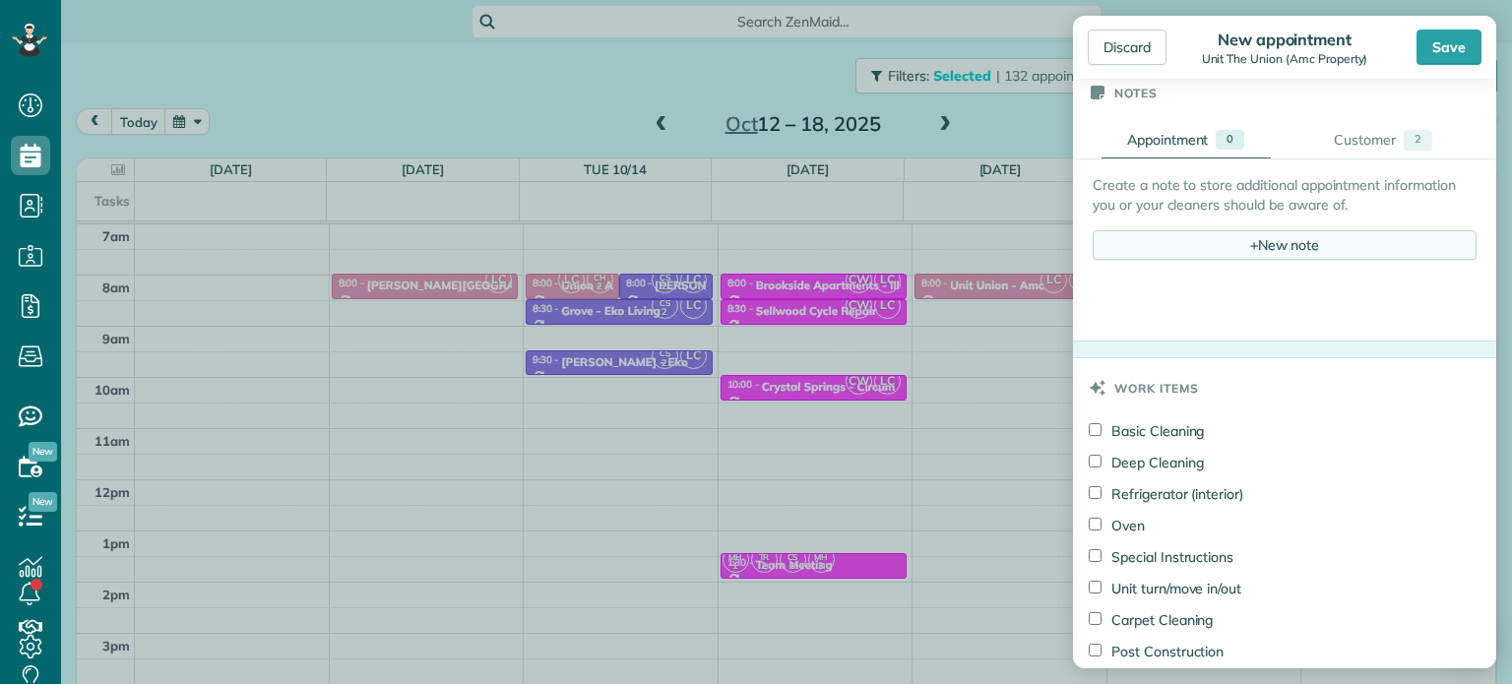
click at [1262, 239] on div "+ New note" at bounding box center [1285, 245] width 384 height 30
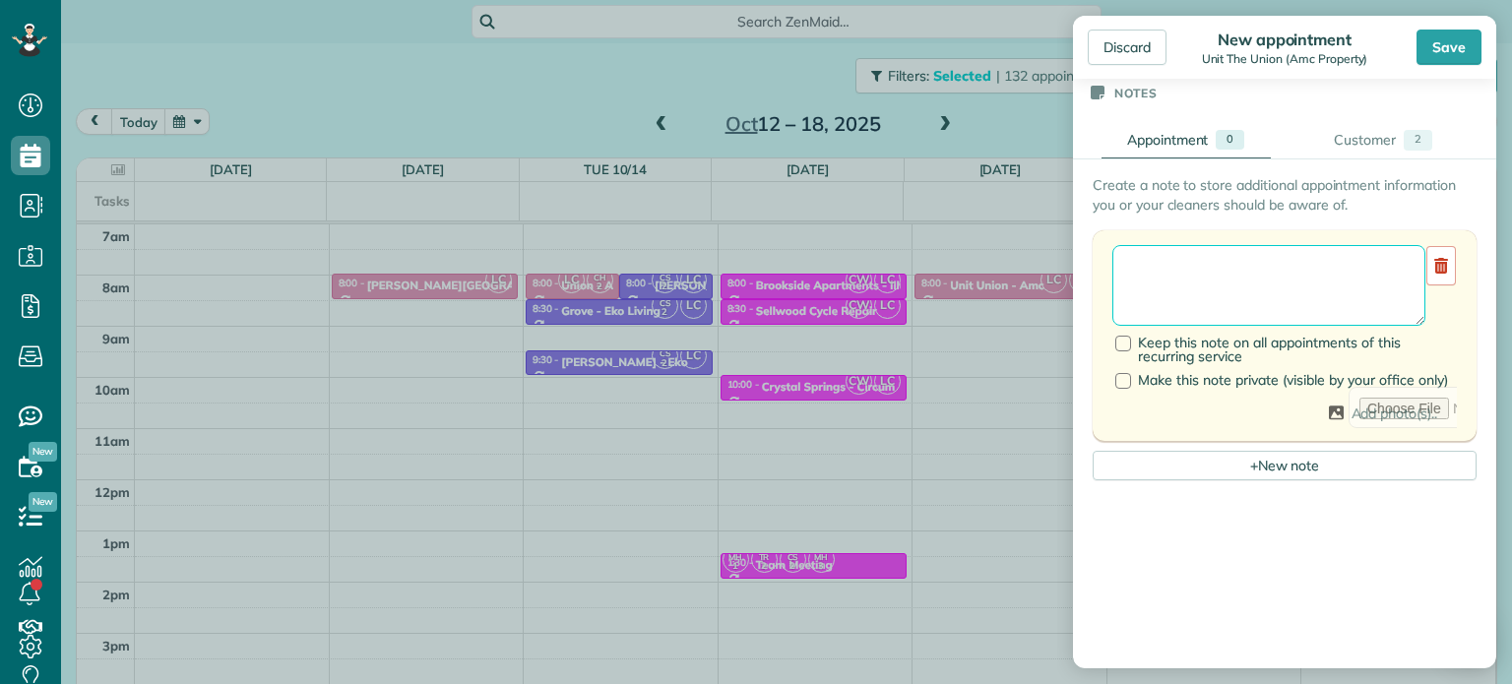
drag, startPoint x: 1262, startPoint y: 239, endPoint x: 1264, endPoint y: 275, distance: 35.5
click at [1264, 275] on textarea at bounding box center [1268, 285] width 313 height 81
type textarea "******** *****"
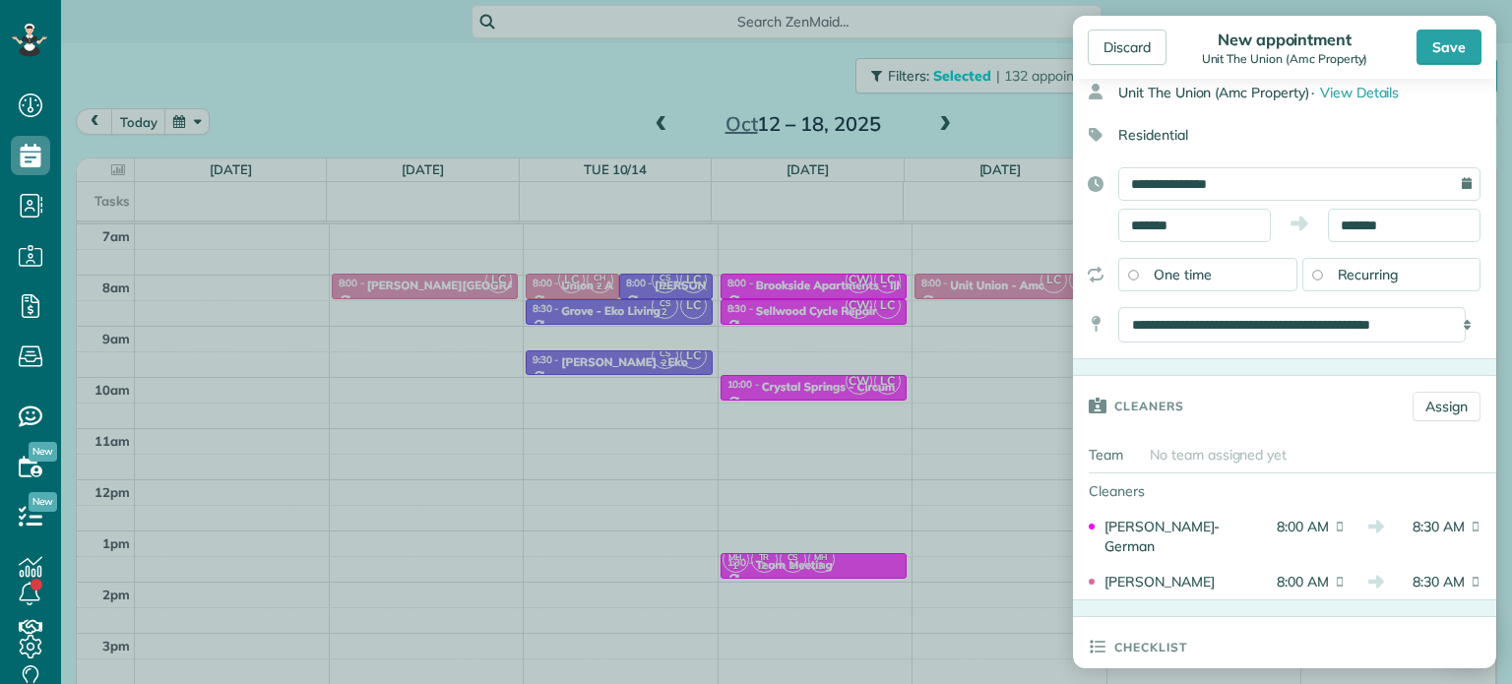
scroll to position [0, 0]
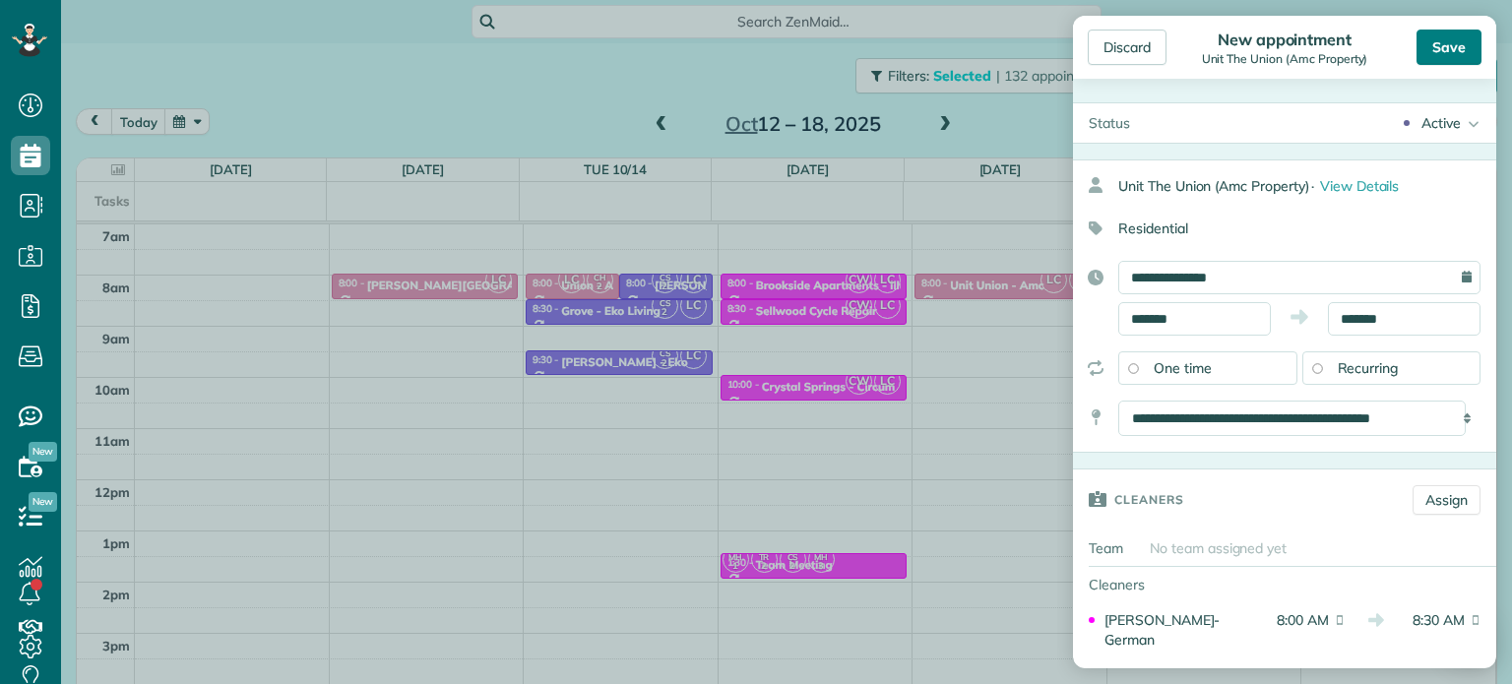
click at [1450, 44] on div "Save" at bounding box center [1448, 47] width 65 height 35
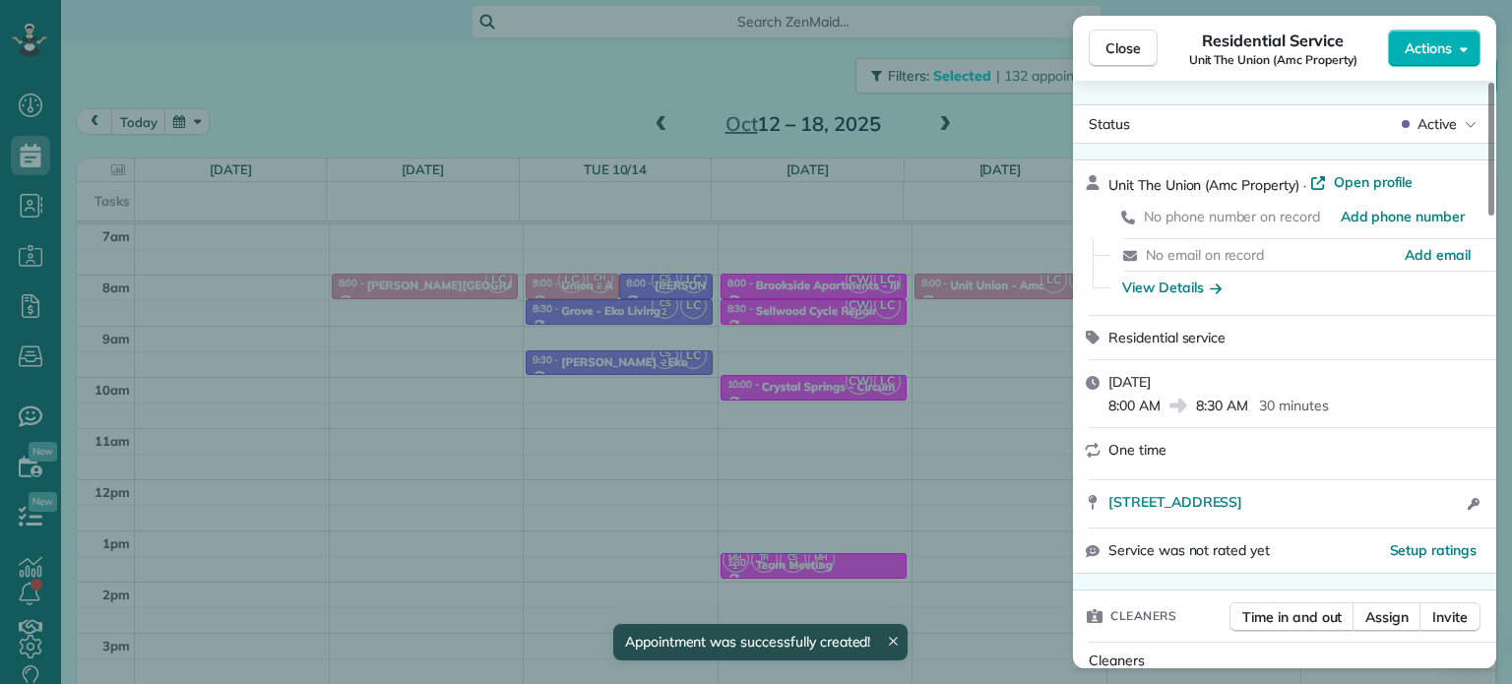
click at [1000, 124] on div "Close Residential Service Unit The Union (Amc Property) Actions Status Active U…" at bounding box center [756, 342] width 1512 height 684
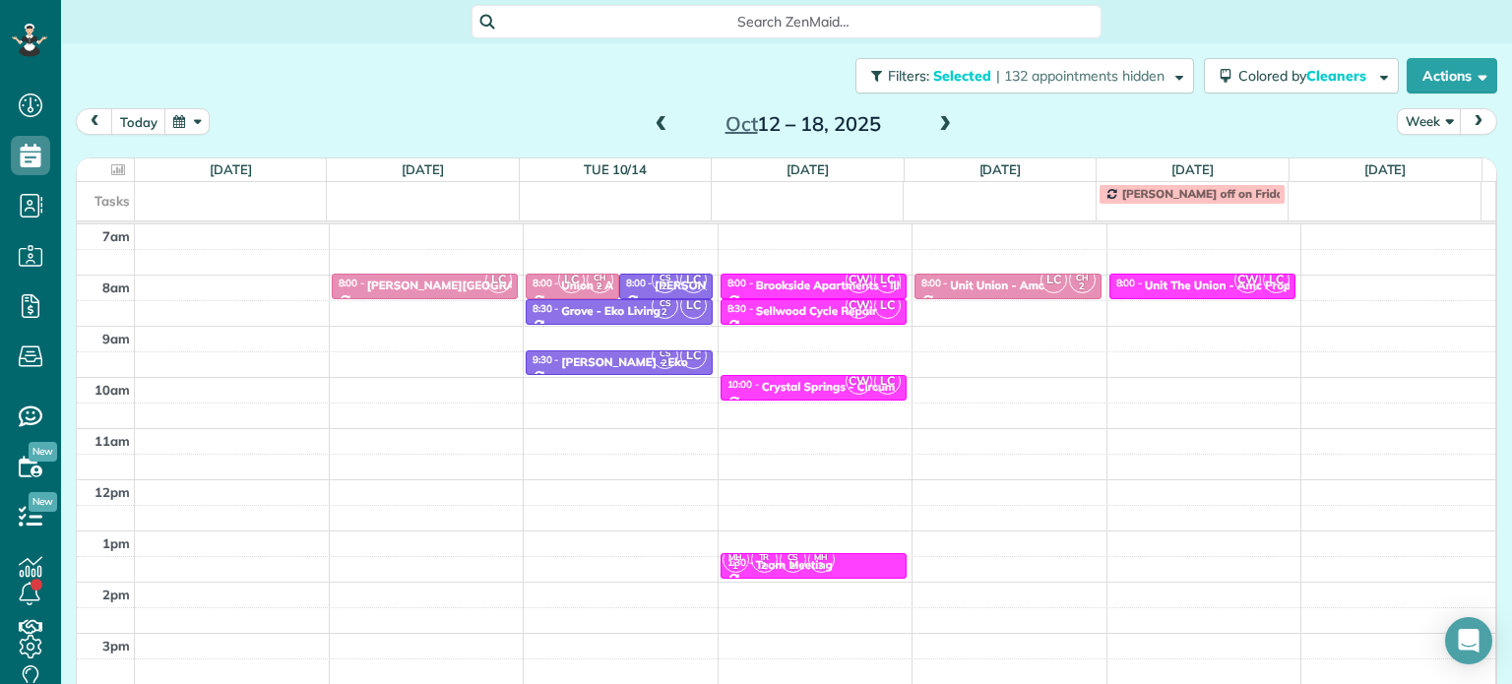
click at [934, 123] on span at bounding box center [945, 125] width 22 height 18
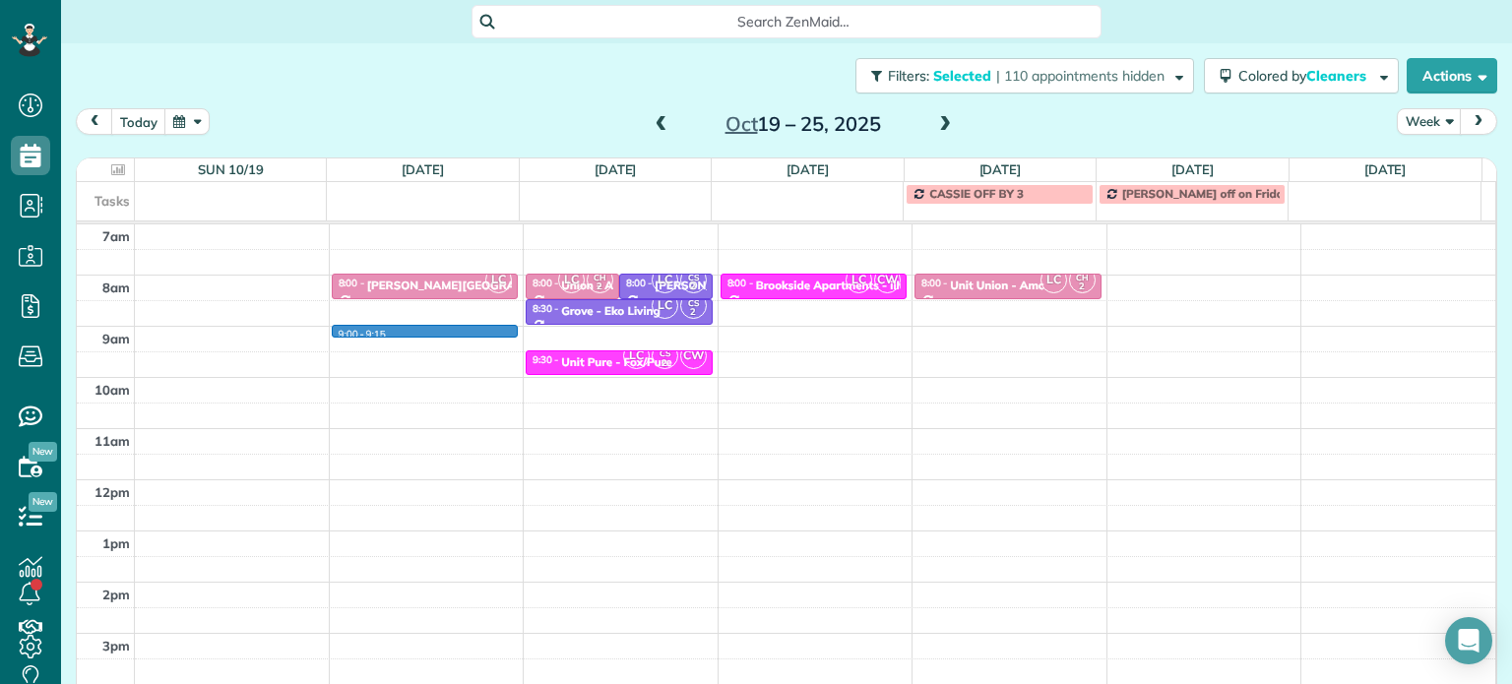
click at [466, 334] on div "4am 5am 6am 7am 8am 9am 10am 11am 12pm 1pm 2pm 3pm 4pm 5pm 9:00 - 9:15 LC 8:00 …" at bounding box center [786, 429] width 1418 height 716
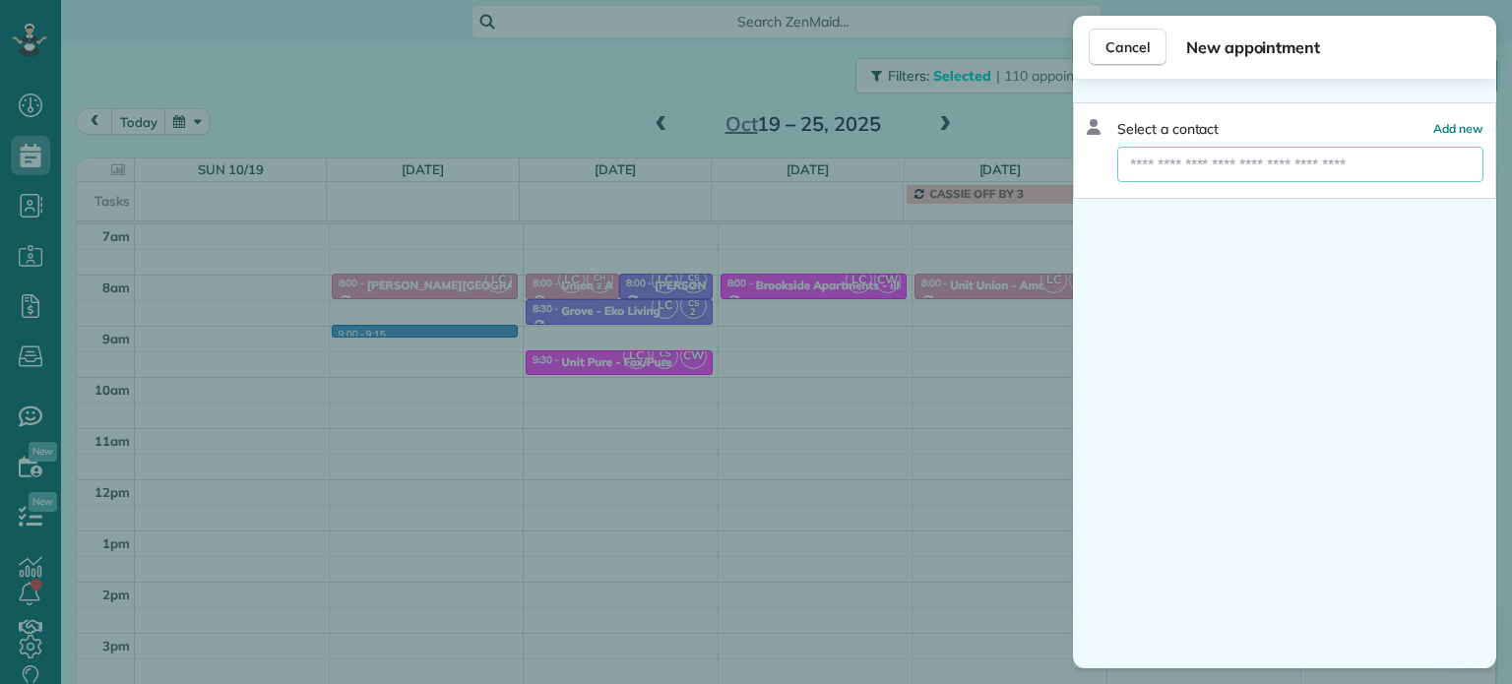
click at [1152, 168] on input "text" at bounding box center [1300, 164] width 366 height 35
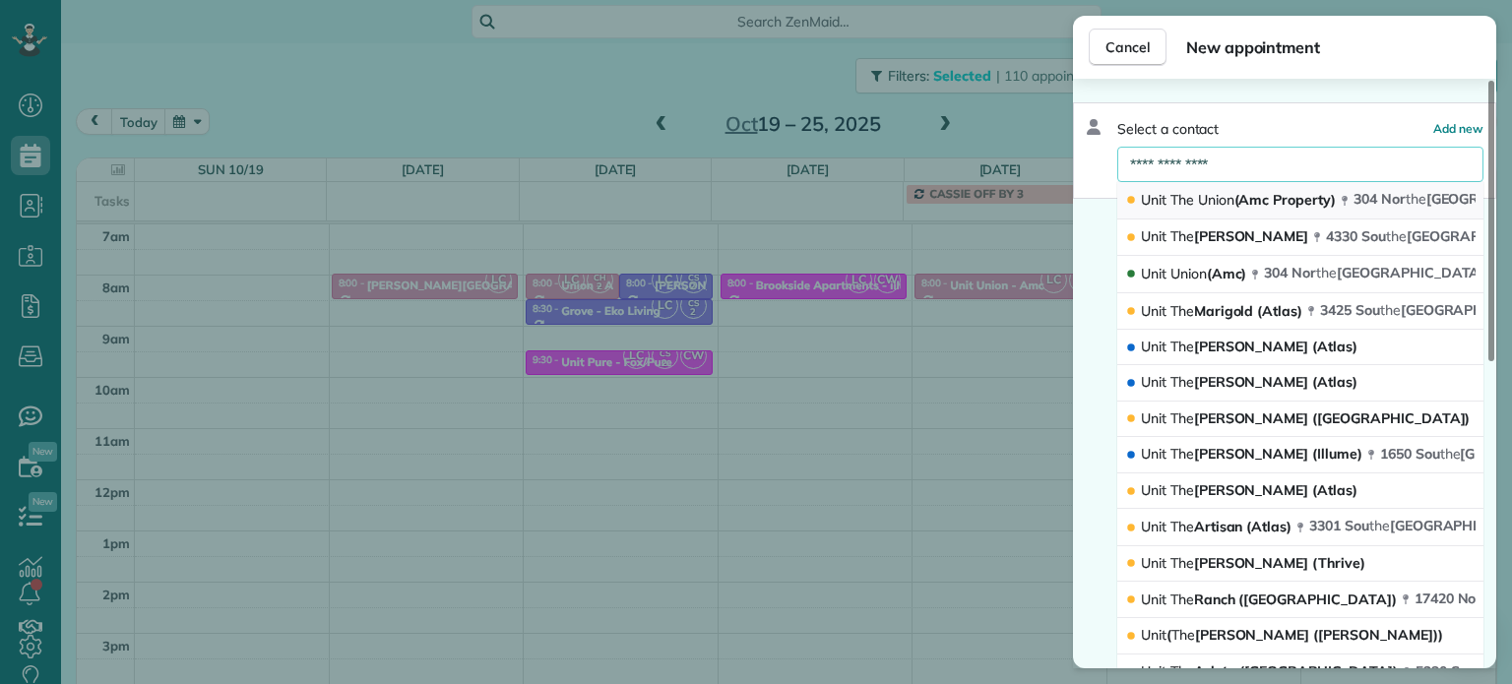
type input "**********"
click at [1200, 187] on button "Unit The Union (Amc Property) [STREET_ADDRESS]" at bounding box center [1300, 200] width 366 height 37
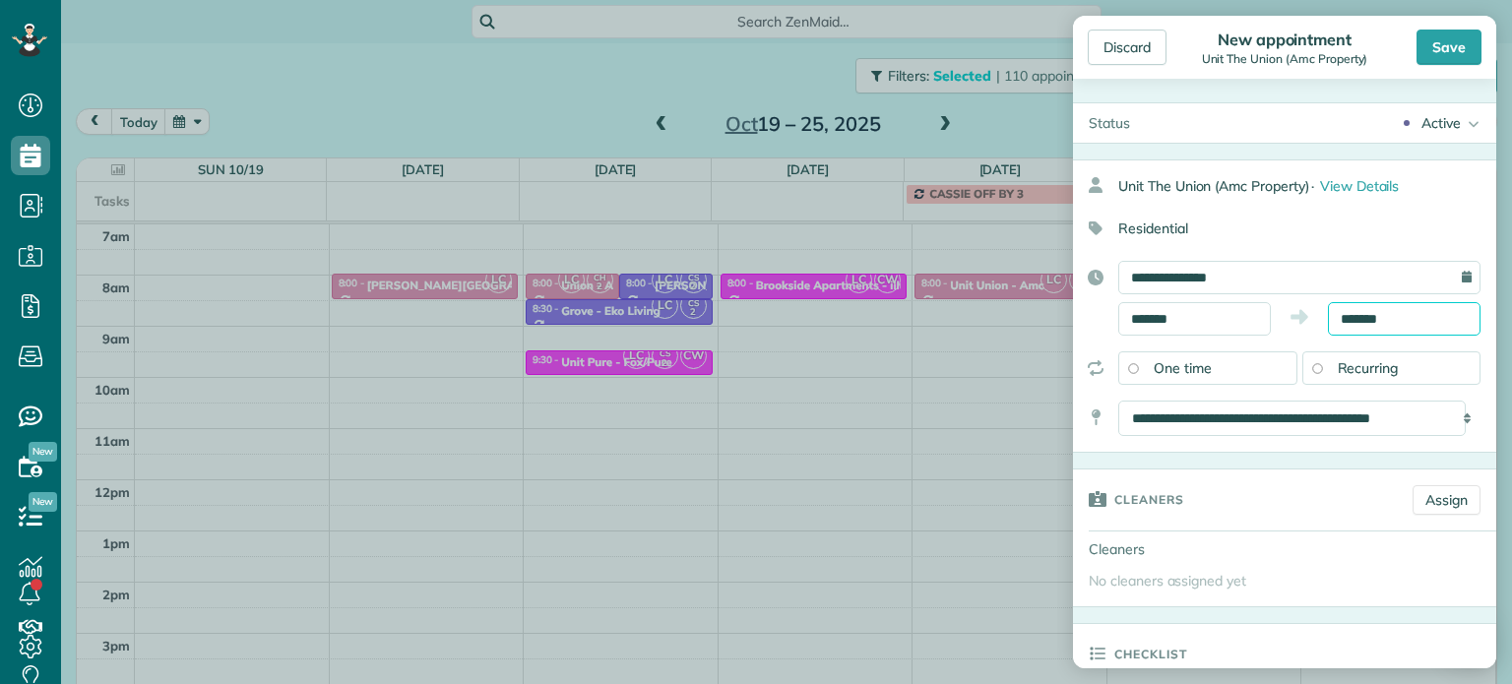
click at [1357, 323] on input "*******" at bounding box center [1404, 318] width 153 height 33
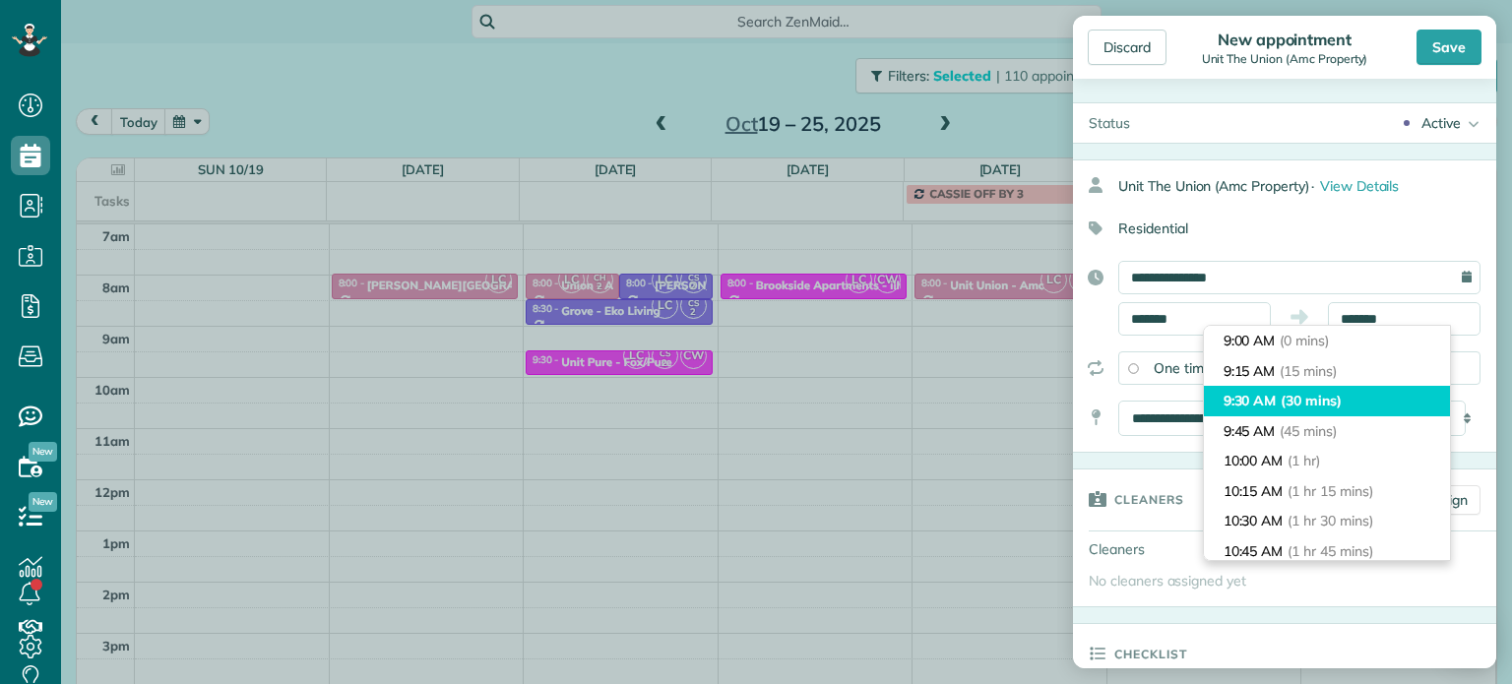
type input "*******"
click at [1347, 409] on li "9:30 AM (30 mins)" at bounding box center [1327, 401] width 246 height 31
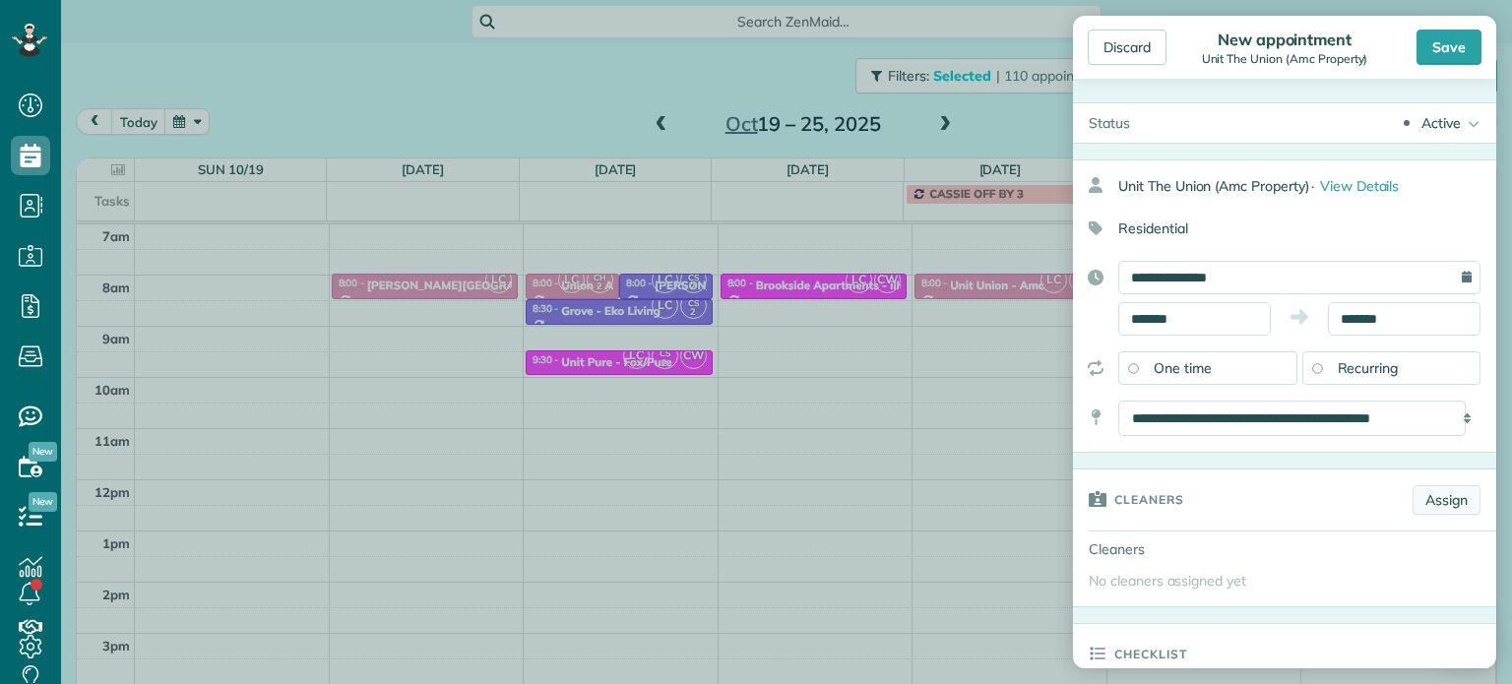
click at [1437, 500] on link "Assign" at bounding box center [1447, 500] width 68 height 30
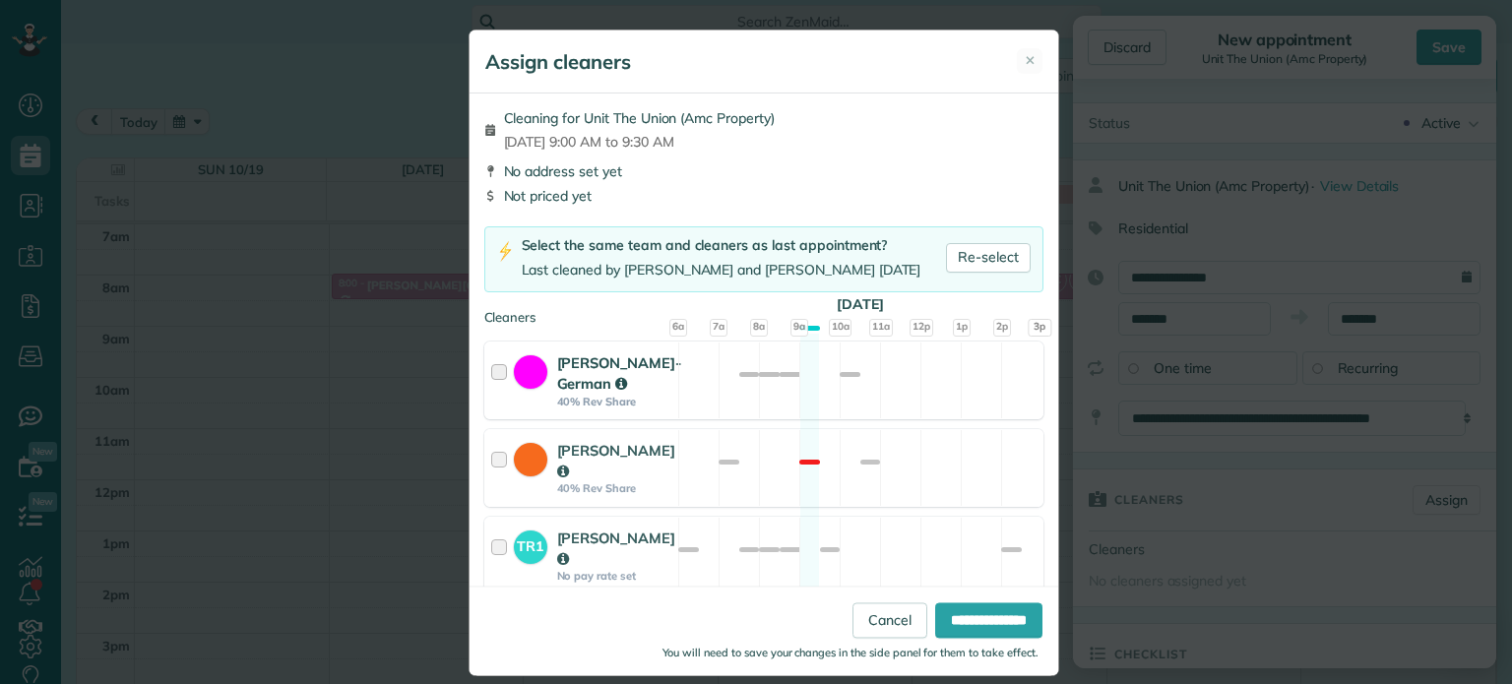
click at [815, 385] on div "[PERSON_NAME]-German 40% Rev Share Not available" at bounding box center [763, 381] width 559 height 78
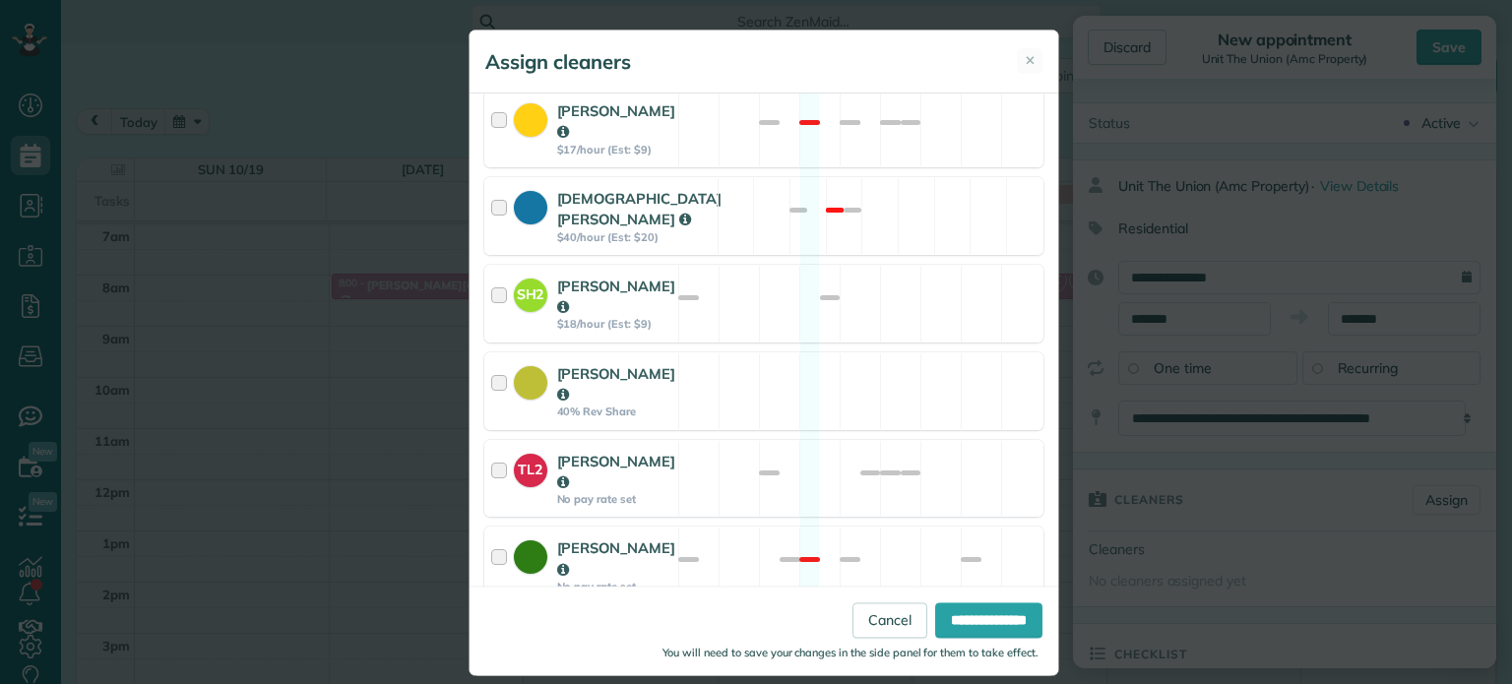
scroll to position [1045, 0]
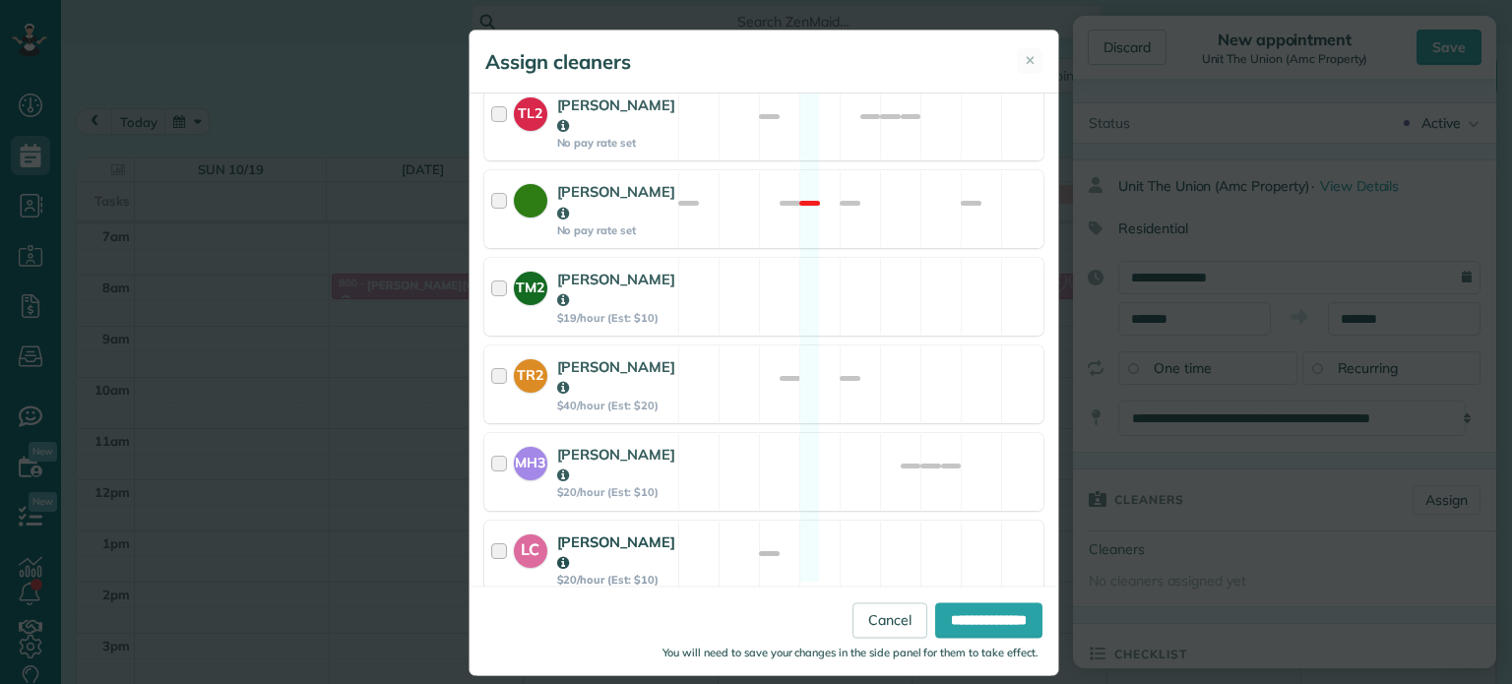
click at [831, 521] on div "LC [PERSON_NAME] $20/hour (Est: $10) Available" at bounding box center [763, 560] width 559 height 78
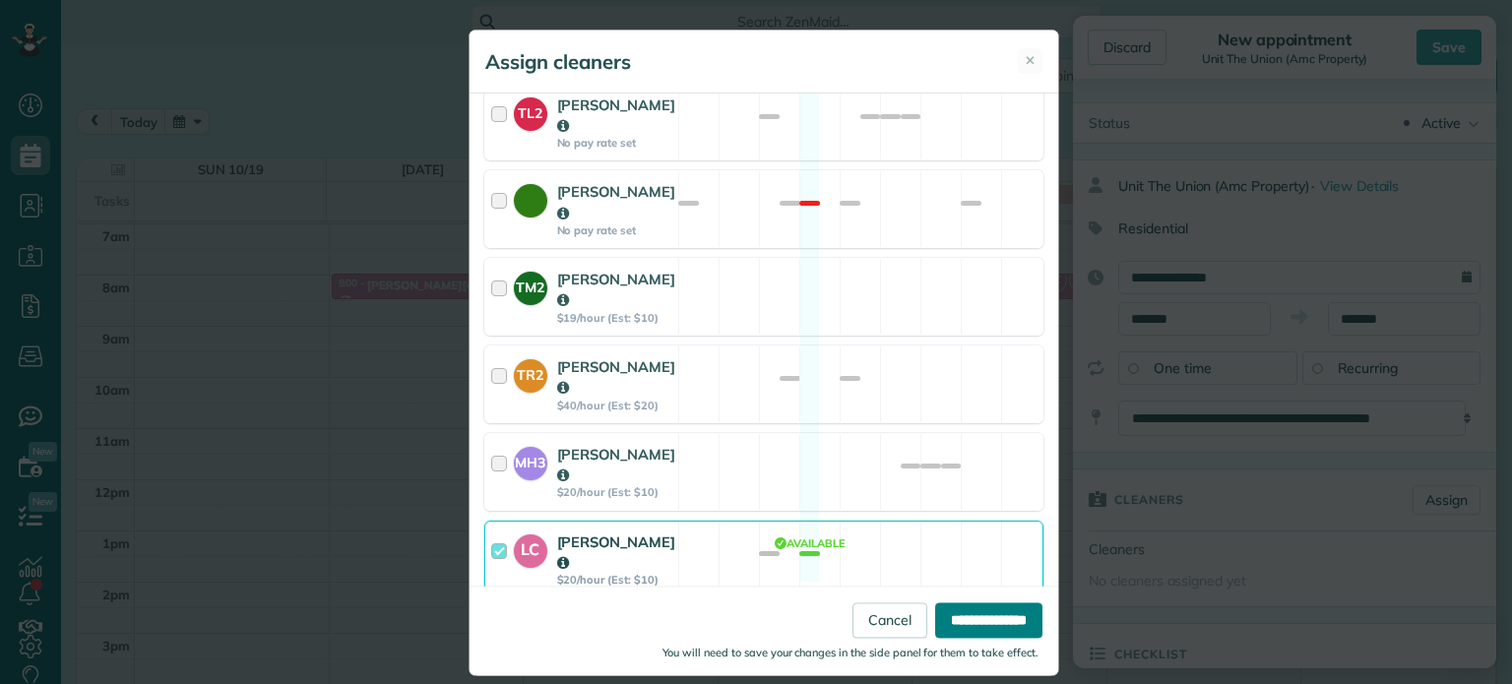
click at [955, 616] on input "**********" at bounding box center [988, 620] width 107 height 35
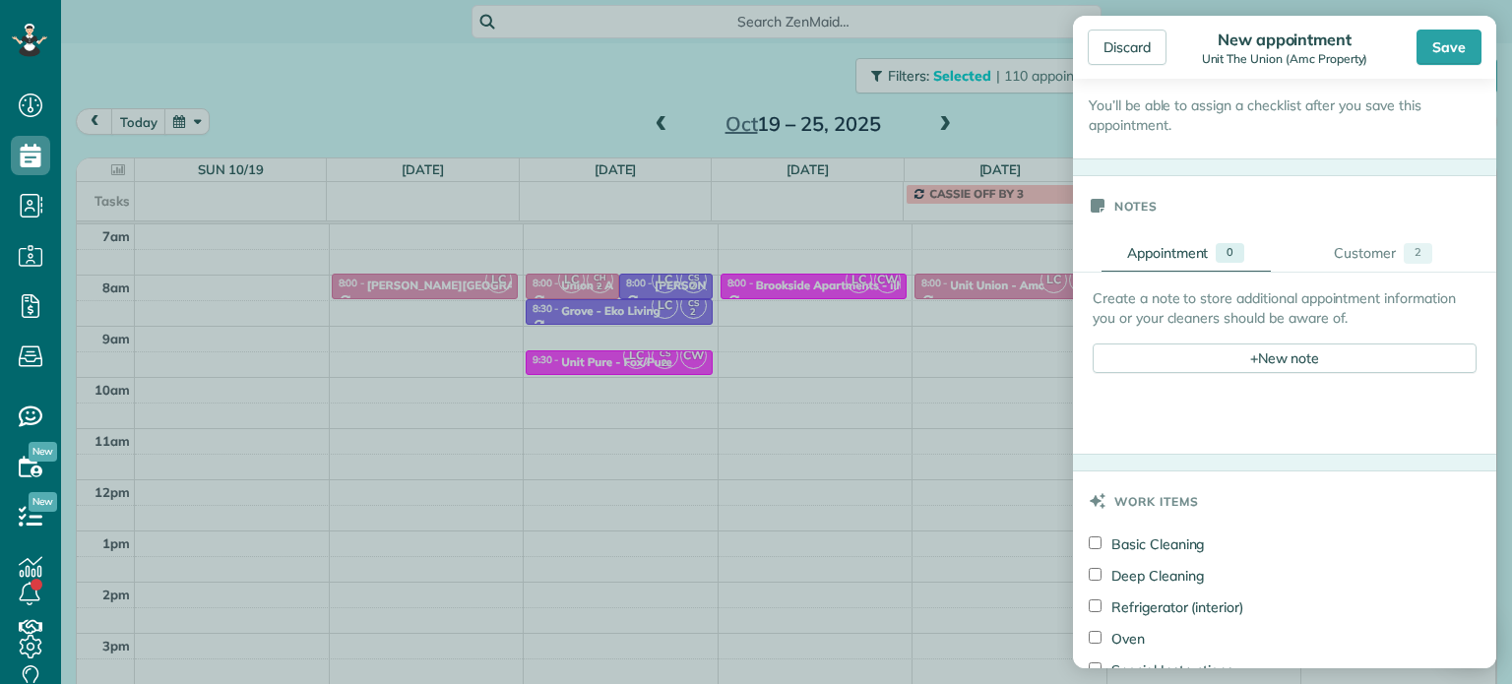
scroll to position [787, 0]
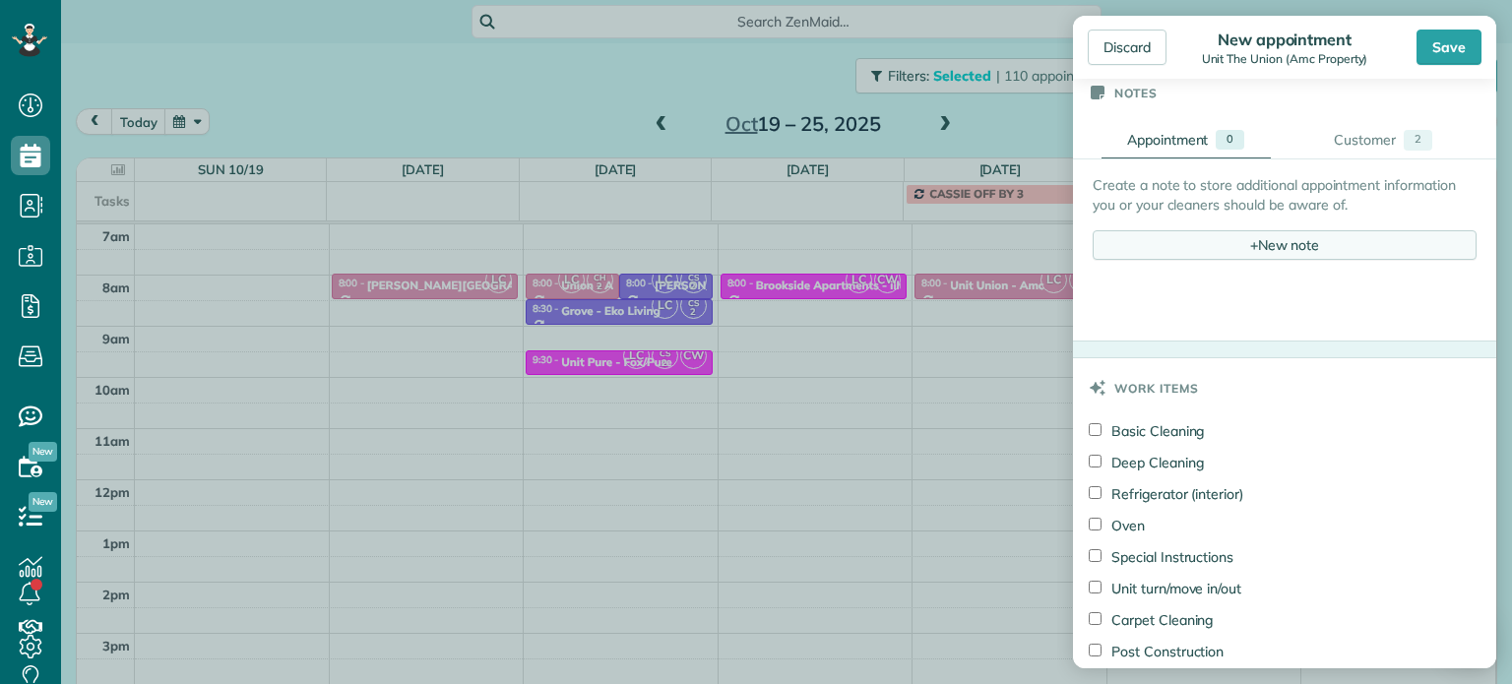
click at [1272, 244] on div "+ New note" at bounding box center [1285, 245] width 384 height 30
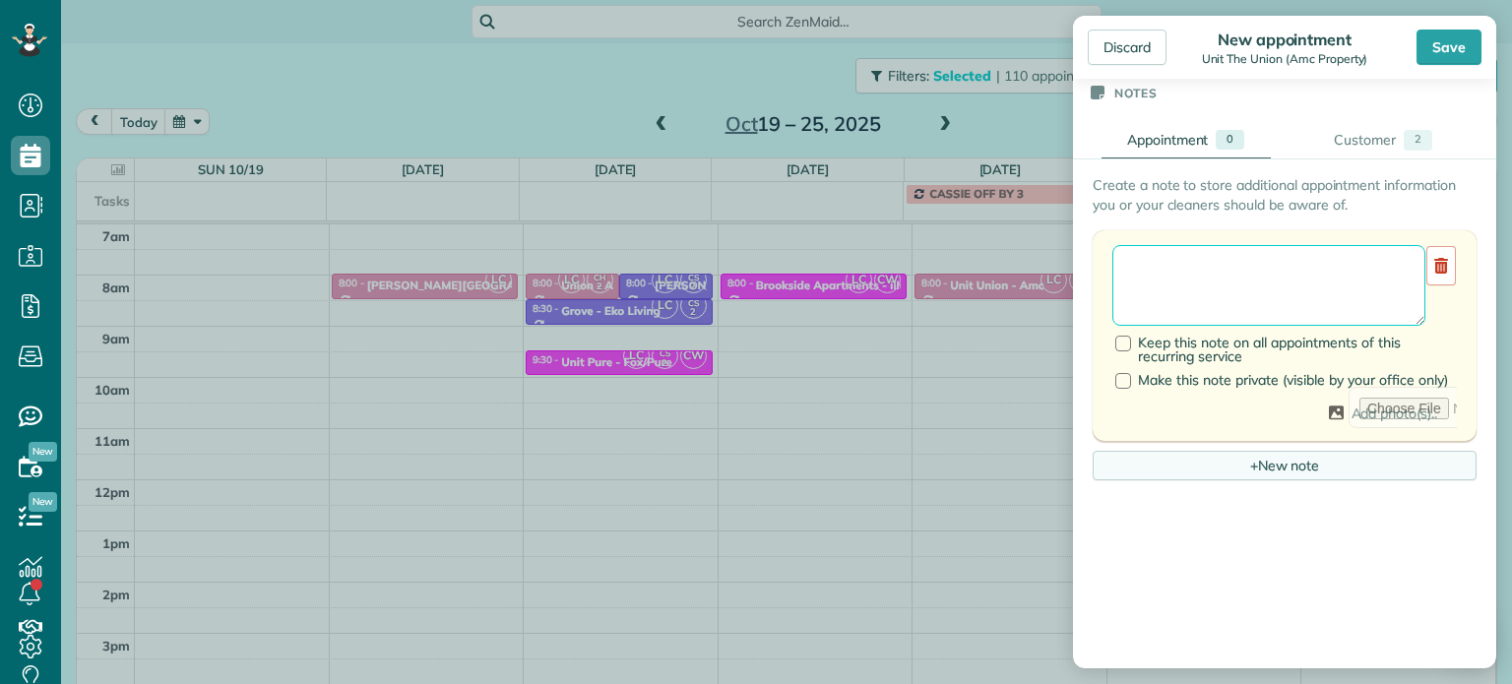
click at [1276, 265] on textarea at bounding box center [1268, 285] width 313 height 81
type textarea "******** *****"
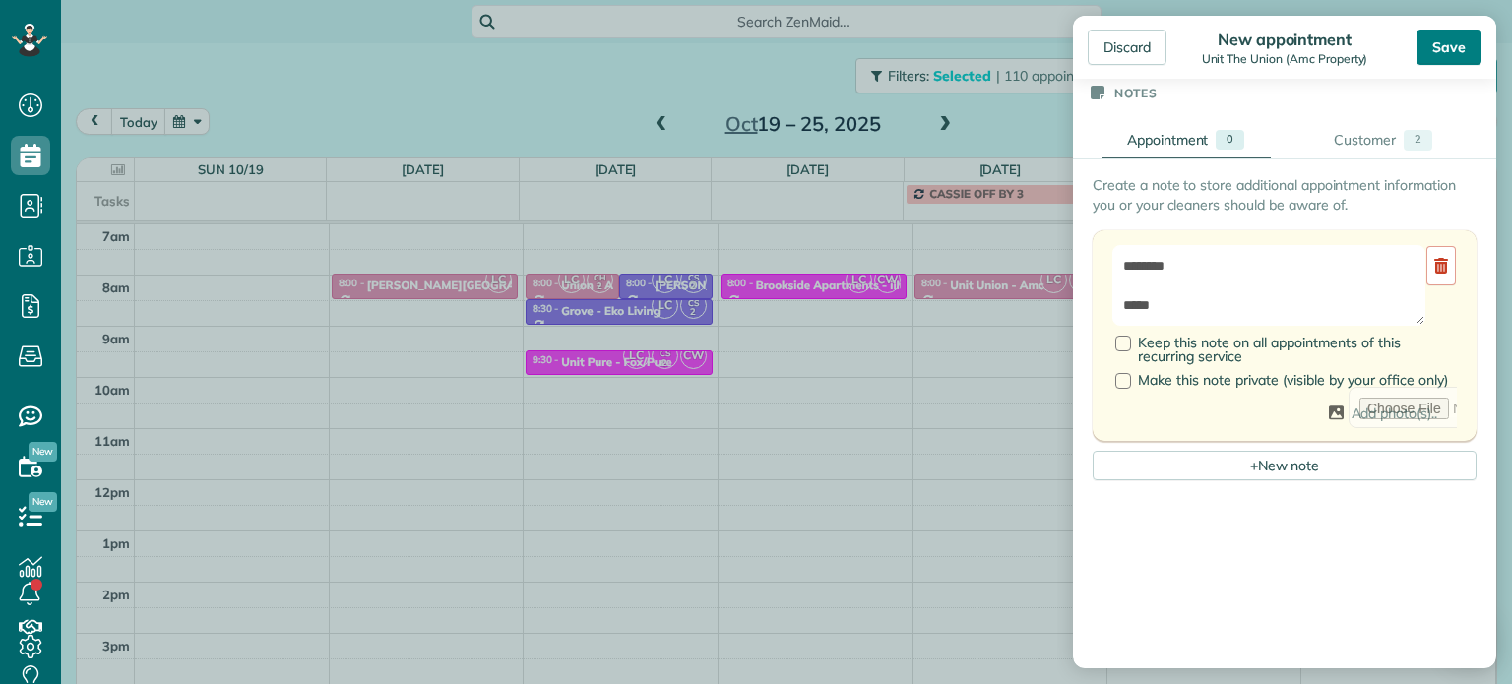
click at [1455, 51] on div "Save" at bounding box center [1448, 47] width 65 height 35
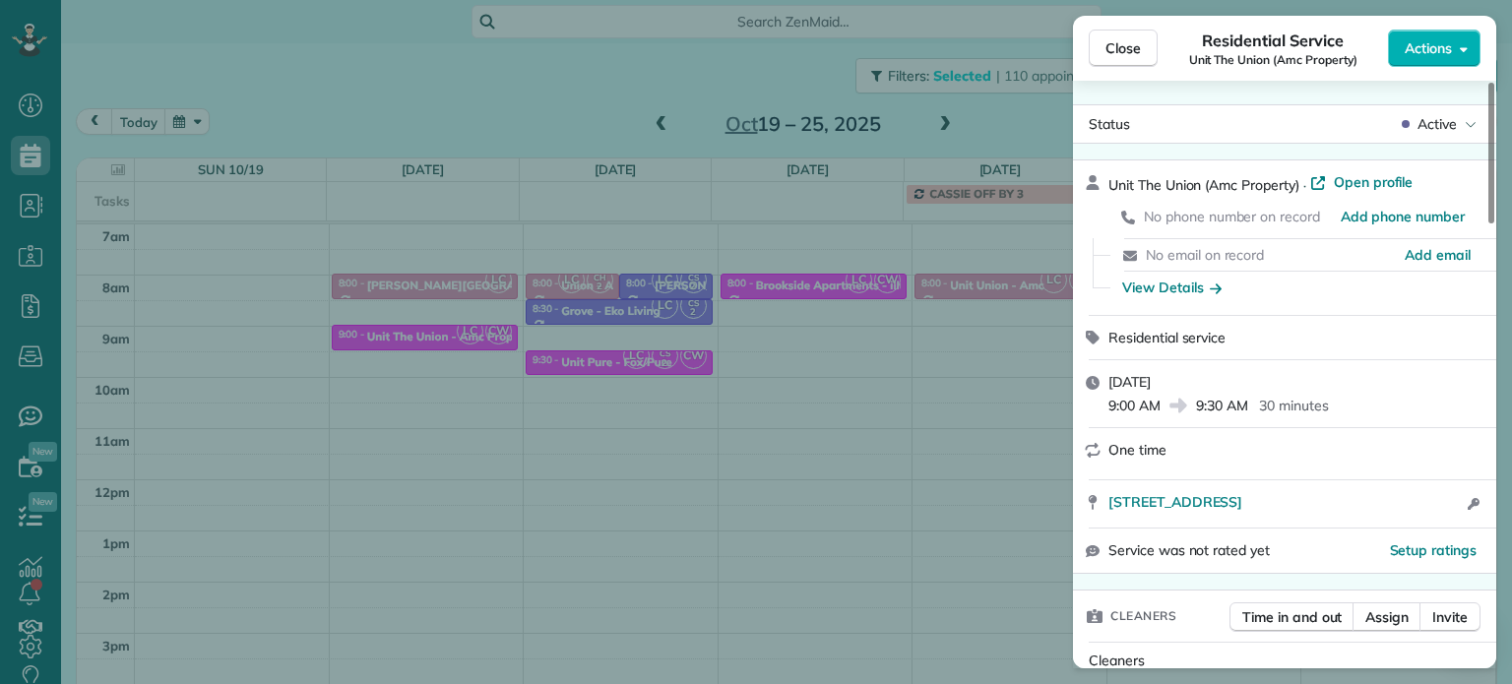
click at [817, 405] on div "Close Residential Service Unit The Union (Amc Property) Actions Status Active U…" at bounding box center [756, 342] width 1512 height 684
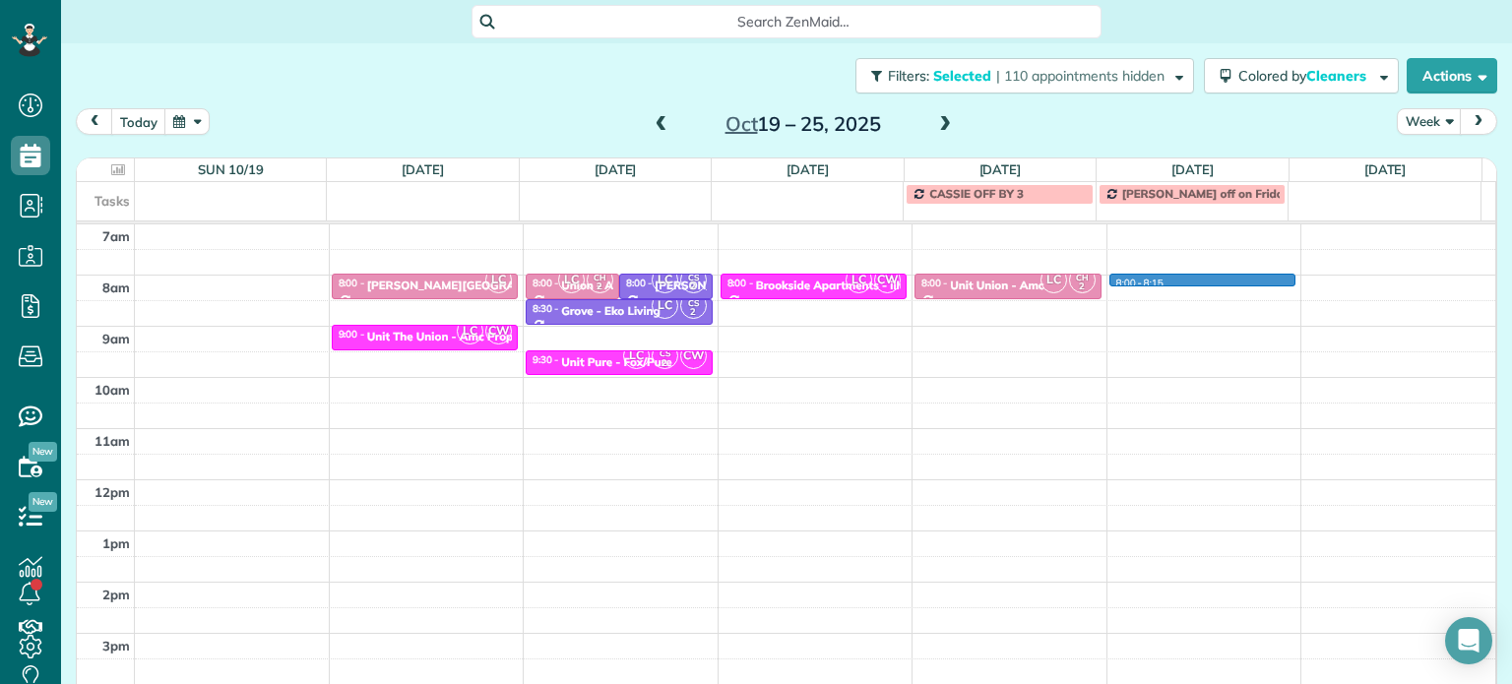
click at [1162, 279] on div "4am 5am 6am 7am 8am 9am 10am 11am 12pm 1pm 2pm 3pm 4pm 5pm LC 8:00 - 8:30 [PERS…" at bounding box center [786, 429] width 1418 height 716
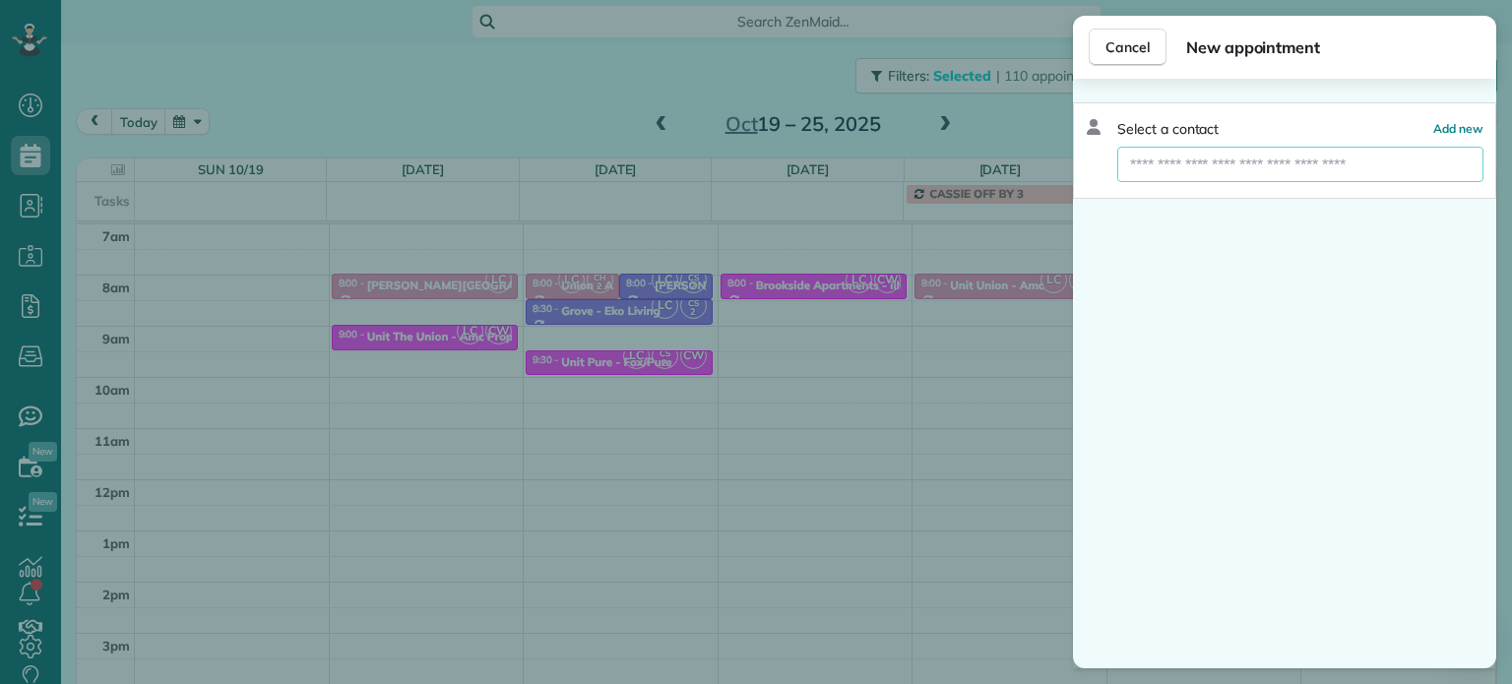
click at [1295, 168] on input "text" at bounding box center [1300, 164] width 366 height 35
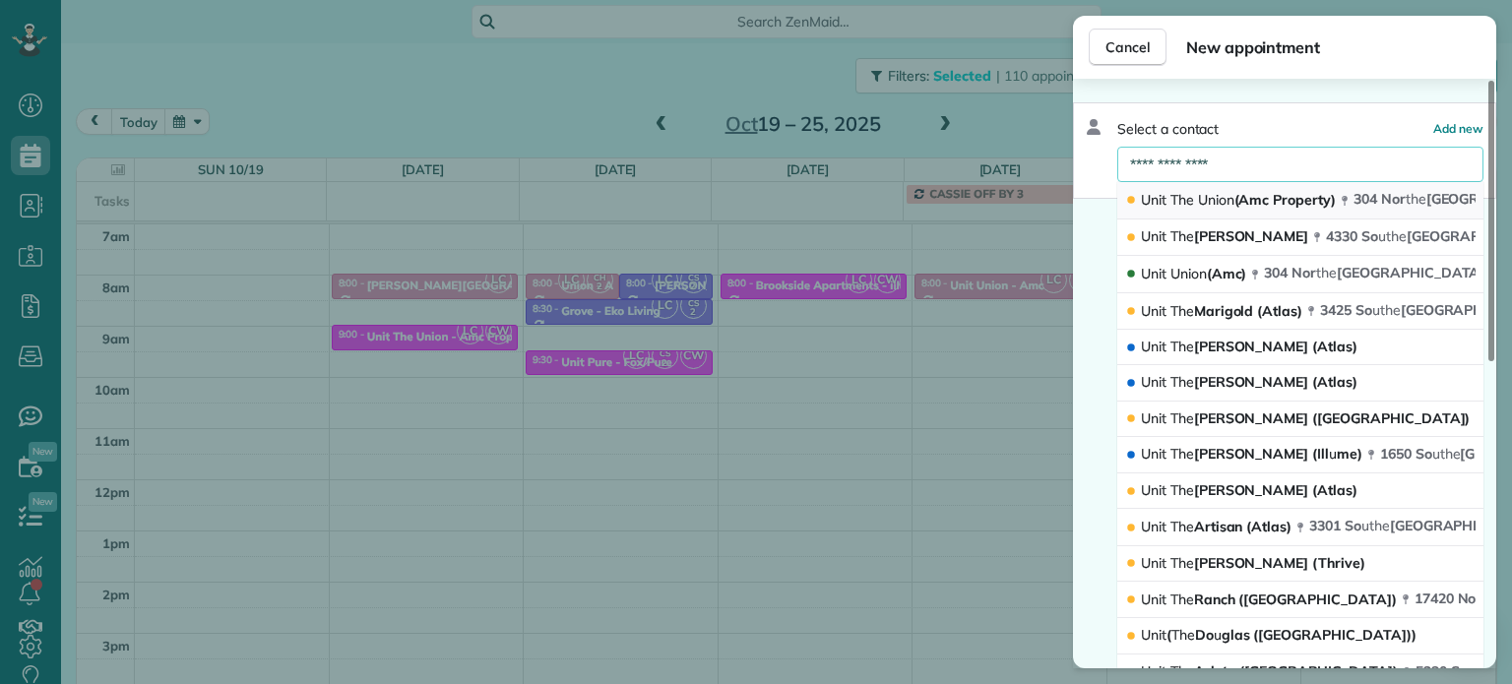
type input "**********"
click at [1225, 195] on span "Union" at bounding box center [1216, 200] width 36 height 18
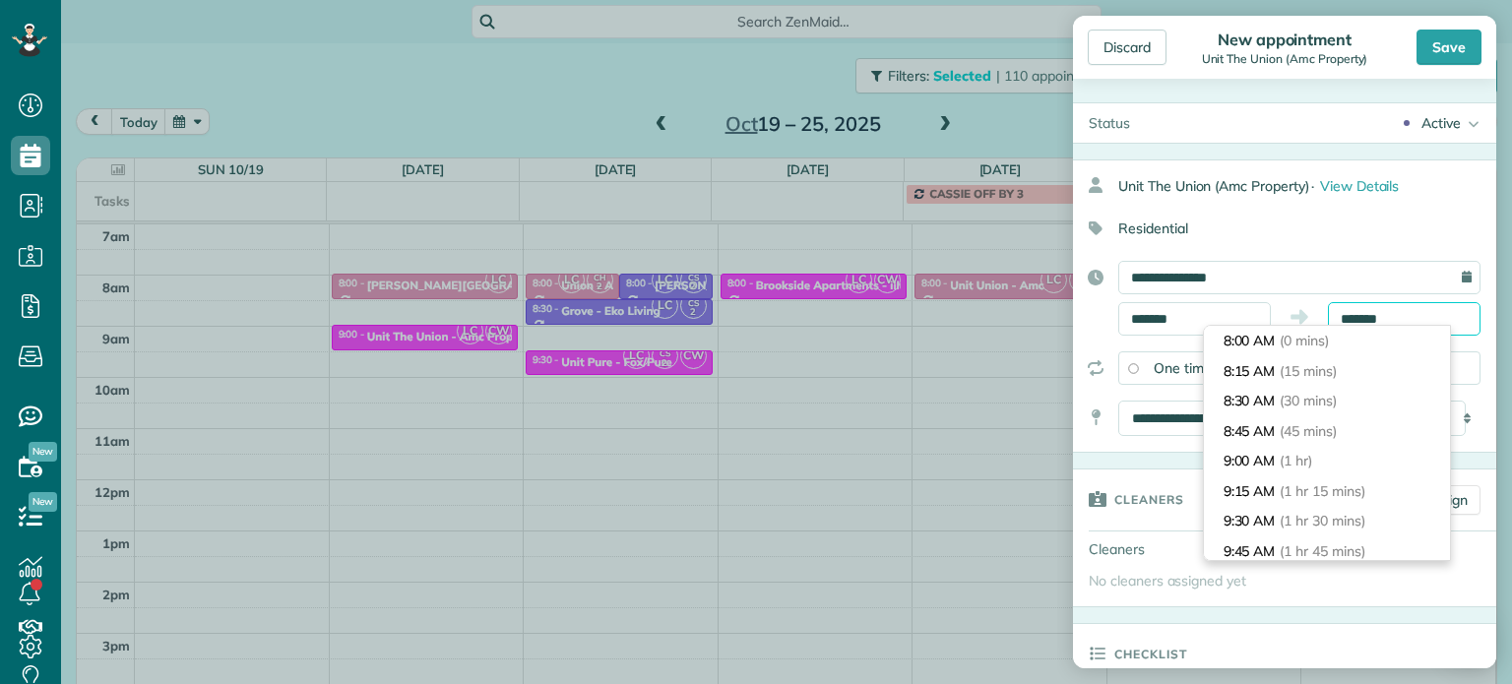
click at [1352, 316] on input "*******" at bounding box center [1404, 318] width 153 height 33
type input "*******"
click at [1332, 397] on span "(30 mins)" at bounding box center [1311, 401] width 61 height 18
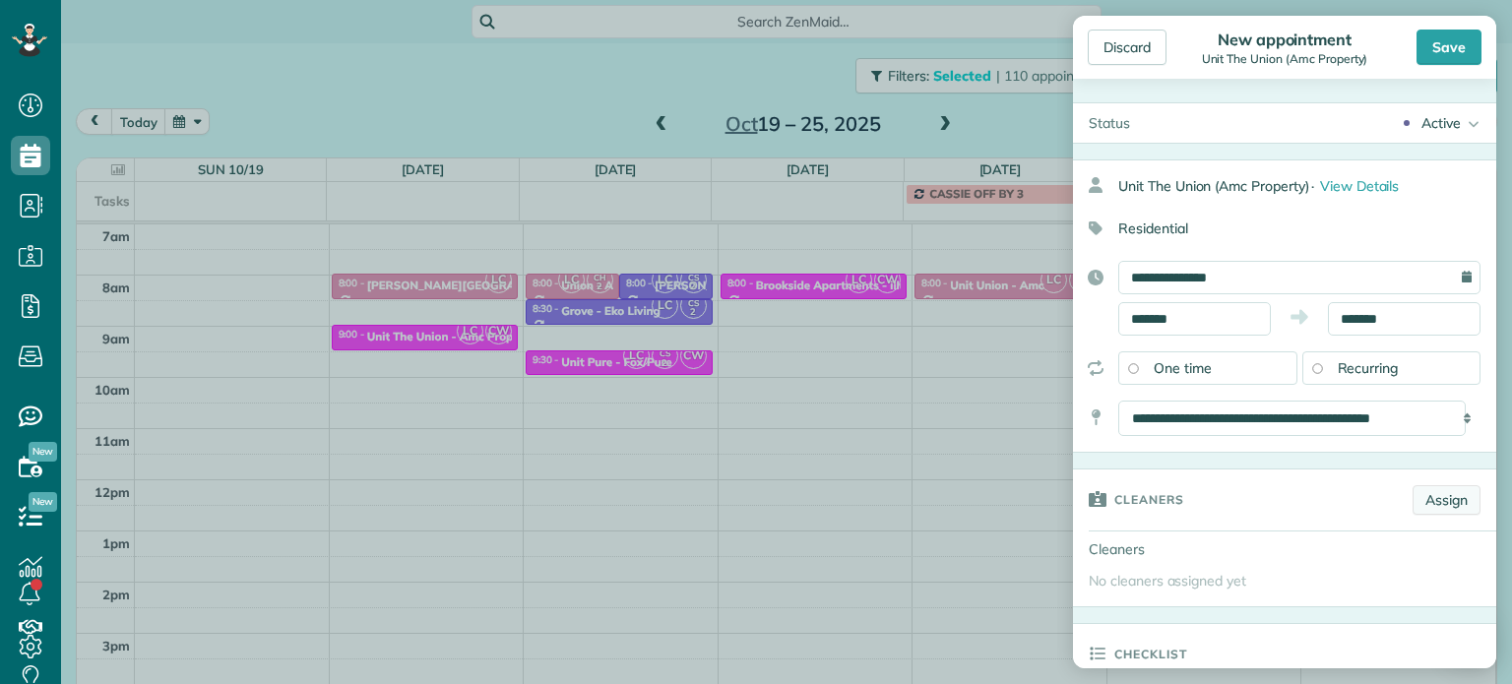
click at [1419, 491] on link "Assign" at bounding box center [1447, 500] width 68 height 30
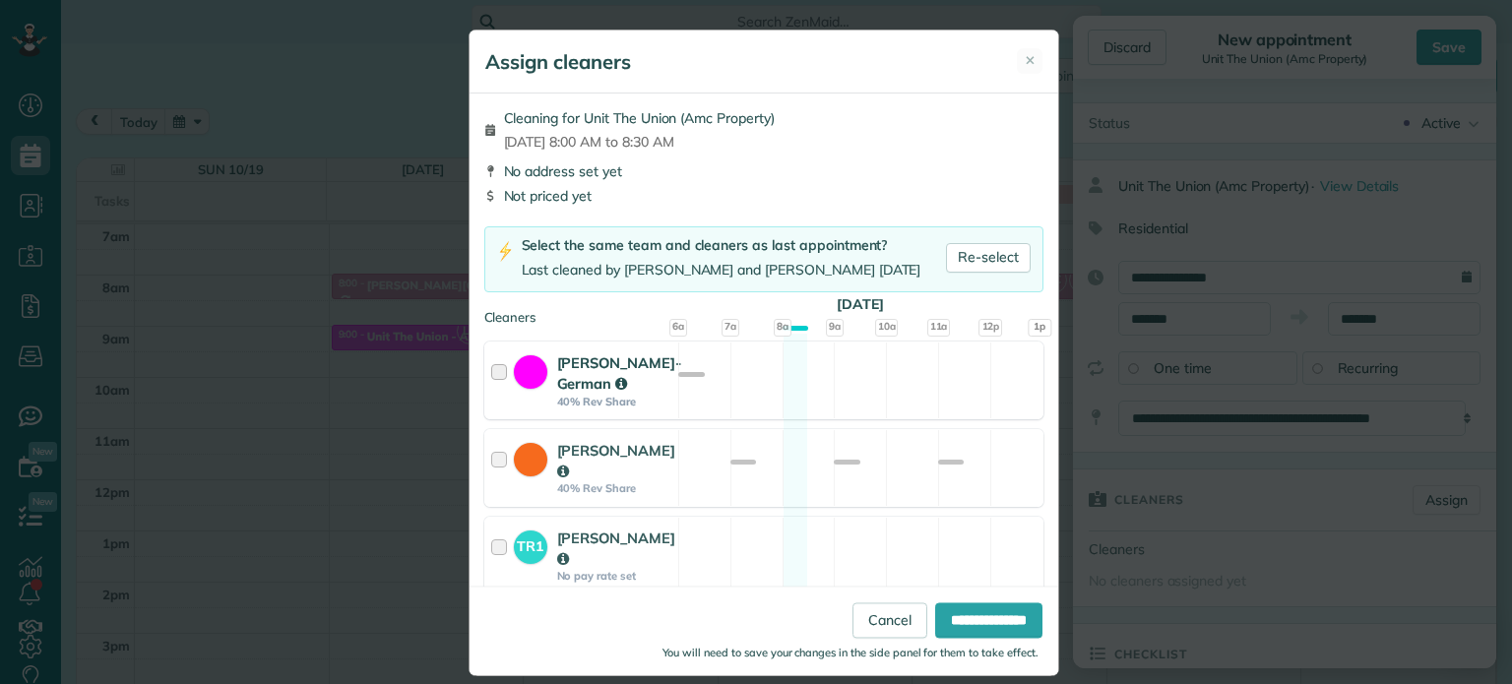
click at [900, 389] on div "[PERSON_NAME]-German 40% Rev Share Available" at bounding box center [763, 381] width 559 height 78
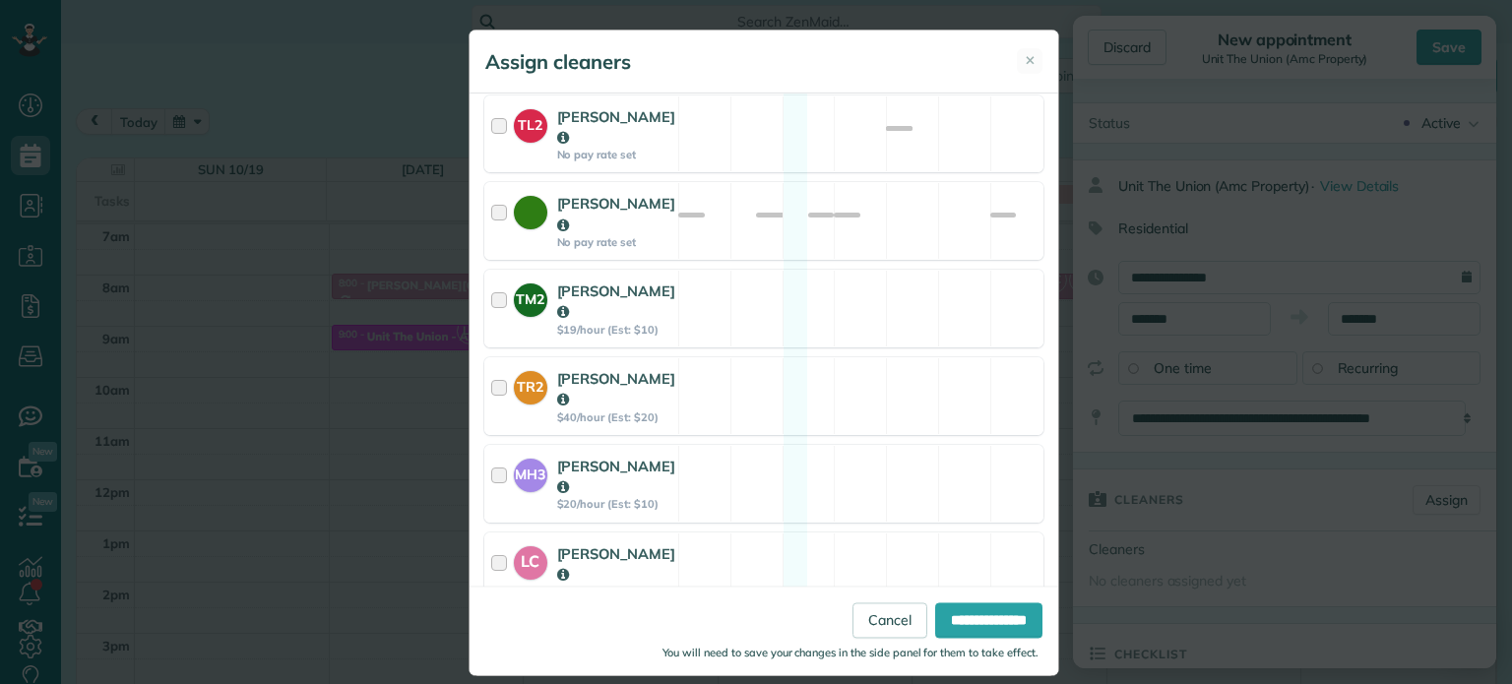
scroll to position [1045, 0]
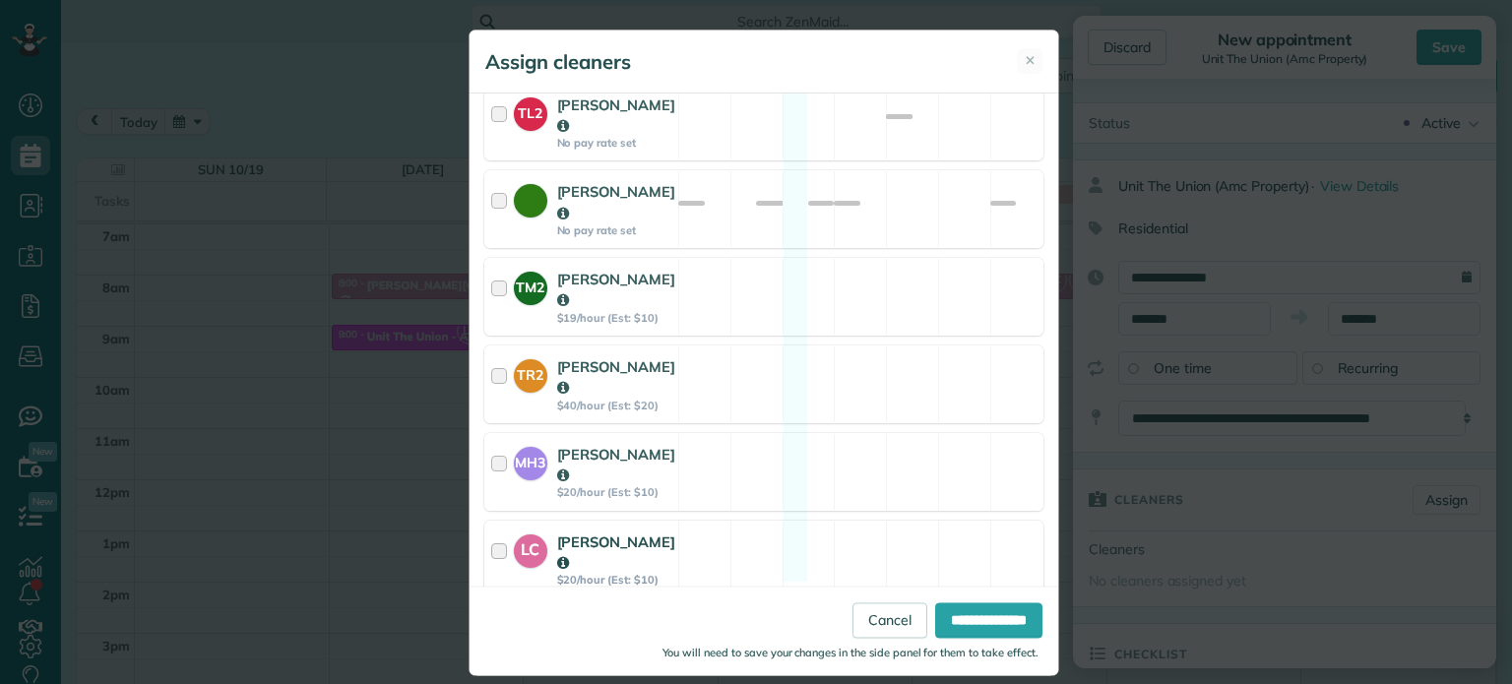
click at [883, 521] on div "LC [PERSON_NAME] $20/hour (Est: $10) Available" at bounding box center [763, 560] width 559 height 78
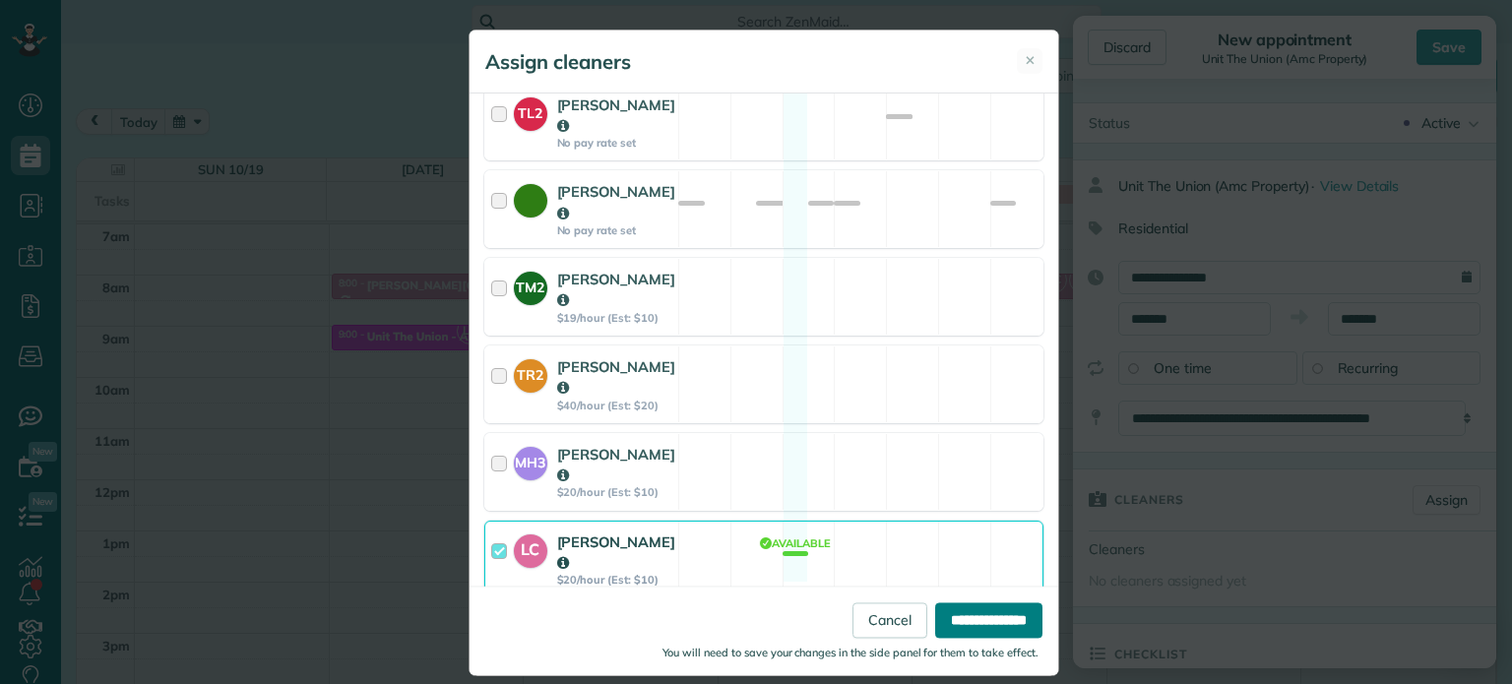
click at [969, 608] on input "**********" at bounding box center [988, 620] width 107 height 35
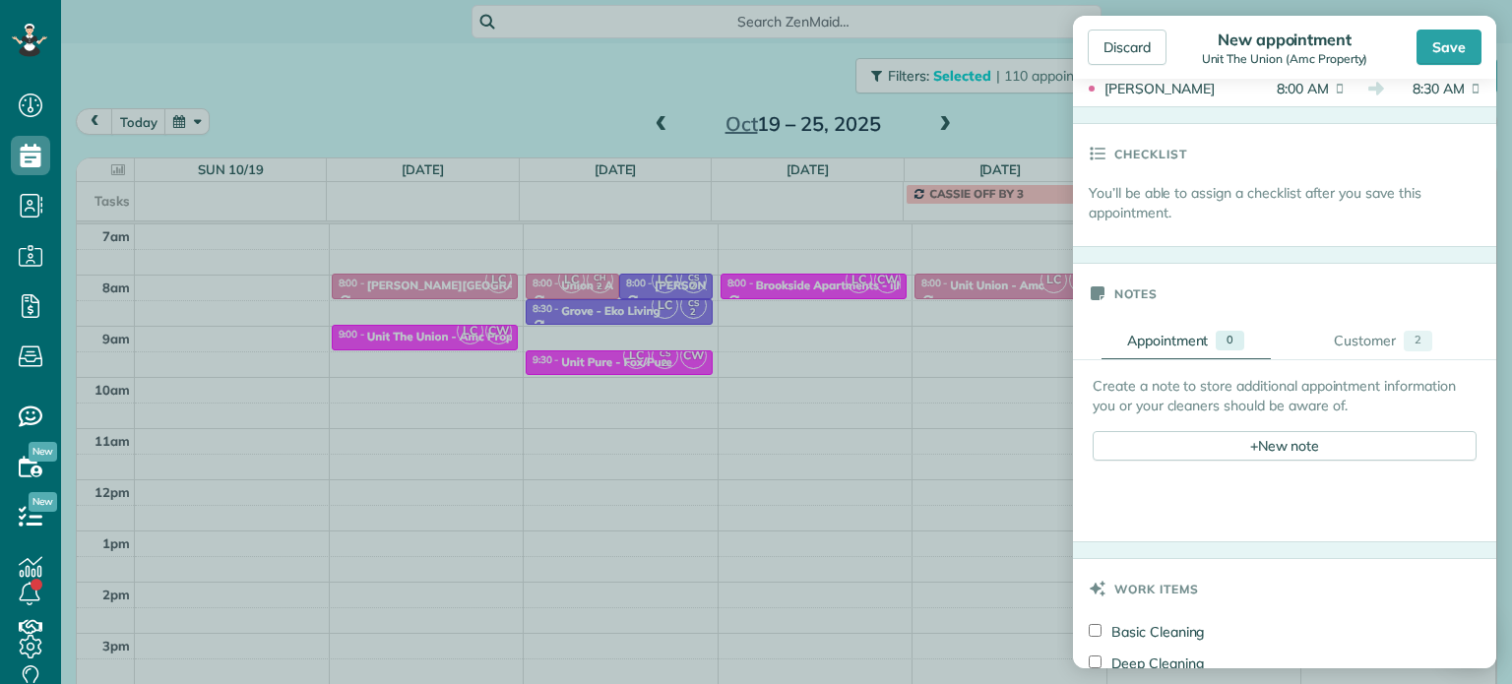
scroll to position [591, 0]
click at [1263, 428] on div "+ New note" at bounding box center [1285, 442] width 384 height 30
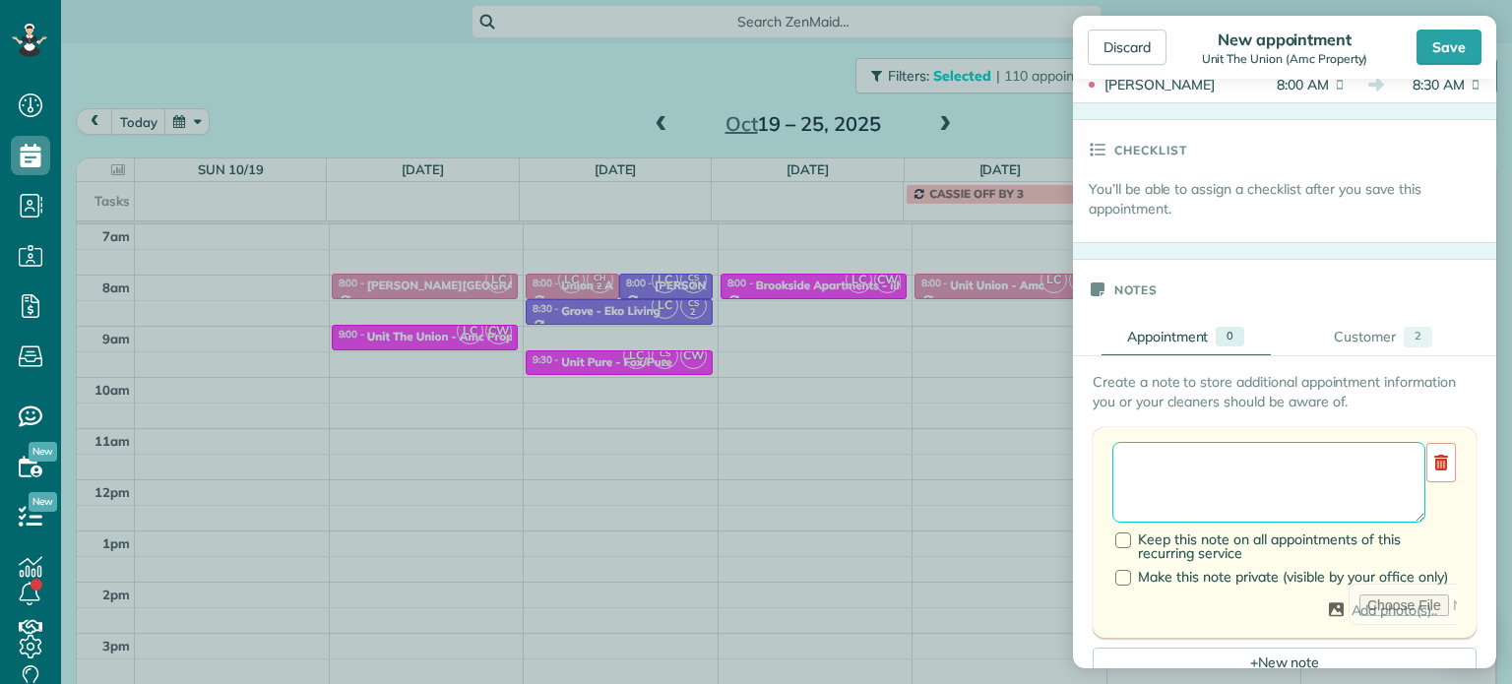
click at [1270, 457] on textarea at bounding box center [1268, 482] width 313 height 81
type textarea "******** *****"
click at [1441, 55] on div "Save" at bounding box center [1448, 47] width 65 height 35
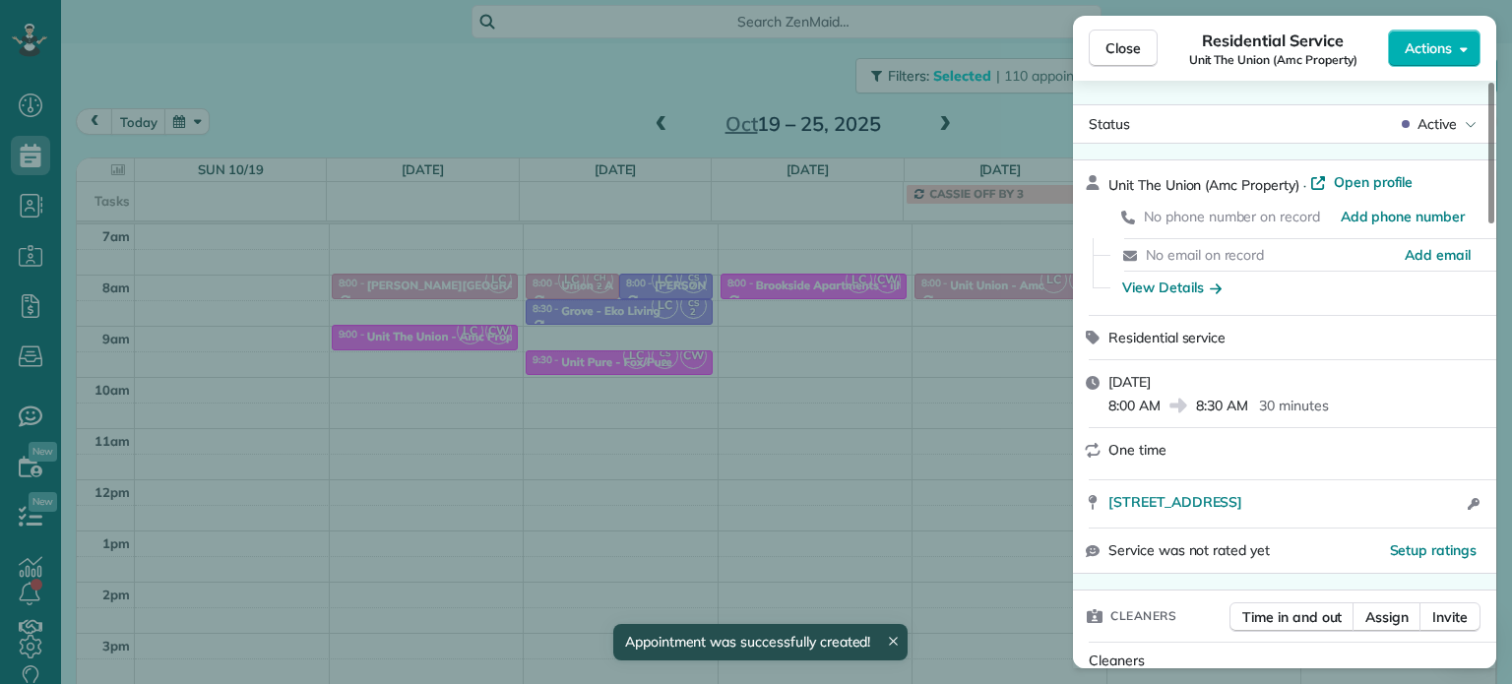
click at [991, 125] on div "Close Residential Service Unit The Union (Amc Property) Actions Status Active U…" at bounding box center [756, 342] width 1512 height 684
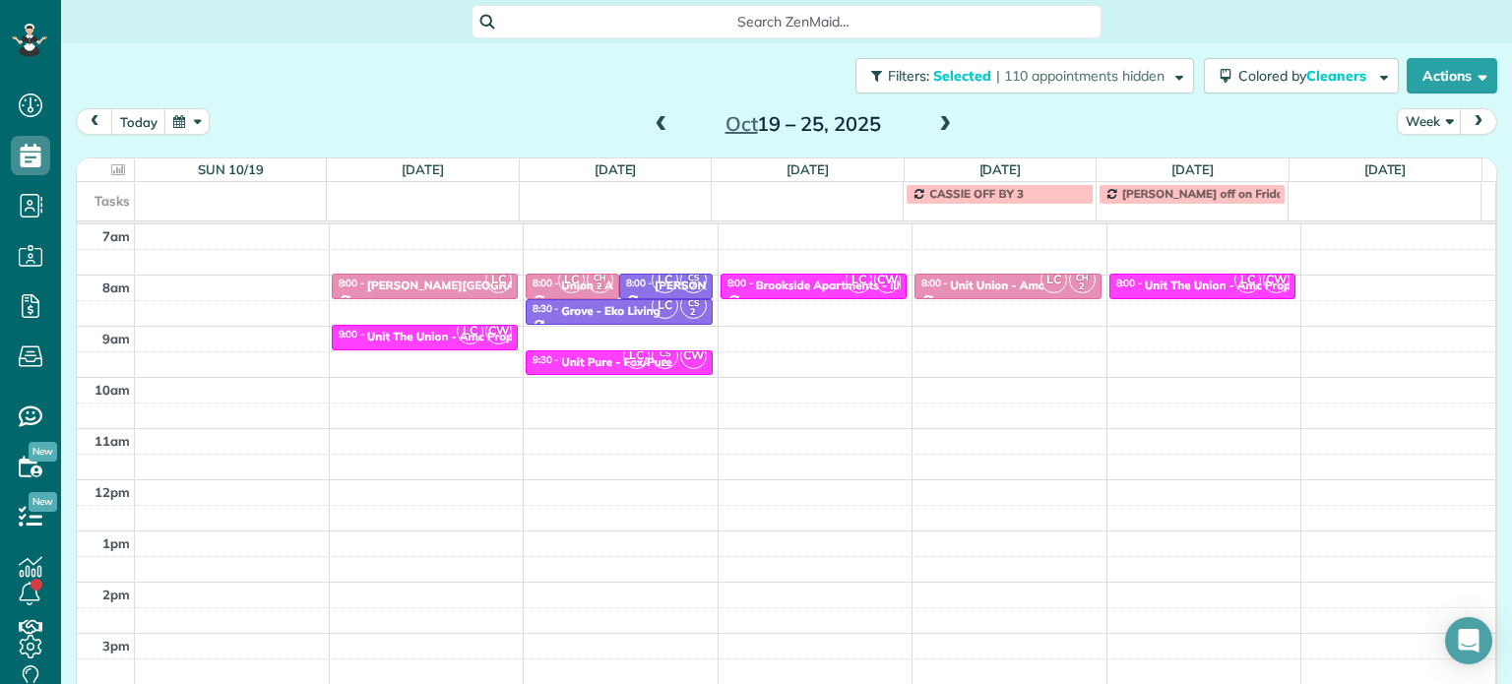
click at [934, 126] on span at bounding box center [945, 125] width 22 height 18
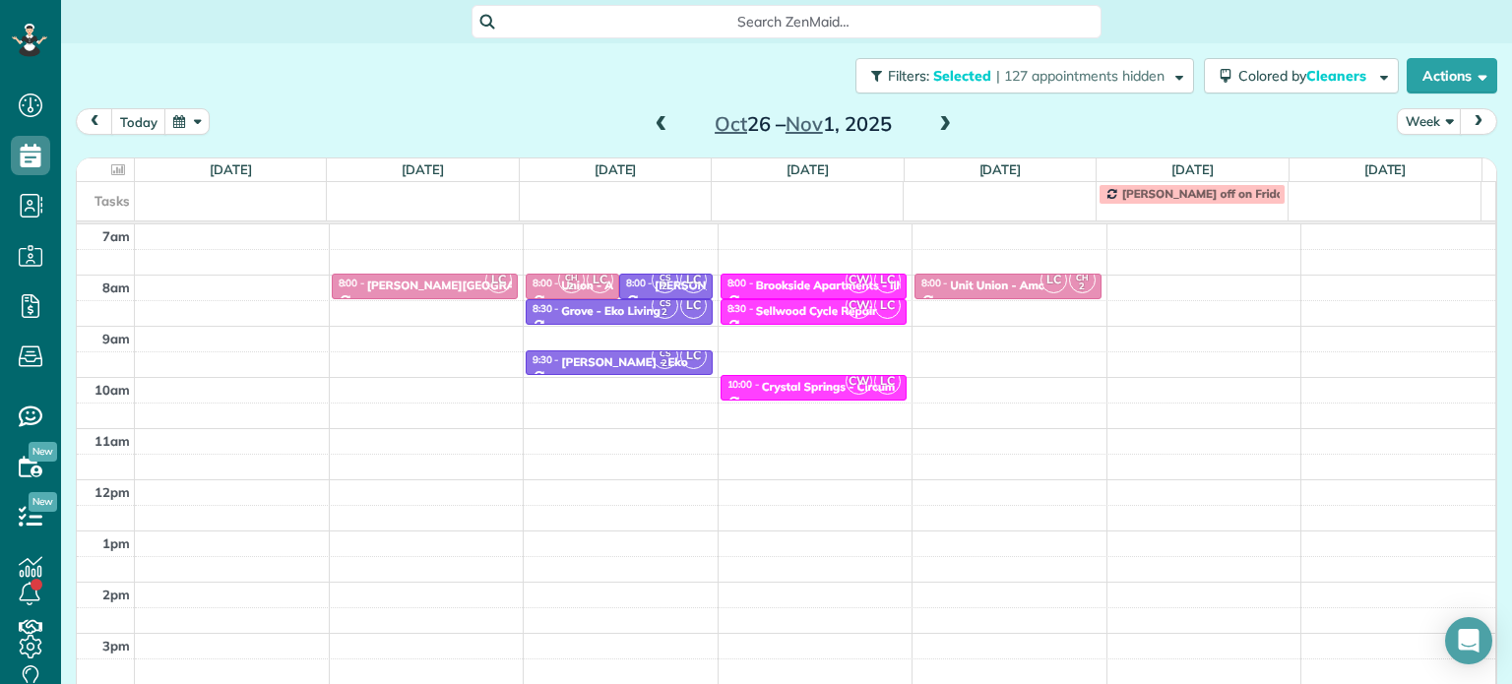
click at [934, 126] on span at bounding box center [945, 125] width 22 height 18
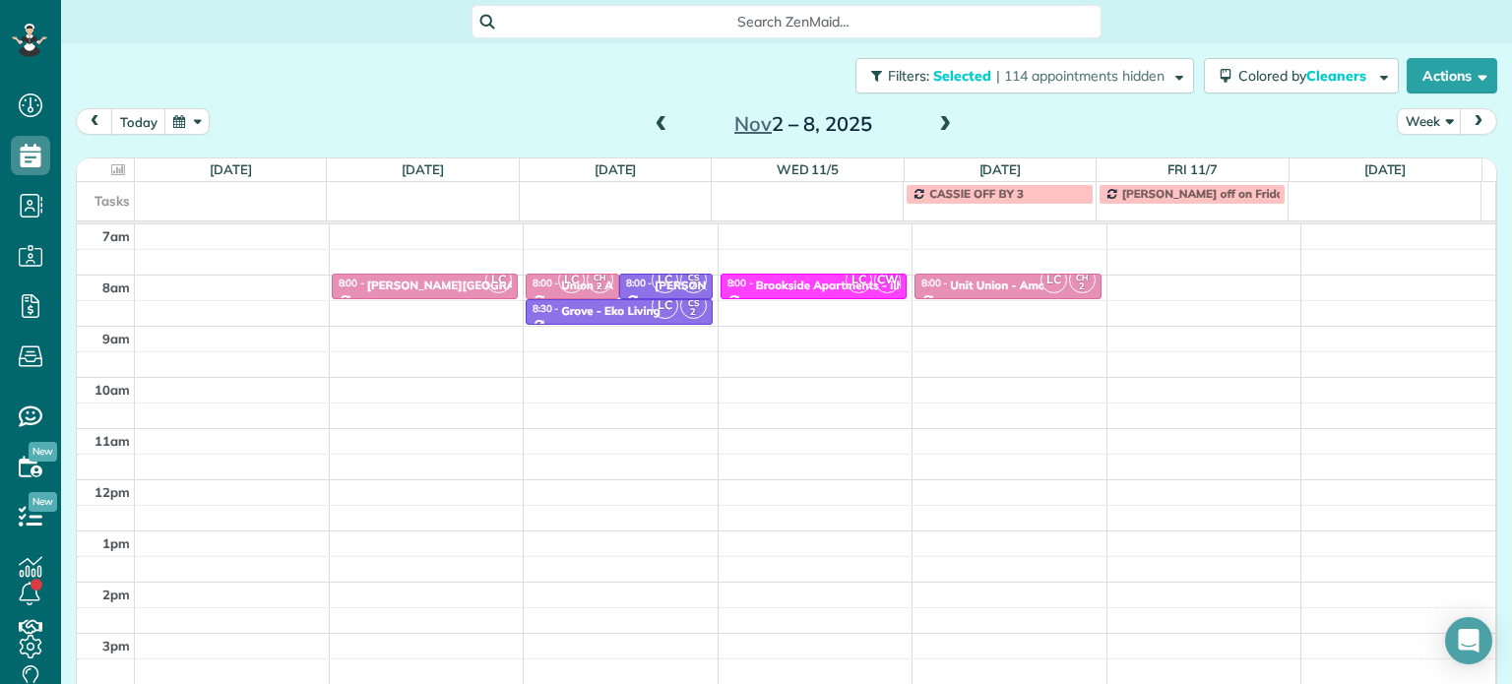
click at [653, 125] on span at bounding box center [662, 125] width 22 height 18
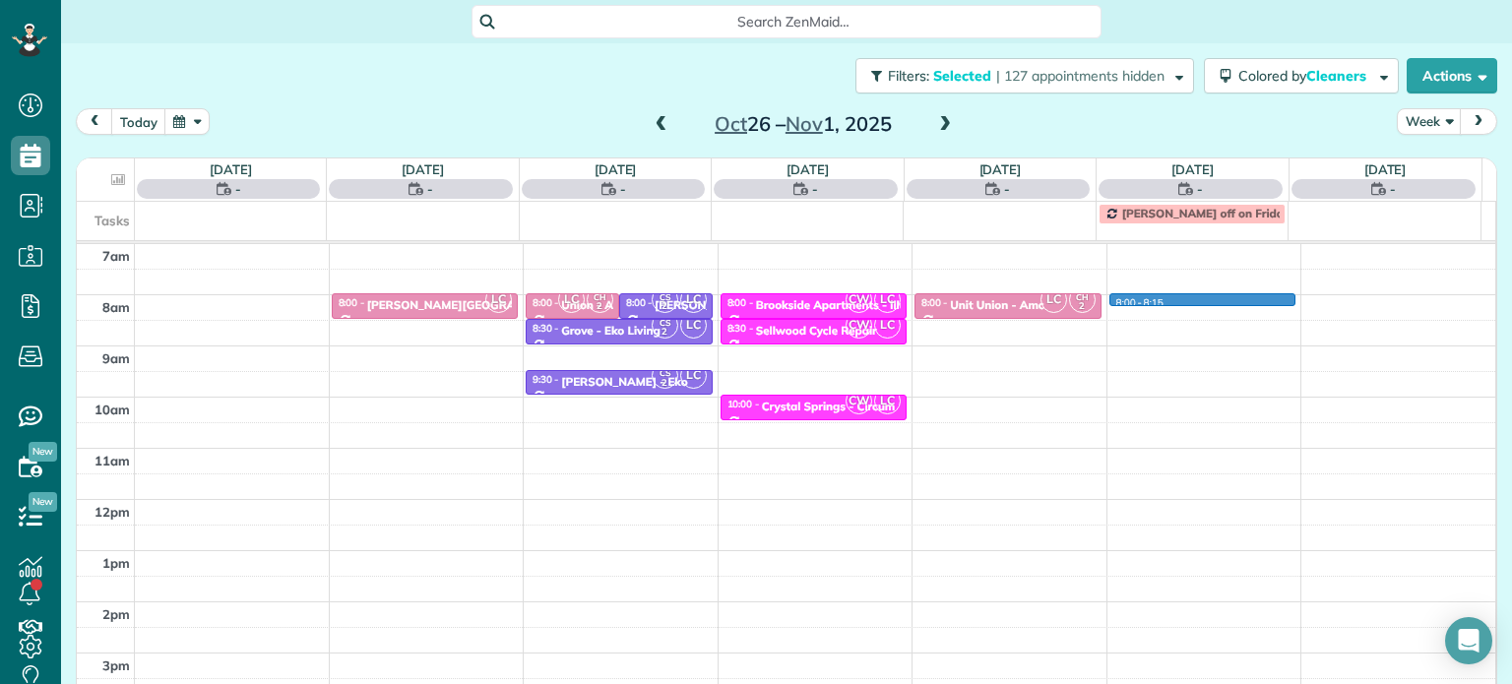
click at [1142, 302] on div "4am 5am 6am 7am 8am 9am 10am 11am 12pm 1pm 2pm 3pm 4pm 5pm LC 8:00 - 8:30 [PERS…" at bounding box center [786, 449] width 1418 height 716
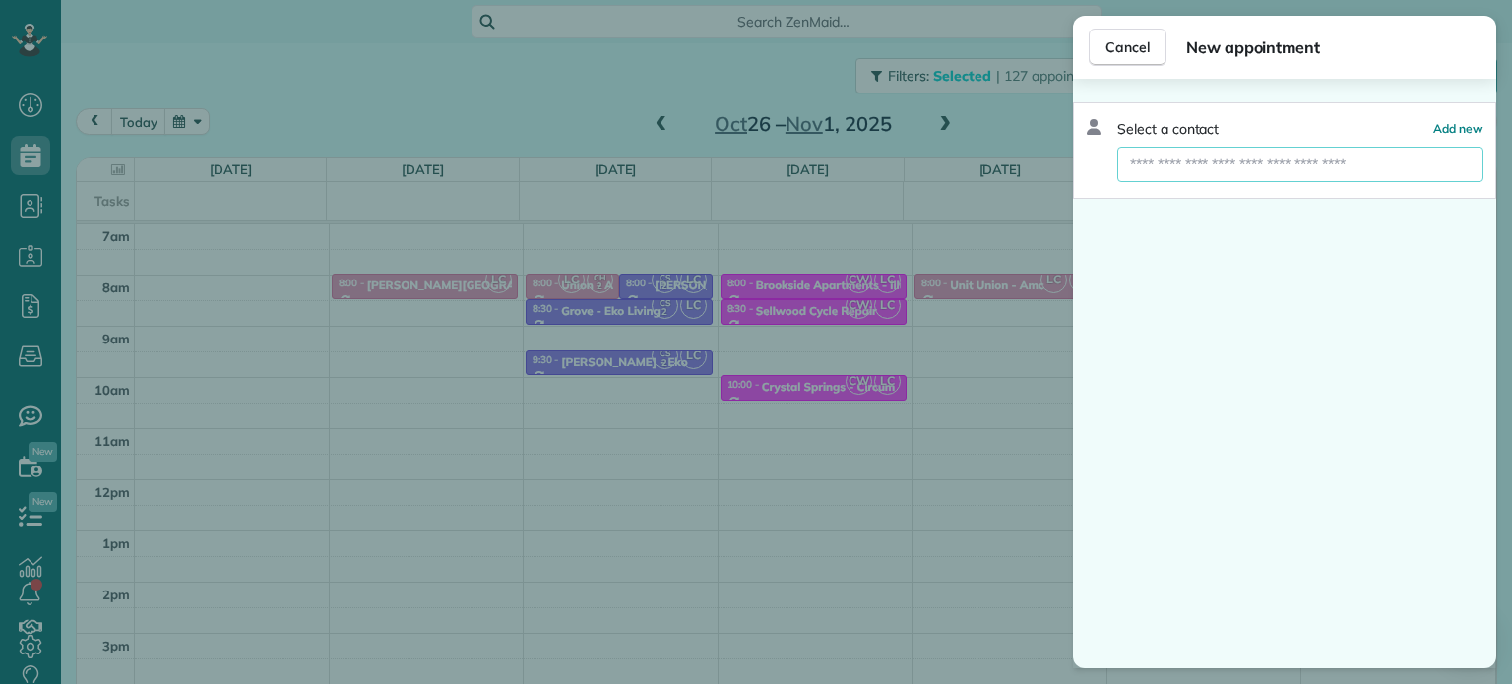
click at [1228, 166] on input "text" at bounding box center [1300, 164] width 366 height 35
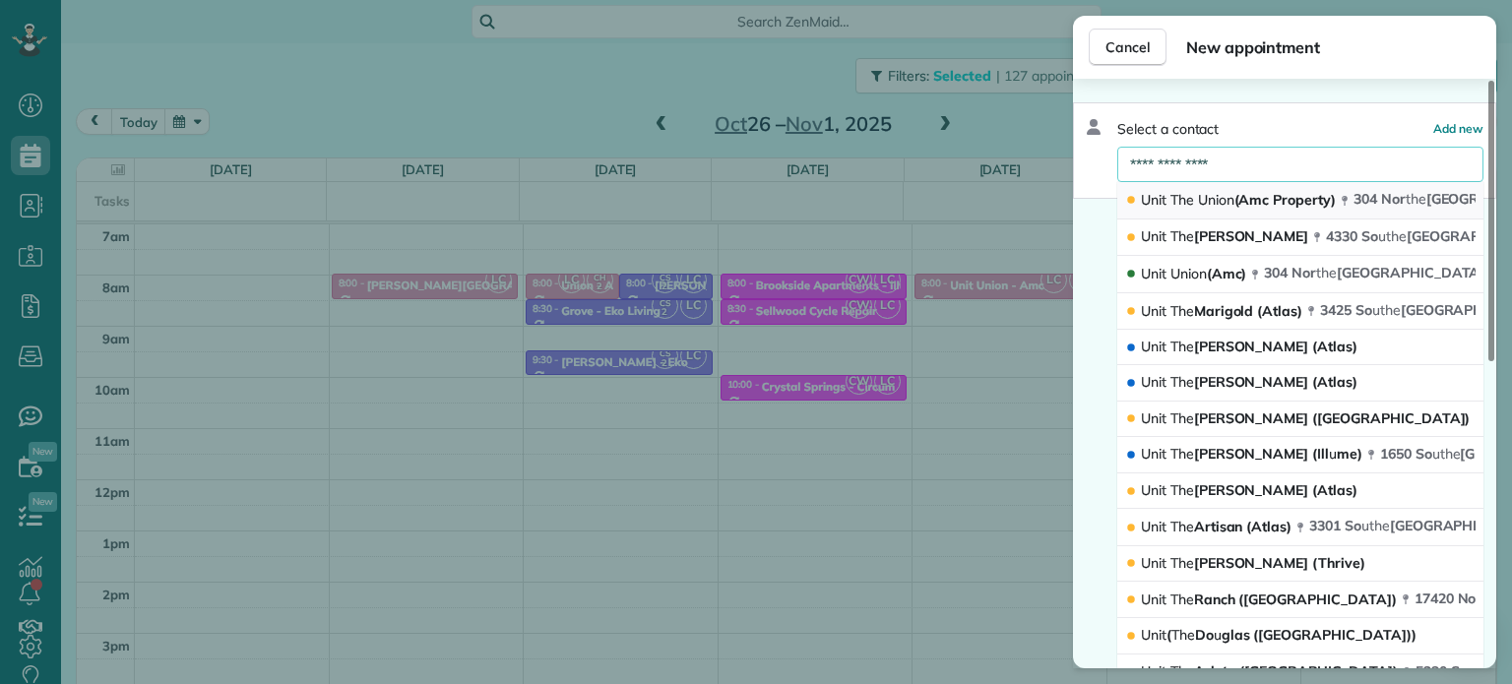
type input "**********"
click at [1238, 204] on span "Unit The Union (Amc Property)" at bounding box center [1238, 200] width 195 height 18
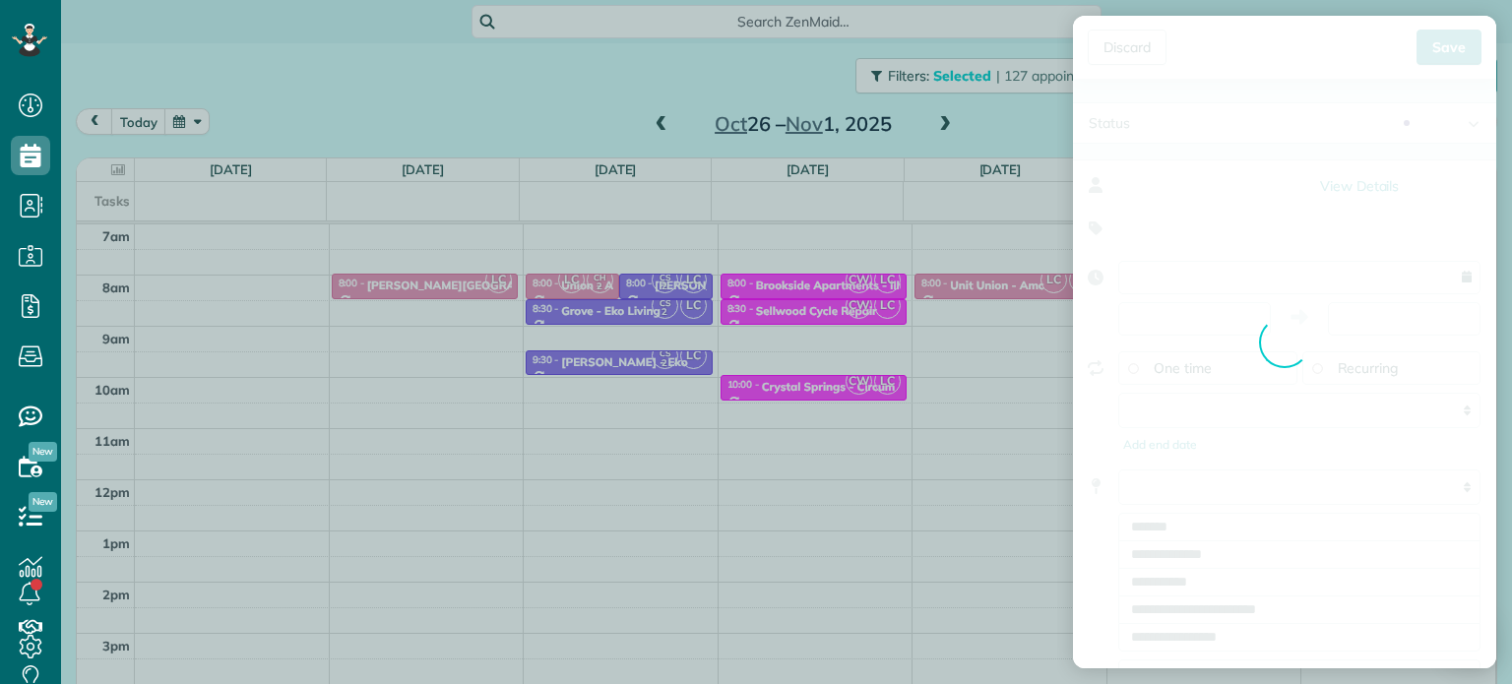
type input "**********"
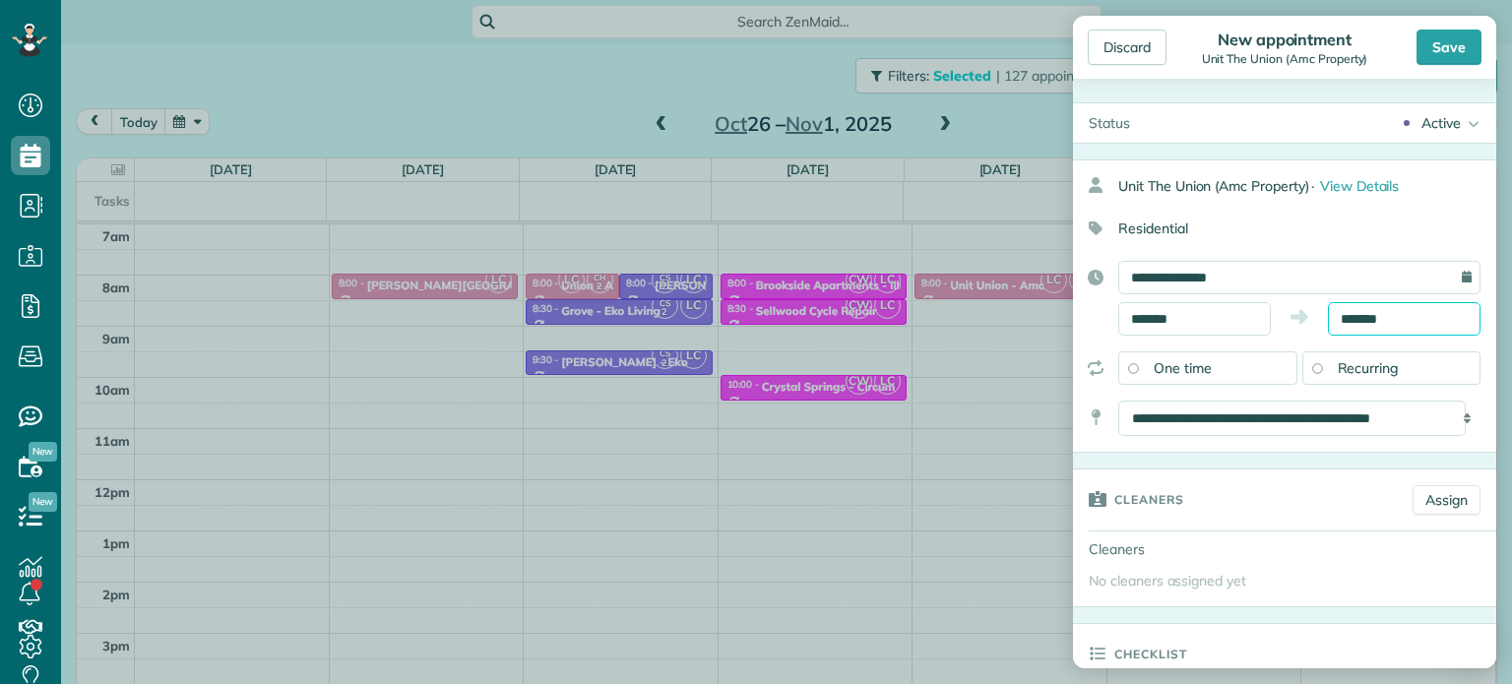
click at [1351, 319] on input "*******" at bounding box center [1404, 318] width 153 height 33
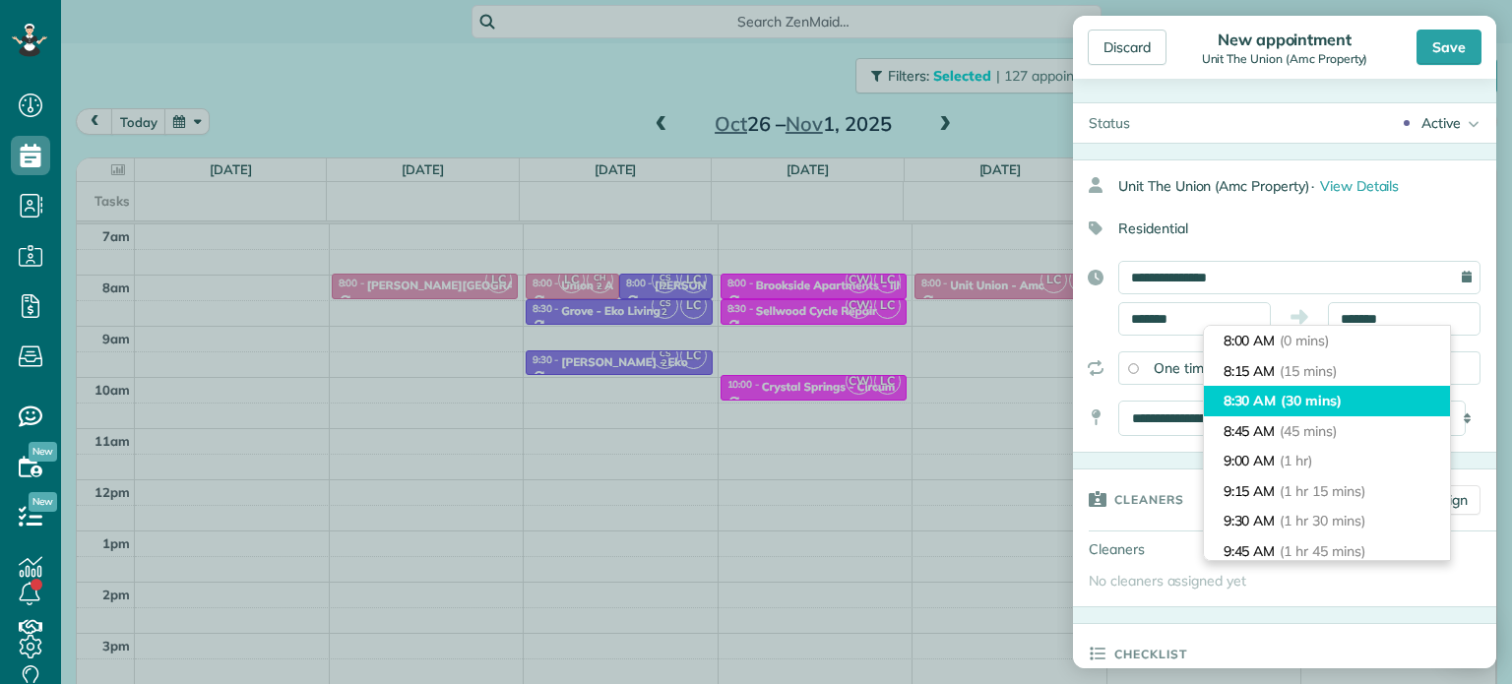
type input "*******"
click at [1336, 389] on li "8:30 AM (30 mins)" at bounding box center [1327, 401] width 246 height 31
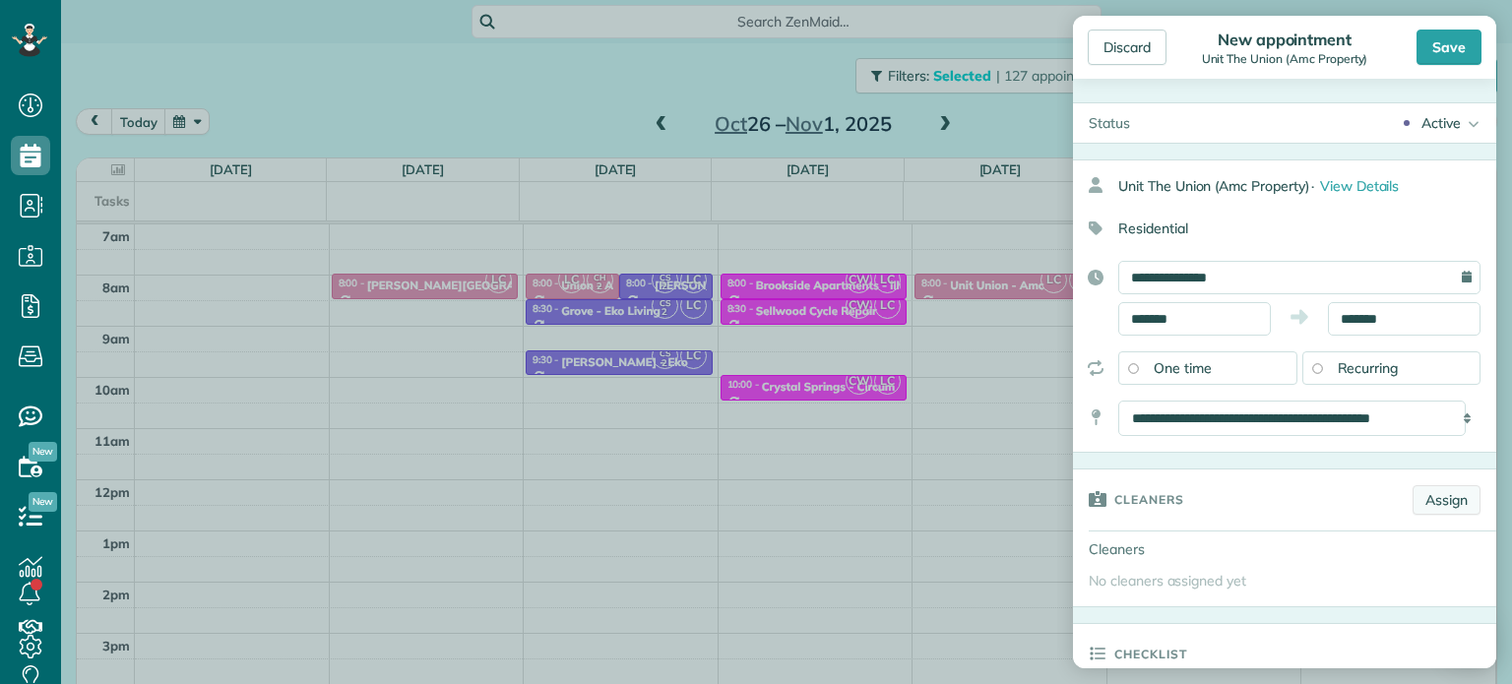
click at [1434, 495] on link "Assign" at bounding box center [1447, 500] width 68 height 30
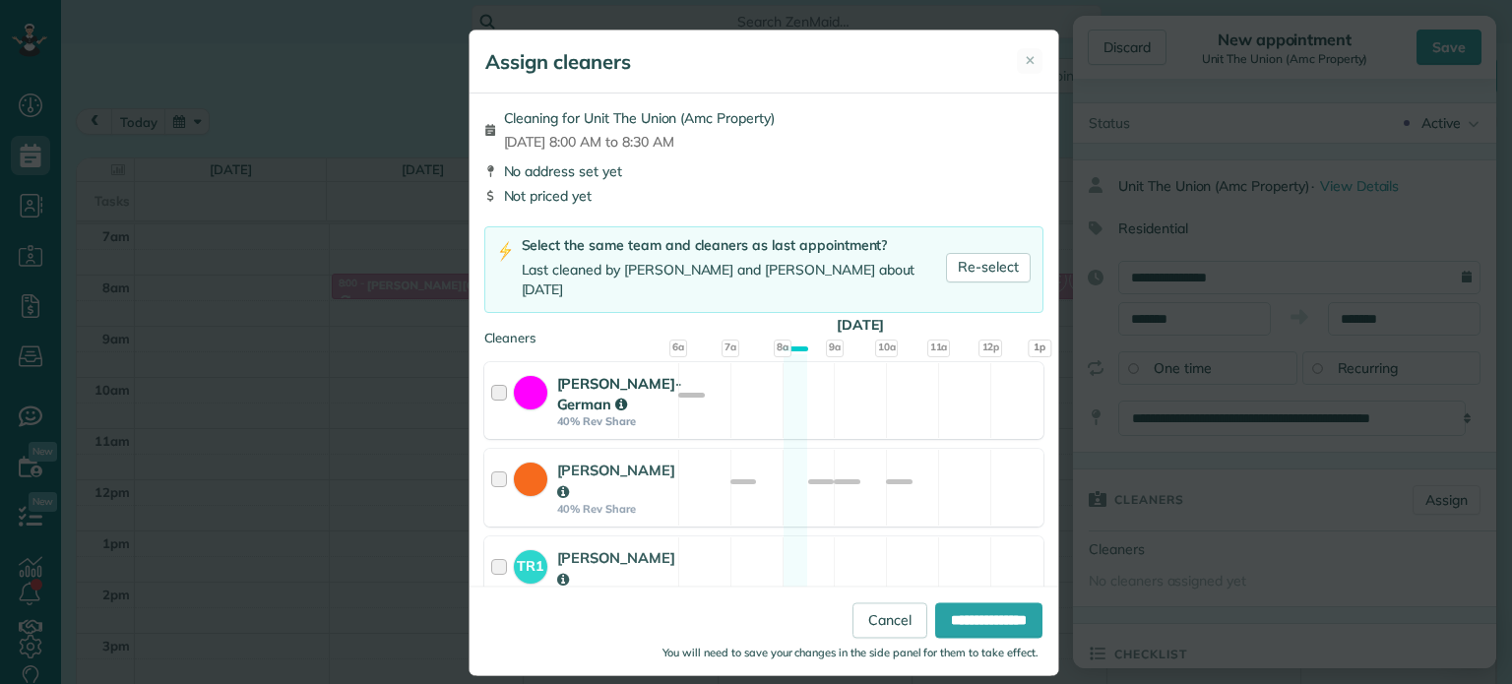
click at [850, 411] on div "[PERSON_NAME]-German 40% Rev Share Available" at bounding box center [763, 401] width 559 height 78
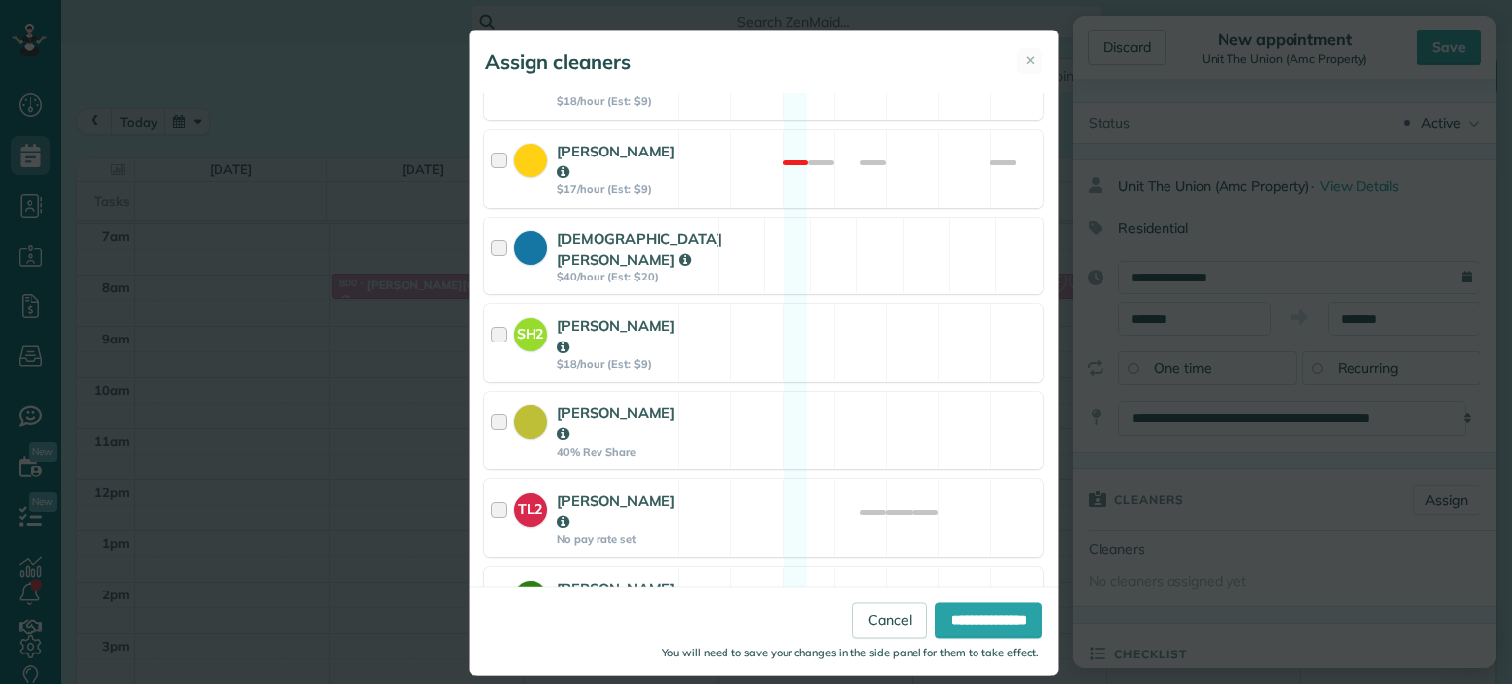
scroll to position [984, 0]
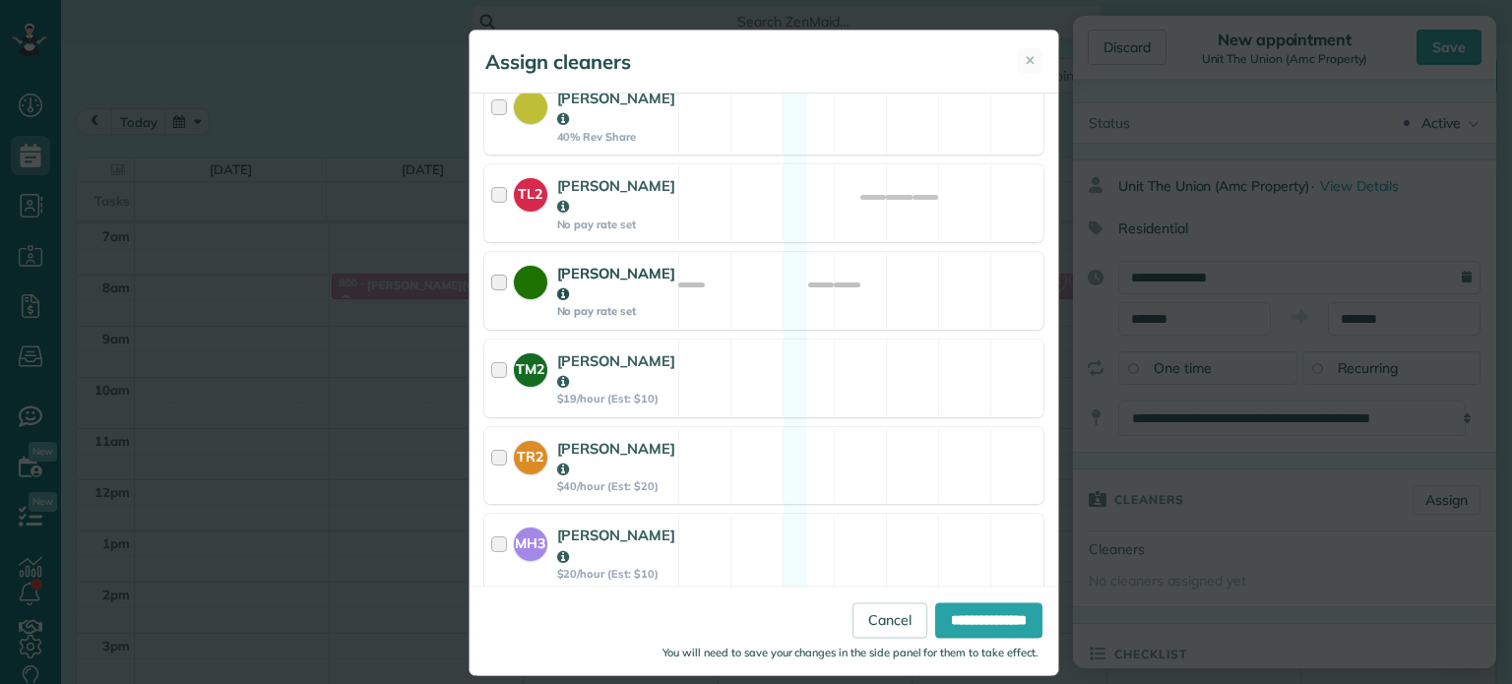
click at [961, 252] on div "[PERSON_NAME] No pay rate set Available" at bounding box center [763, 291] width 559 height 78
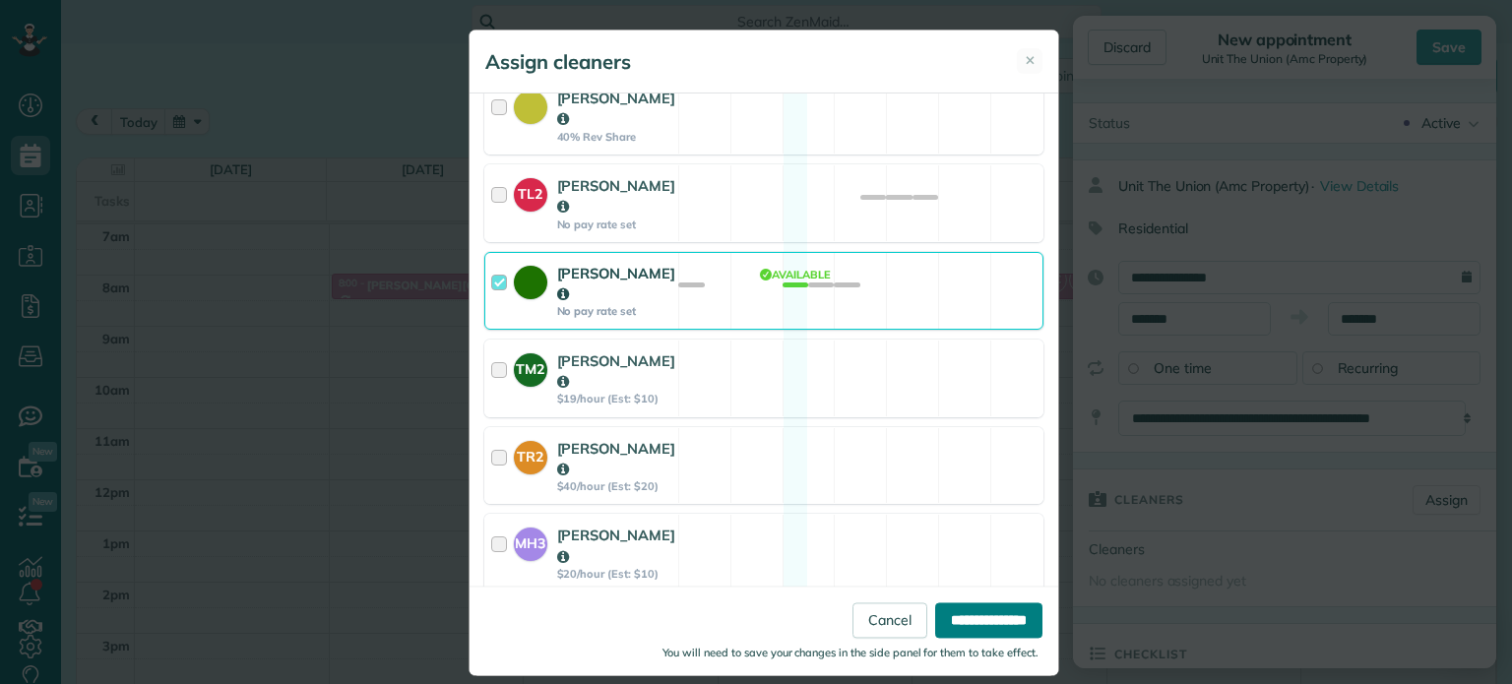
click at [975, 619] on input "**********" at bounding box center [988, 620] width 107 height 35
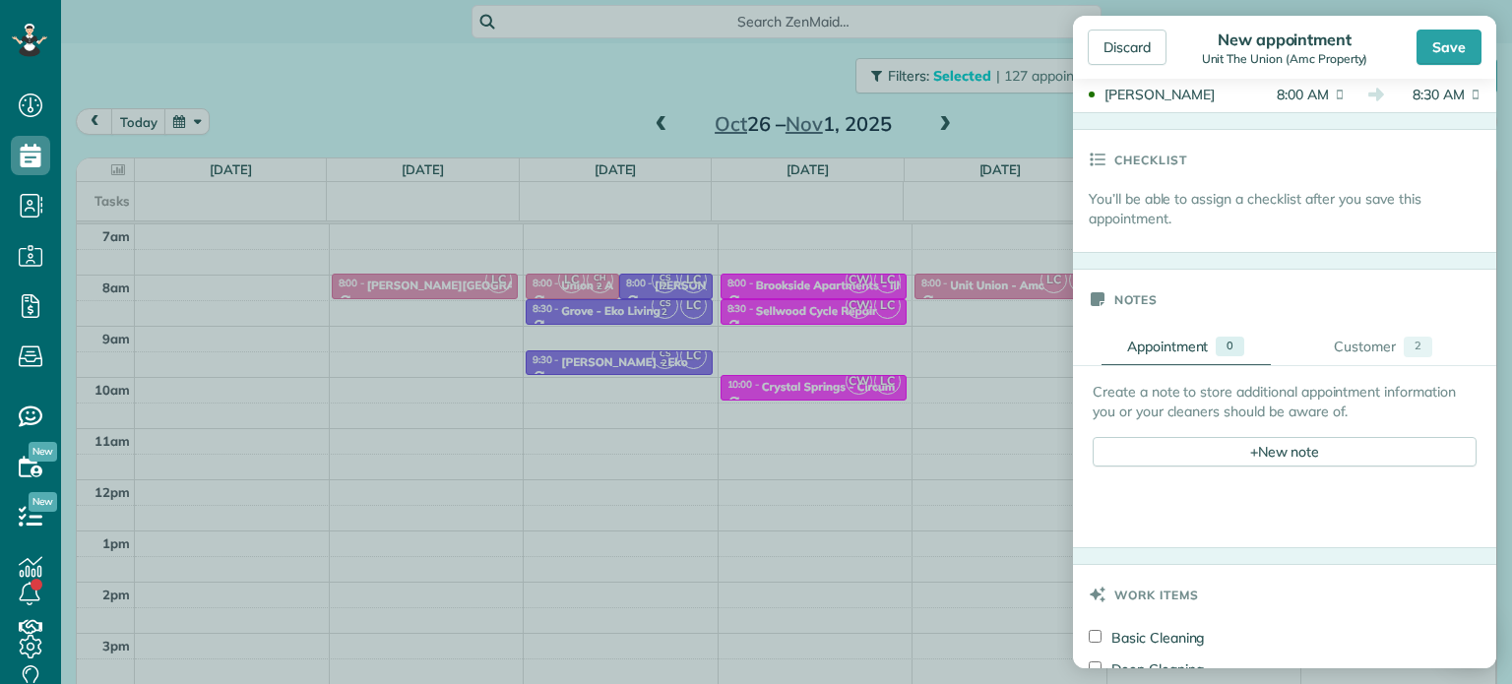
scroll to position [591, 0]
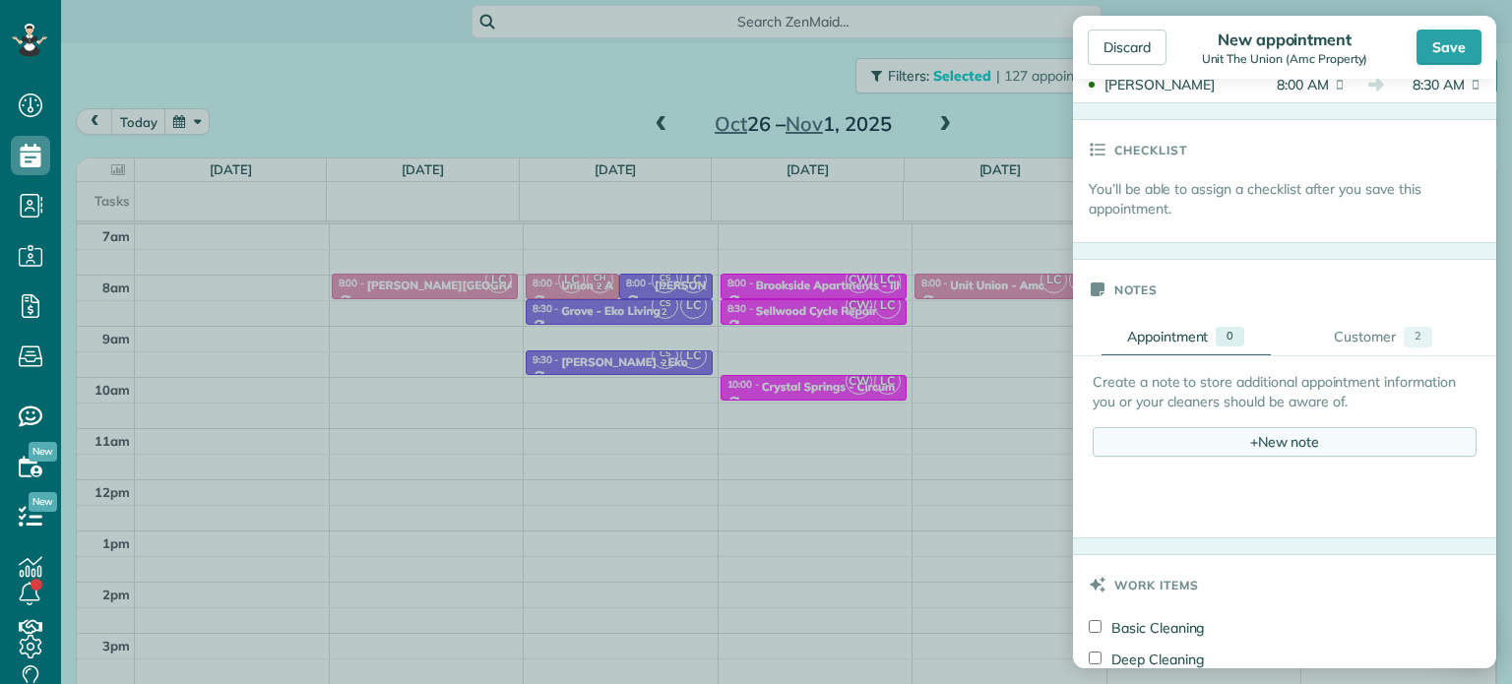
click at [1217, 441] on div "+ New note" at bounding box center [1285, 442] width 384 height 30
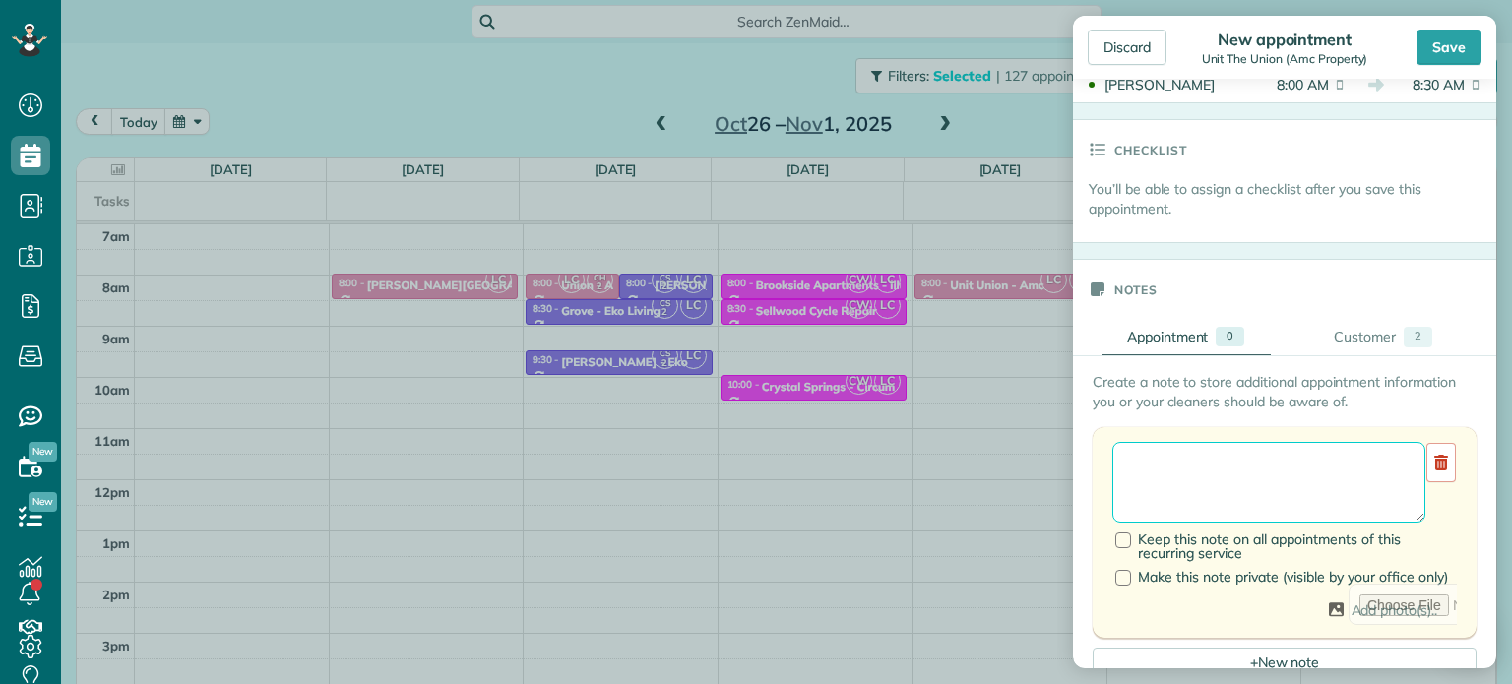
click at [1217, 459] on textarea at bounding box center [1268, 482] width 313 height 81
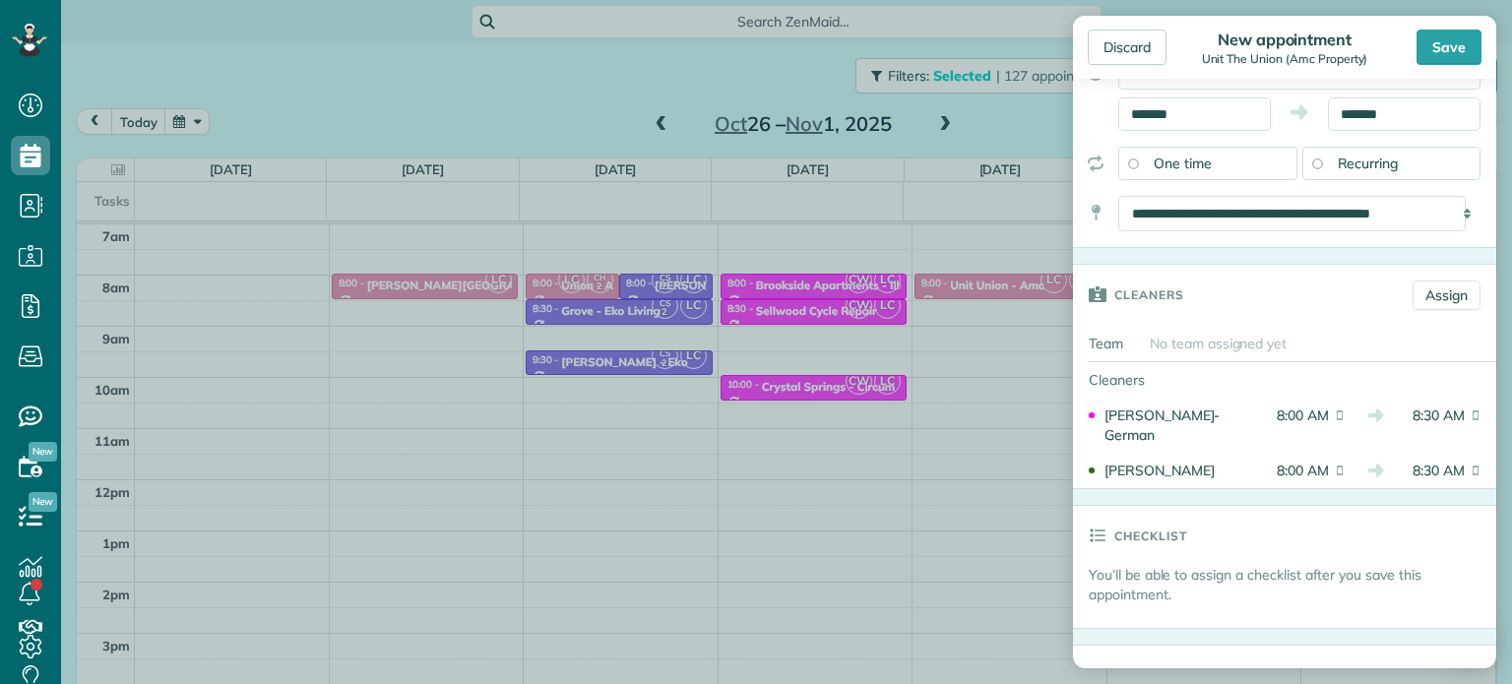
scroll to position [0, 0]
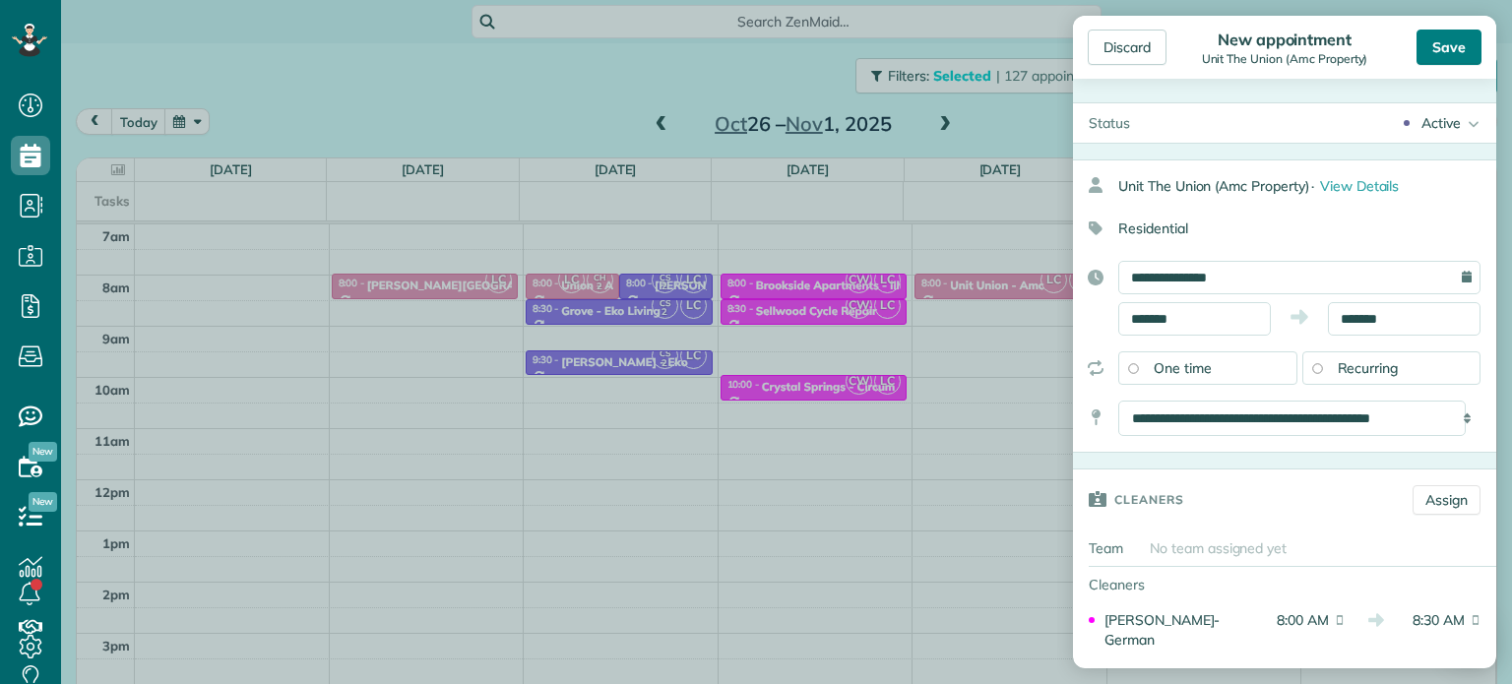
type textarea "******** *****"
click at [1451, 56] on div "Save" at bounding box center [1448, 47] width 65 height 35
